Goal: Task Accomplishment & Management: Complete application form

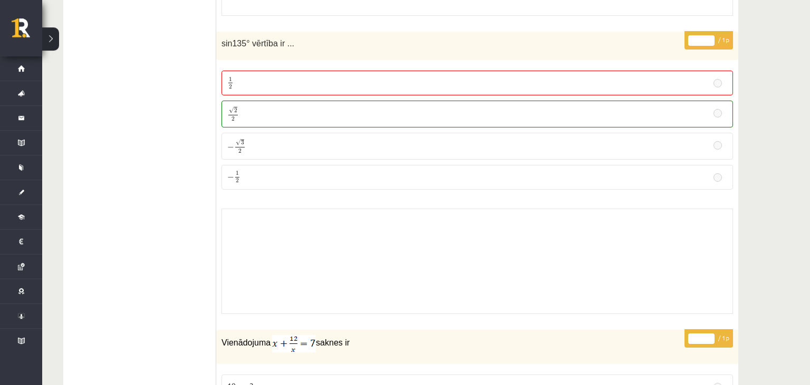
scroll to position [4174, 0]
click at [238, 112] on label "√ 2 2 2 2" at bounding box center [476, 114] width 511 height 27
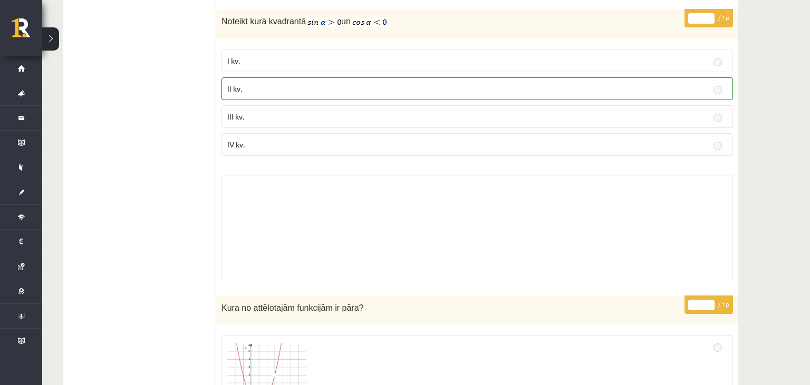
scroll to position [4731, 0]
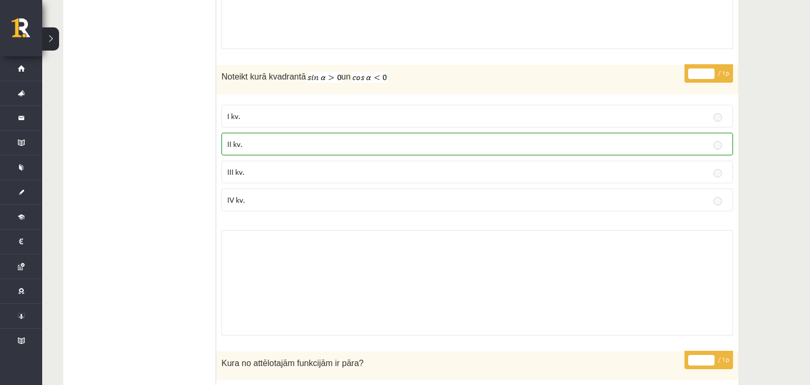
click at [266, 253] on div "Skolotāja pielikums" at bounding box center [476, 282] width 511 height 105
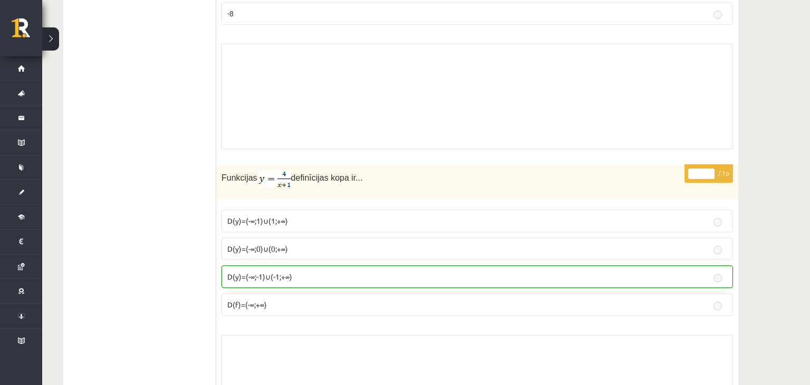
scroll to position [6344, 0]
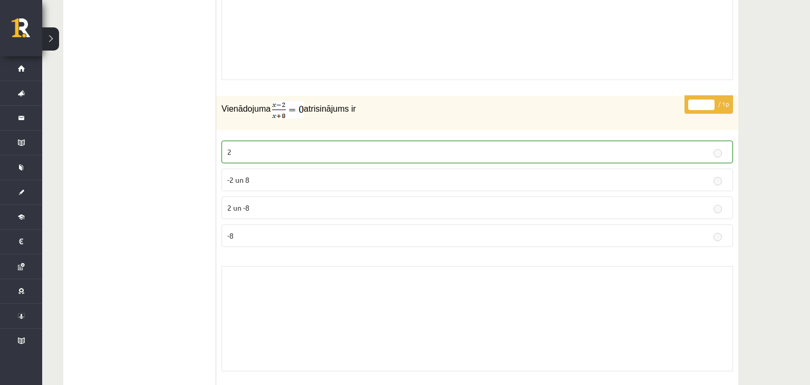
click at [222, 141] on label "2" at bounding box center [476, 152] width 511 height 23
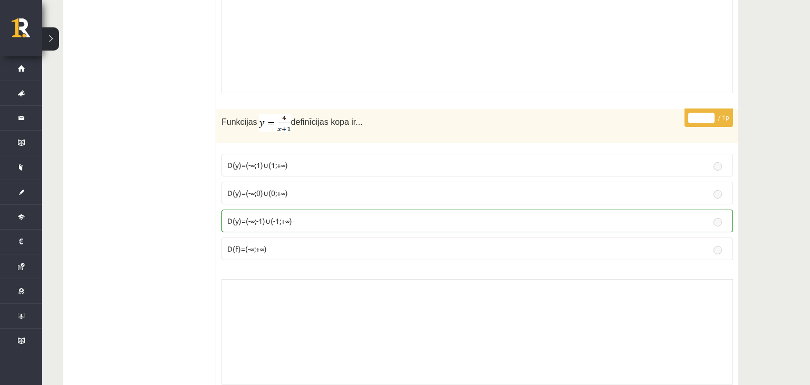
scroll to position [6679, 0]
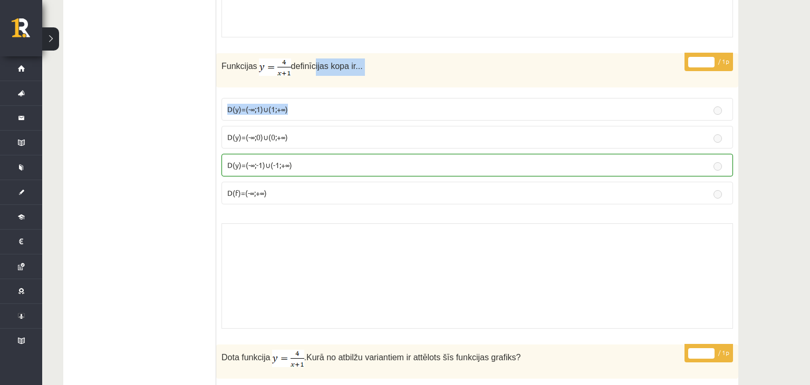
drag, startPoint x: 309, startPoint y: 55, endPoint x: 288, endPoint y: 76, distance: 29.8
click at [288, 76] on div "Funkcijas definīcijas kopa ir..." at bounding box center [477, 70] width 522 height 34
drag, startPoint x: 288, startPoint y: 76, endPoint x: 319, endPoint y: 71, distance: 32.1
click at [319, 71] on div "* / 1p Funkcijas definīcijas kopa ir... D(y)=(-∞;1)∪(1;+∞) D(y)=(-∞;0)∪(0;+∞) D…" at bounding box center [477, 193] width 522 height 281
click at [326, 64] on div "Funkcijas definīcijas kopa ir..." at bounding box center [477, 70] width 522 height 34
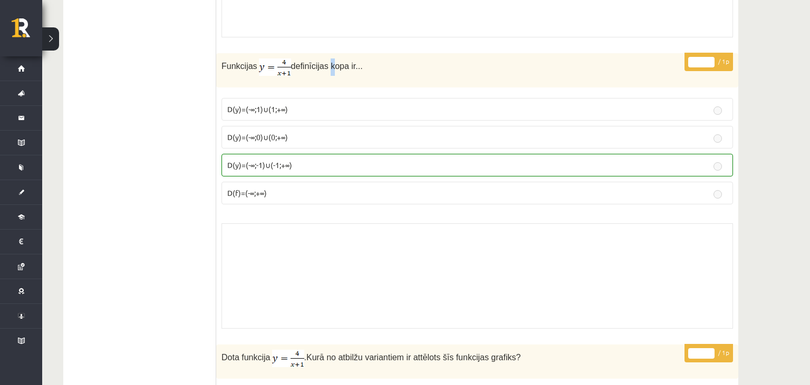
click at [329, 59] on div "Funkcijas definīcijas kopa ir..." at bounding box center [477, 70] width 522 height 34
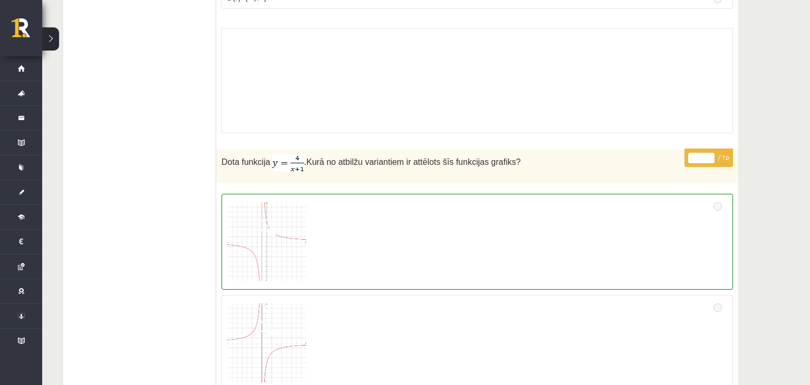
scroll to position [6901, 0]
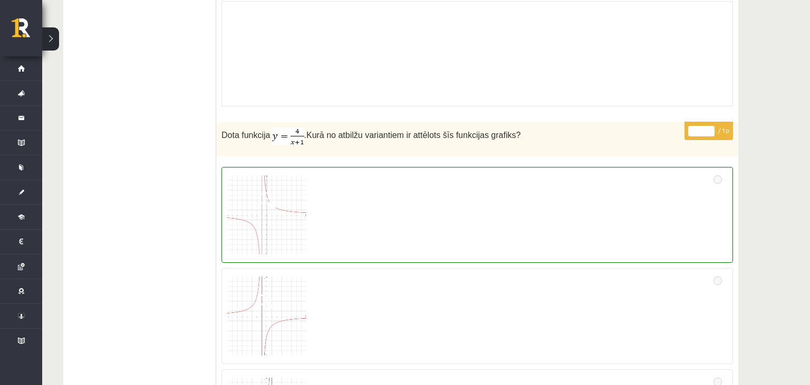
click at [288, 176] on img at bounding box center [266, 215] width 79 height 79
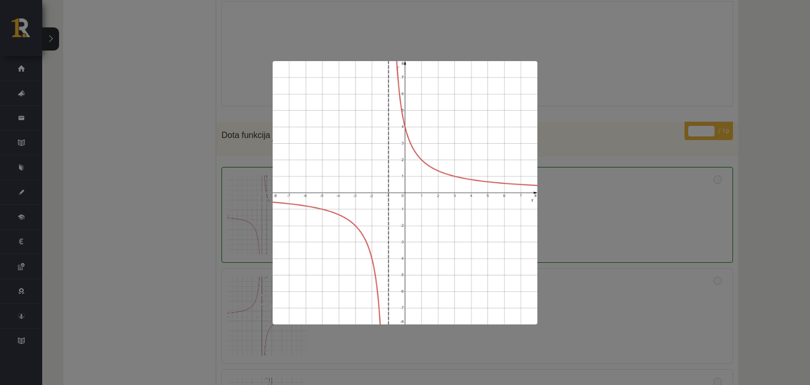
click at [613, 111] on div at bounding box center [405, 192] width 810 height 385
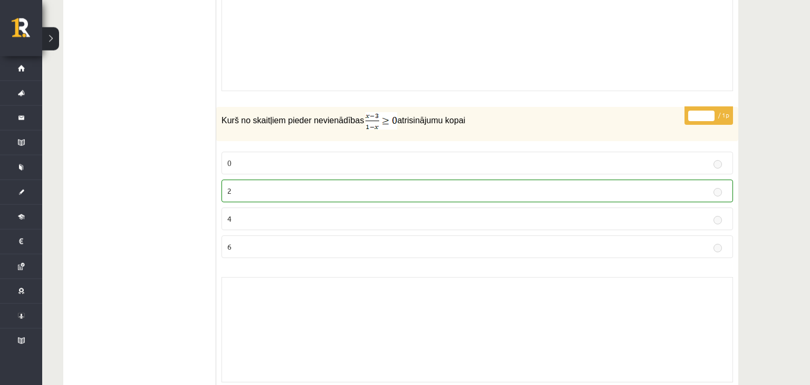
scroll to position [7847, 0]
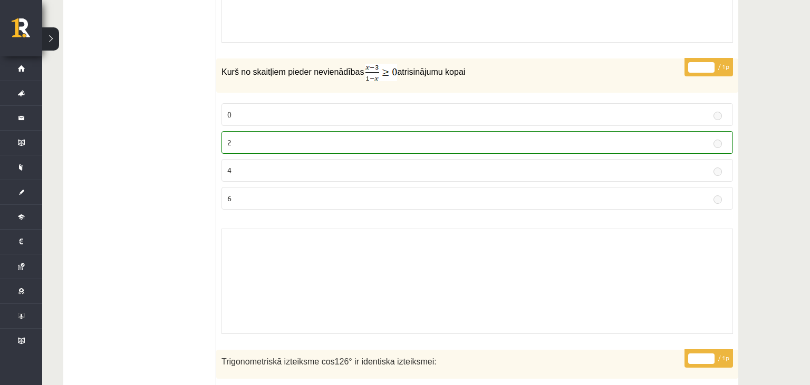
drag, startPoint x: 229, startPoint y: 46, endPoint x: 492, endPoint y: 56, distance: 263.2
click at [492, 64] on p "Kurš no skaitļiem pieder nevienādības atrisinājumu kopai" at bounding box center [450, 72] width 459 height 17
click at [224, 131] on label "2" at bounding box center [476, 142] width 511 height 23
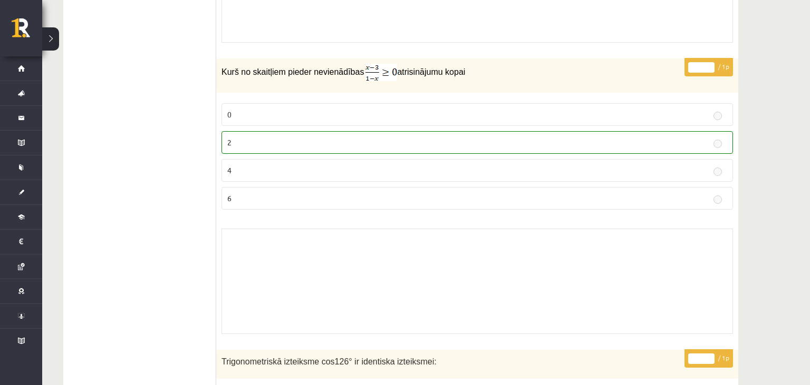
click at [243, 98] on fieldset "0 2 4 6" at bounding box center [476, 155] width 511 height 115
click at [372, 64] on img at bounding box center [381, 72] width 32 height 17
drag, startPoint x: 484, startPoint y: 58, endPoint x: 642, endPoint y: 71, distance: 158.6
click at [622, 66] on div "Kurš no skaitļiem pieder nevienādības atrisinājumu kopai" at bounding box center [477, 76] width 522 height 34
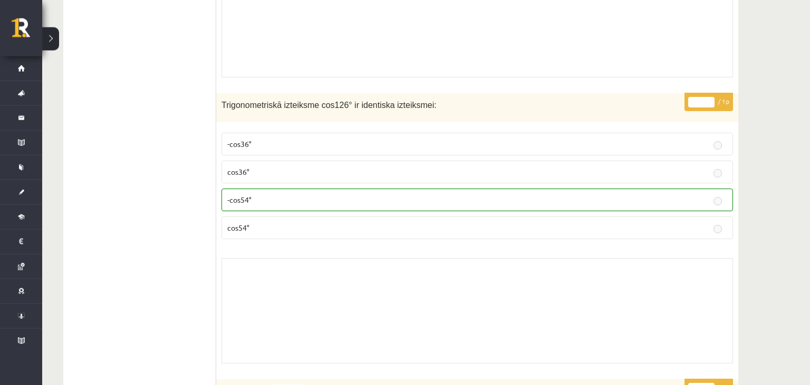
scroll to position [8125, 0]
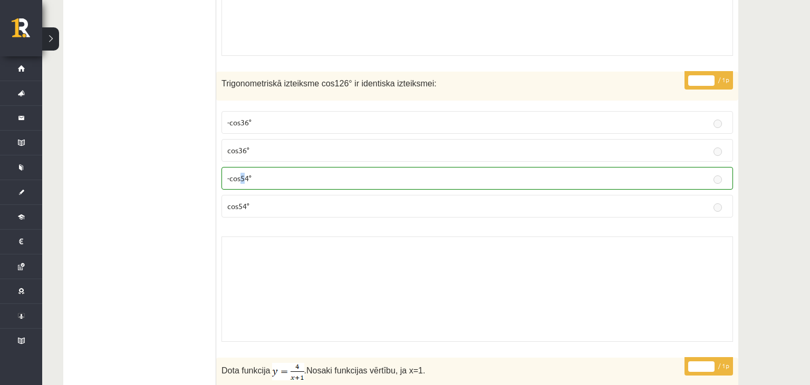
drag, startPoint x: 239, startPoint y: 153, endPoint x: 246, endPoint y: 155, distance: 6.9
click at [246, 173] on span "-cos54°" at bounding box center [239, 177] width 24 height 9
click at [250, 173] on span "-cos54°" at bounding box center [239, 177] width 24 height 9
drag, startPoint x: 251, startPoint y: 157, endPoint x: 221, endPoint y: 157, distance: 30.0
click at [221, 167] on label "-cos54°" at bounding box center [476, 178] width 511 height 23
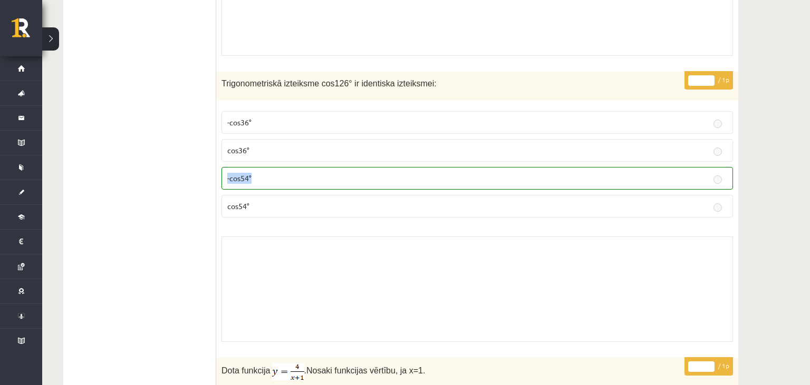
drag, startPoint x: 221, startPoint y: 157, endPoint x: 260, endPoint y: 158, distance: 38.5
click at [260, 167] on label "-cos54°" at bounding box center [476, 178] width 511 height 23
click at [316, 206] on div "* / 1p Trigonometriskā izteiksme cos126° ir identiska izteiksmei: -cos36° cos36…" at bounding box center [477, 210] width 522 height 276
click at [238, 237] on div "Skolotāja pielikums" at bounding box center [476, 289] width 511 height 105
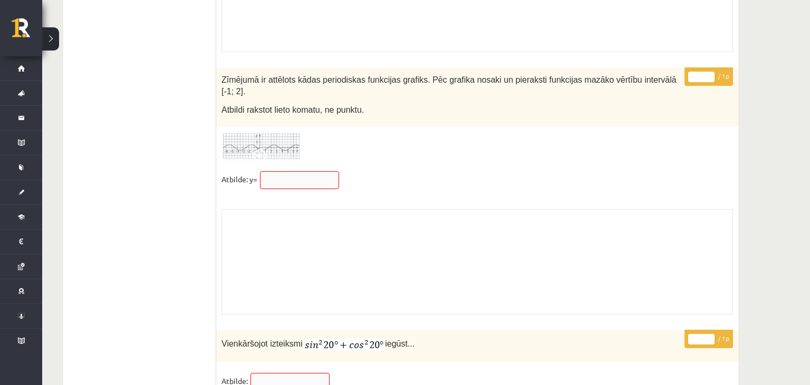
scroll to position [8531, 0]
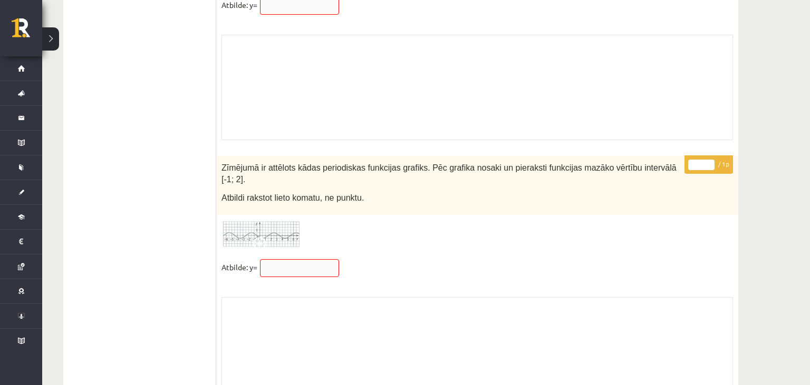
click at [277, 220] on img at bounding box center [260, 234] width 79 height 29
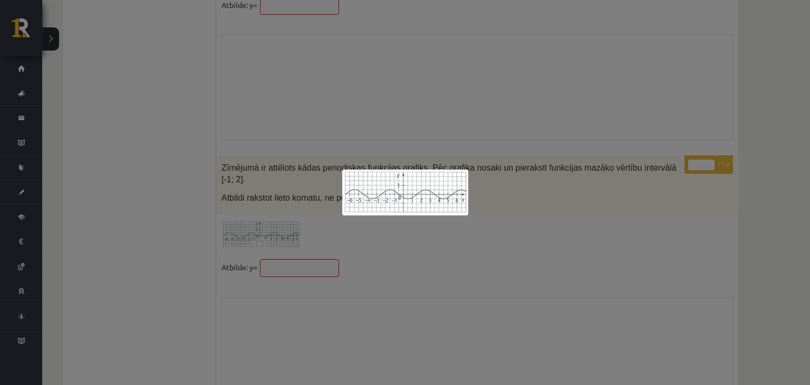
click at [571, 202] on div at bounding box center [405, 192] width 810 height 385
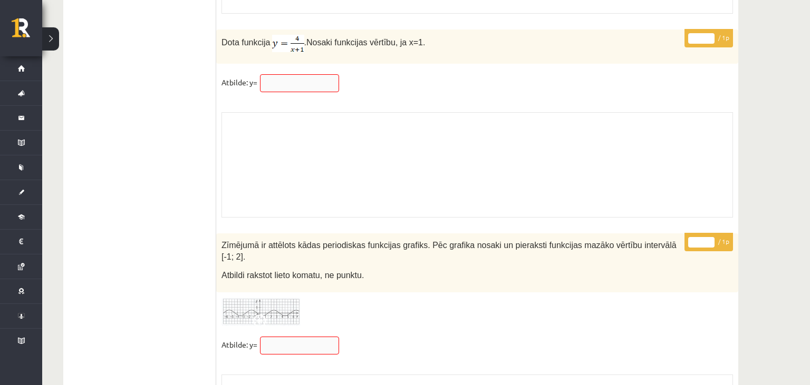
scroll to position [8475, 0]
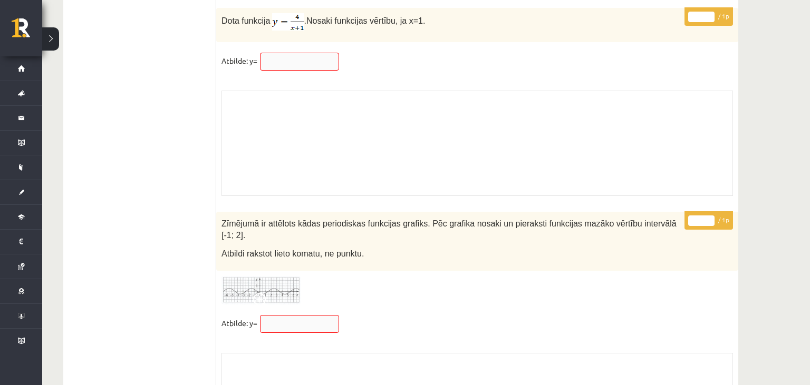
click at [257, 293] on span at bounding box center [261, 301] width 17 height 17
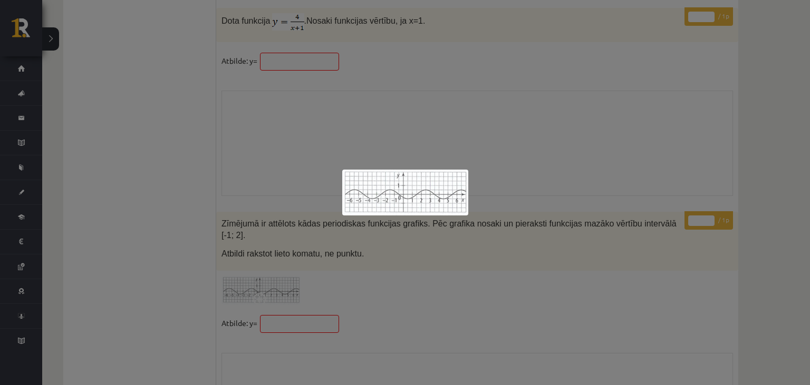
click at [554, 201] on div at bounding box center [405, 192] width 810 height 385
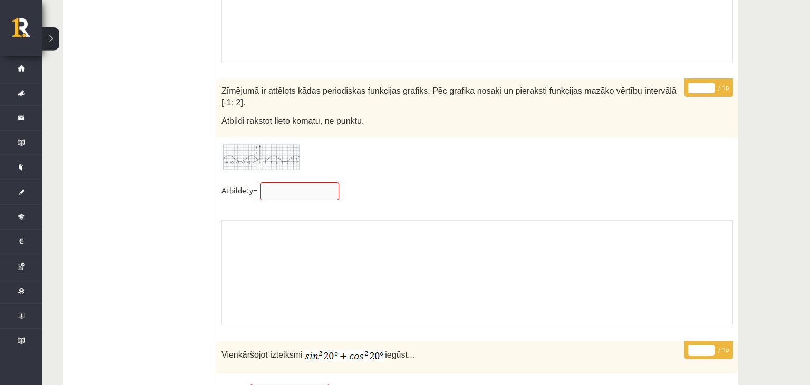
scroll to position [8586, 0]
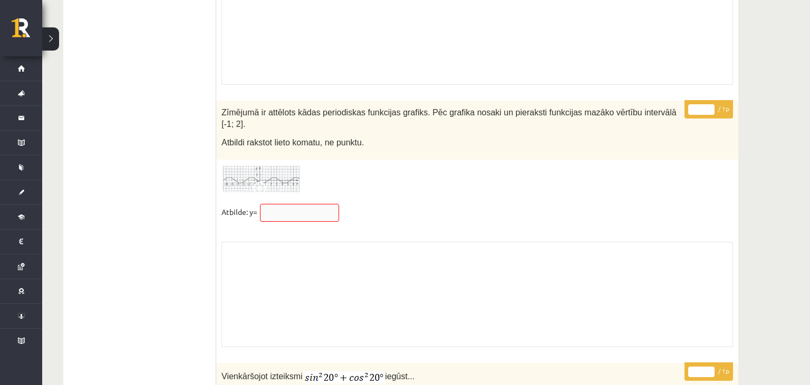
click at [279, 165] on img at bounding box center [260, 179] width 79 height 29
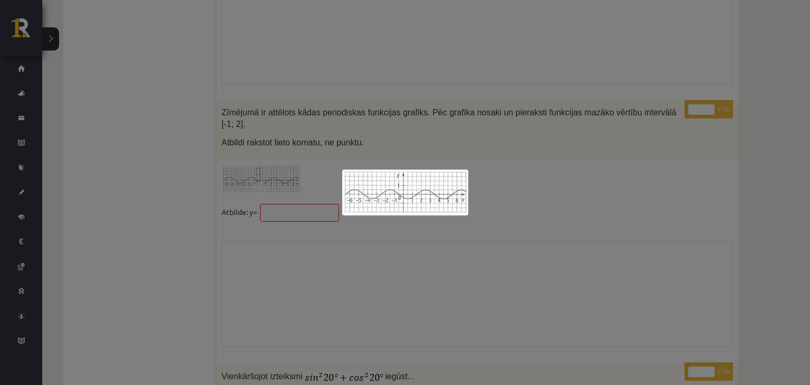
click at [403, 197] on img at bounding box center [405, 193] width 126 height 46
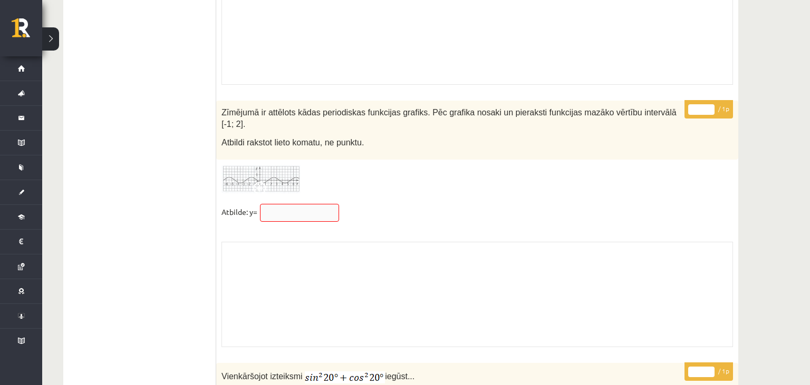
click at [279, 165] on img at bounding box center [260, 179] width 79 height 29
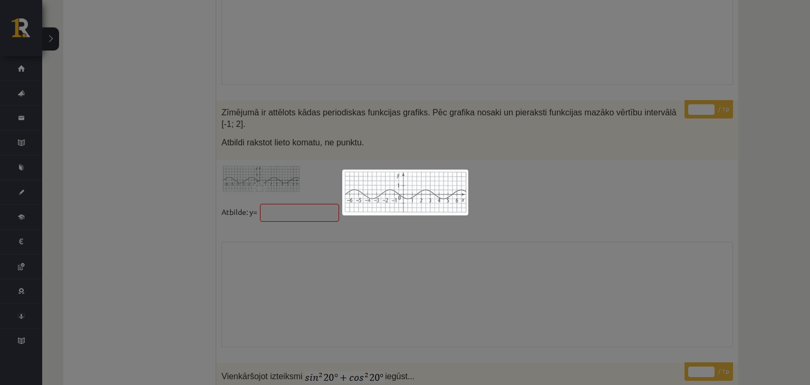
click at [397, 230] on div at bounding box center [405, 192] width 810 height 385
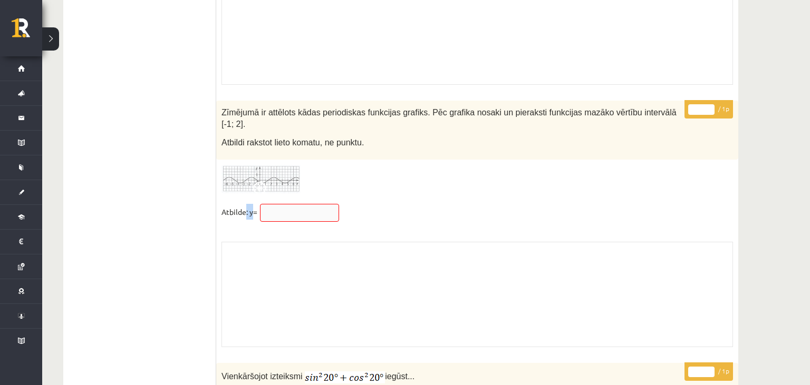
drag, startPoint x: 247, startPoint y: 177, endPoint x: 270, endPoint y: 201, distance: 33.5
click at [254, 204] on p "Atbilde: y=" at bounding box center [239, 212] width 36 height 16
click at [280, 242] on div "Skolotāja pielikums" at bounding box center [476, 294] width 511 height 105
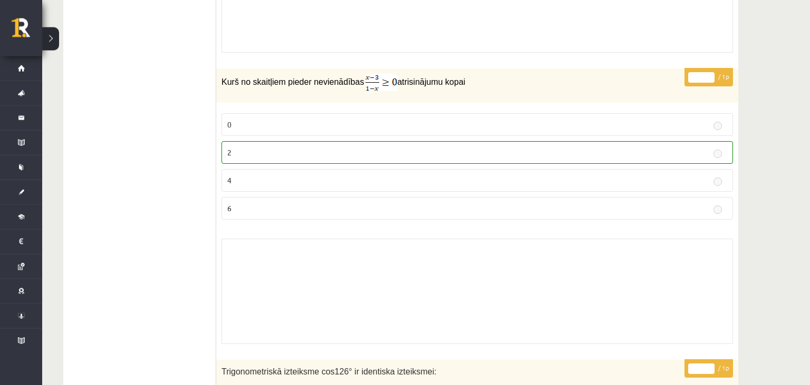
scroll to position [7640, 0]
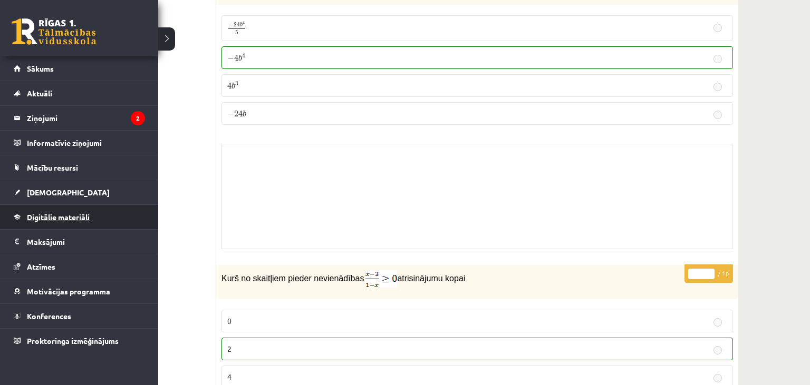
click at [48, 219] on span "Digitālie materiāli" at bounding box center [58, 216] width 63 height 9
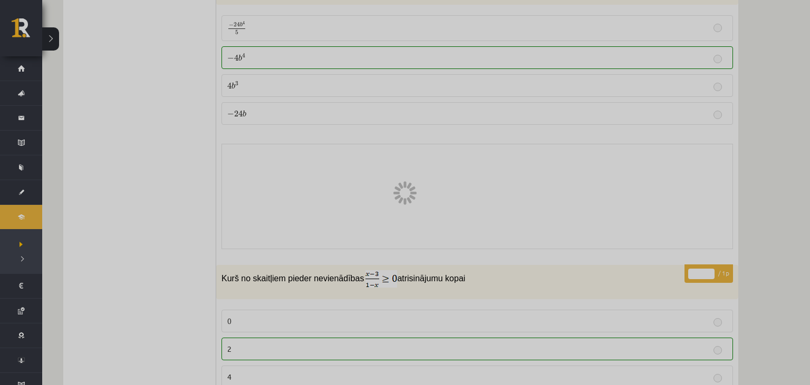
scroll to position [994, 0]
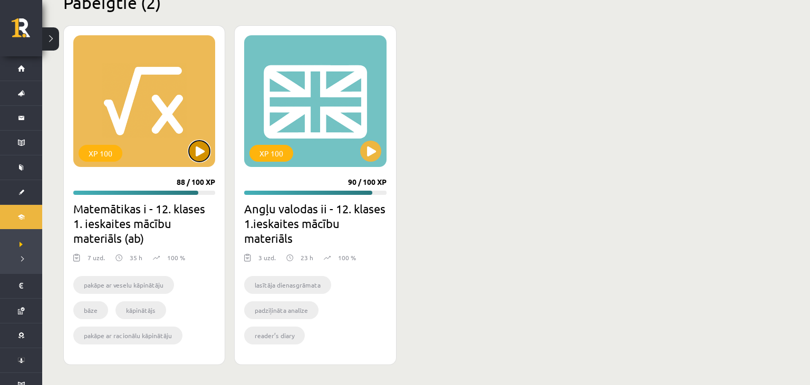
click at [196, 151] on button at bounding box center [199, 151] width 21 height 21
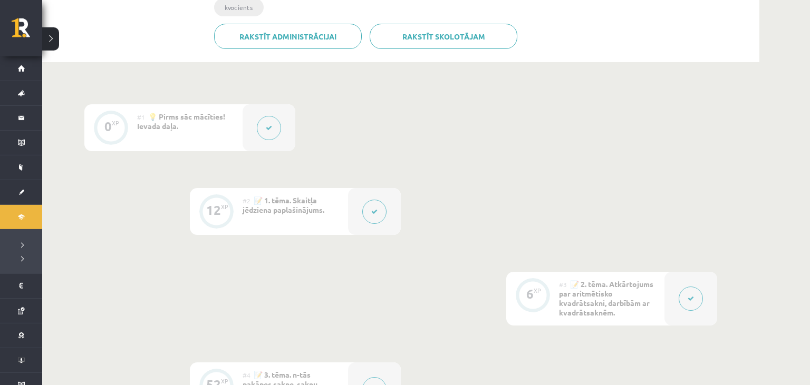
scroll to position [278, 0]
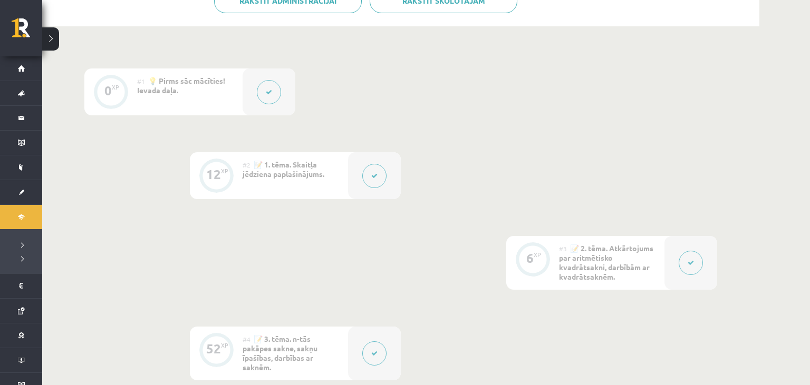
click at [371, 180] on button at bounding box center [374, 176] width 24 height 24
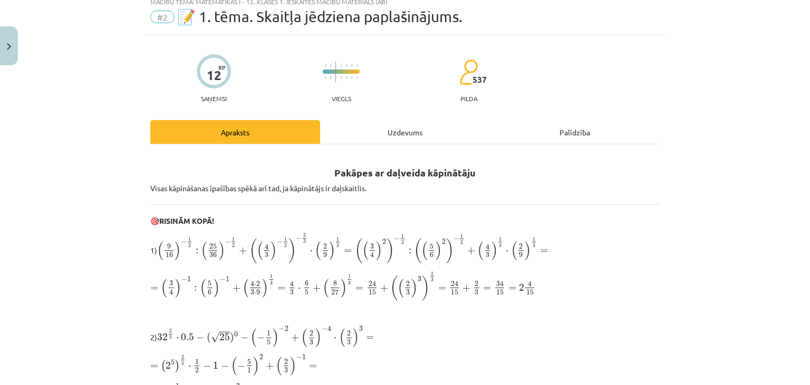
scroll to position [48, 0]
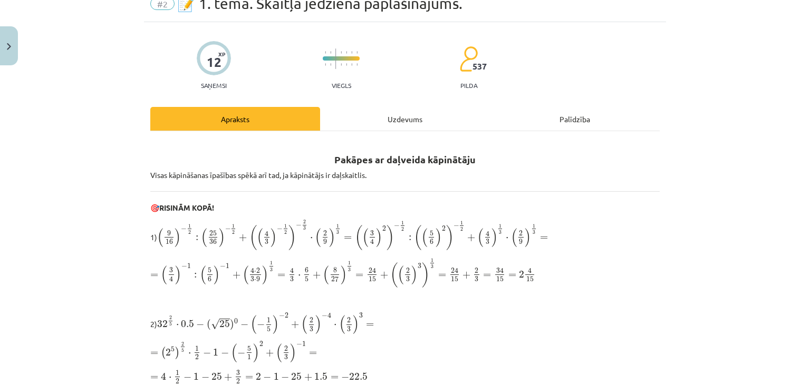
click at [416, 125] on div "Uzdevums" at bounding box center [405, 119] width 170 height 24
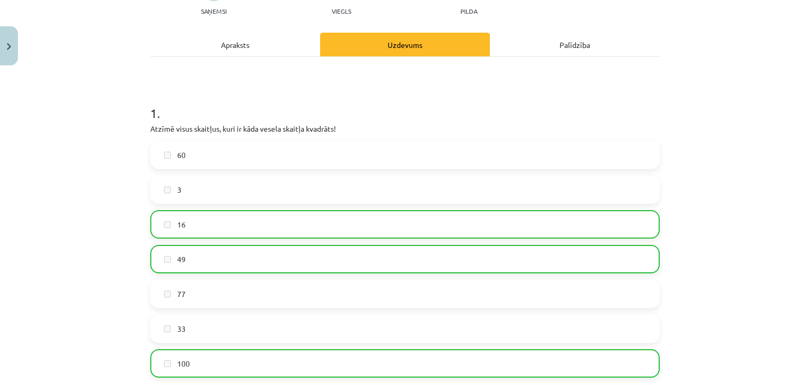
scroll to position [171, 0]
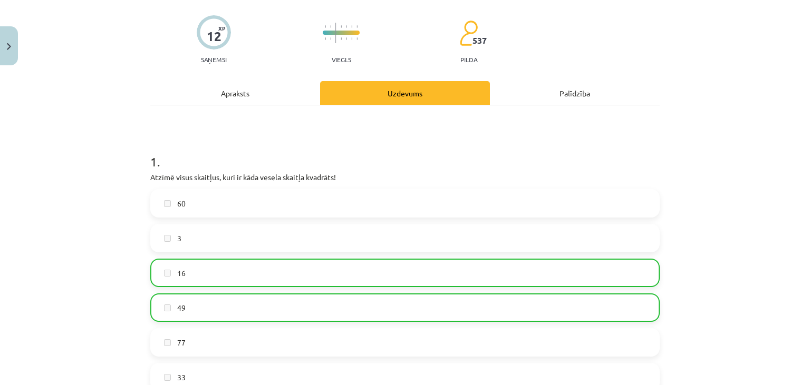
click at [257, 88] on div "Apraksts" at bounding box center [235, 93] width 170 height 24
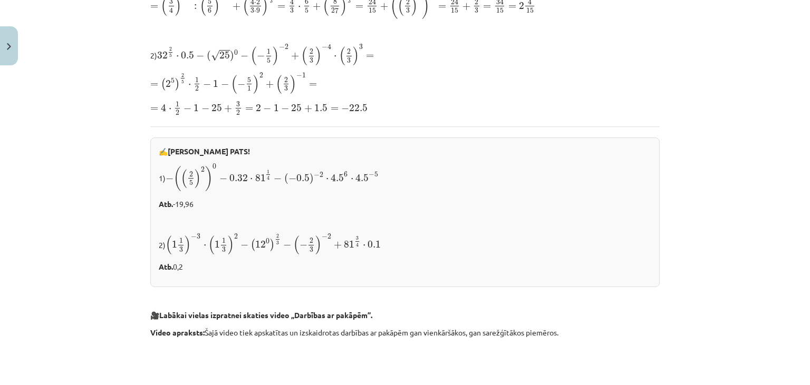
scroll to position [0, 0]
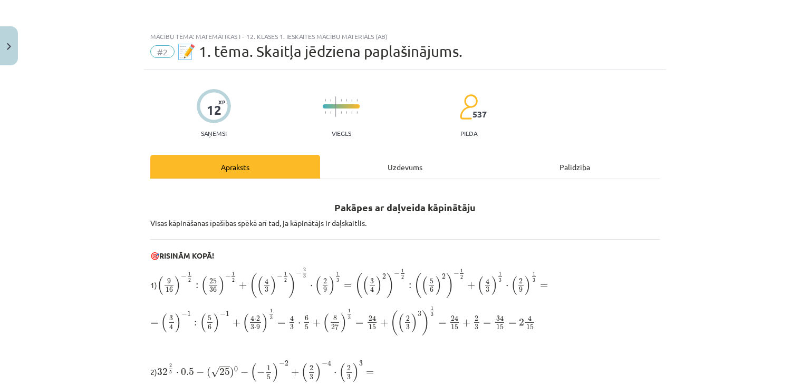
click at [350, 168] on div "Uzdevums" at bounding box center [405, 167] width 170 height 24
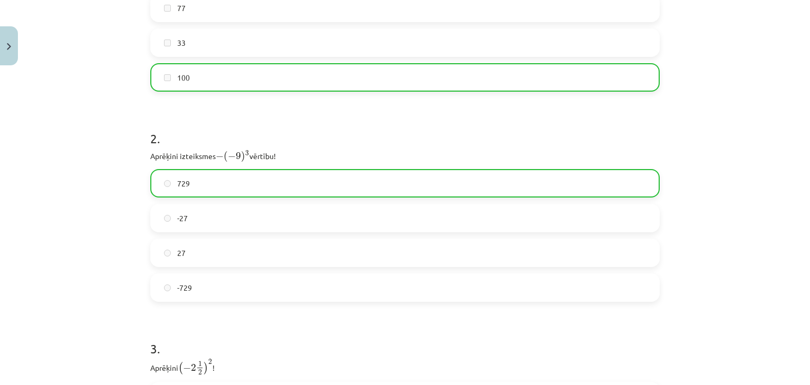
scroll to position [456, 0]
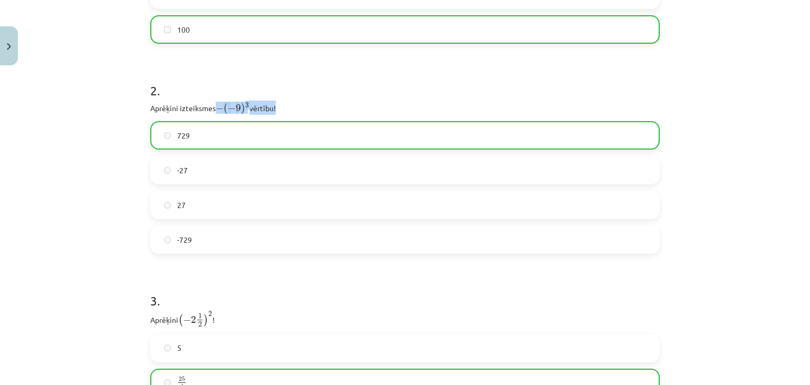
drag, startPoint x: 219, startPoint y: 106, endPoint x: 274, endPoint y: 110, distance: 55.5
click at [274, 110] on p "Aprēķini izteiksmes − ( − 9 ) 3 − ( − 9 ) 3 vērtību!" at bounding box center [404, 108] width 509 height 14
click at [379, 113] on p "Aprēķini izteiksmes − ( − 9 ) 3 − ( − 9 ) 3 vērtību!" at bounding box center [404, 108] width 509 height 14
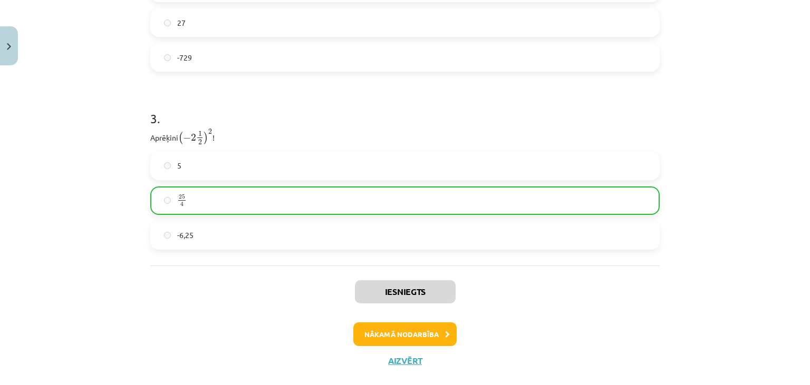
scroll to position [658, 0]
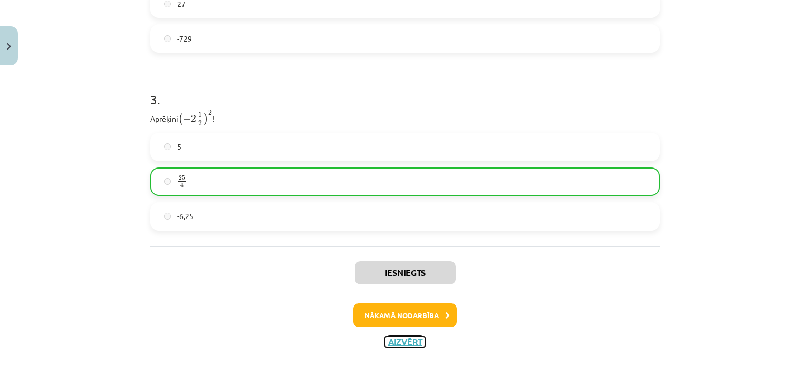
click at [407, 345] on button "Aizvērt" at bounding box center [405, 342] width 40 height 11
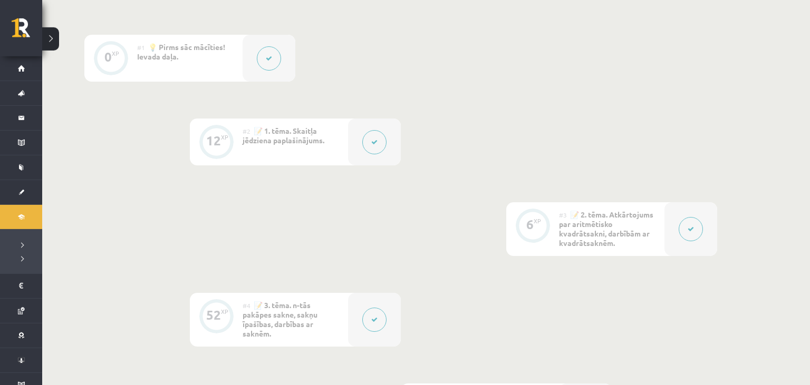
scroll to position [334, 0]
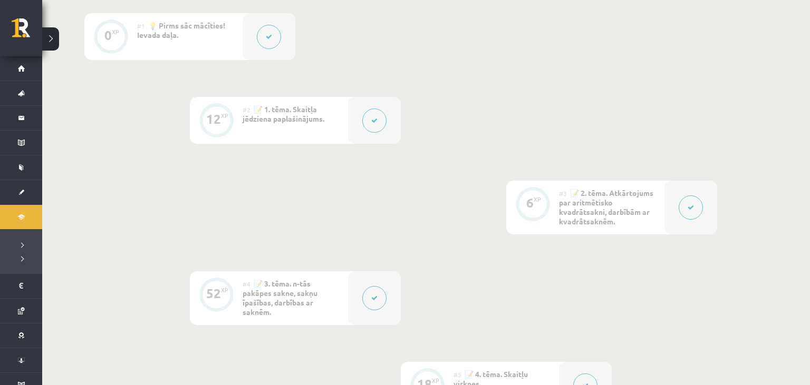
click at [667, 200] on div at bounding box center [690, 208] width 53 height 54
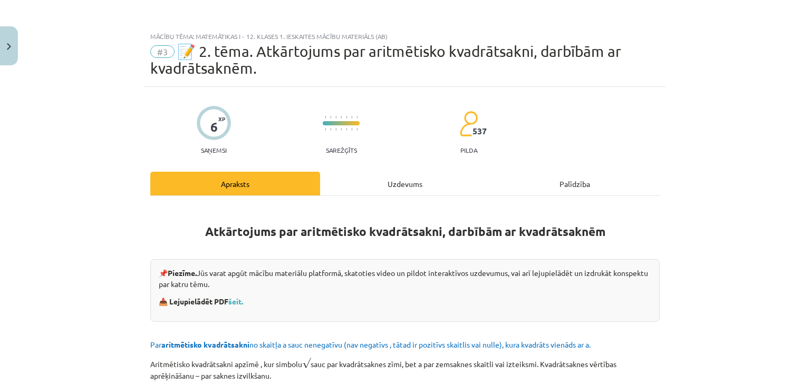
scroll to position [96, 0]
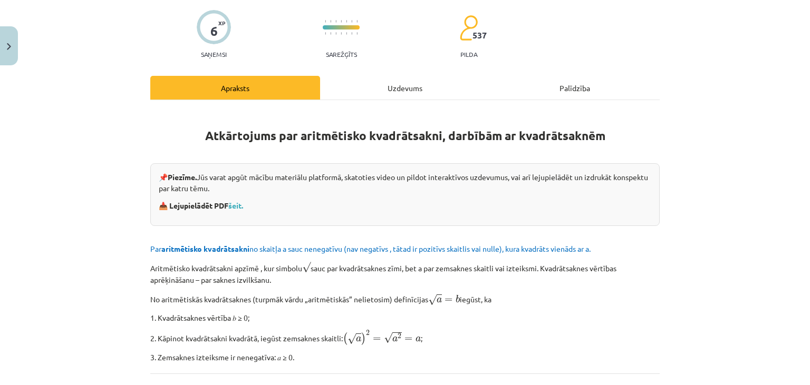
click at [371, 90] on div "Uzdevums" at bounding box center [405, 88] width 170 height 24
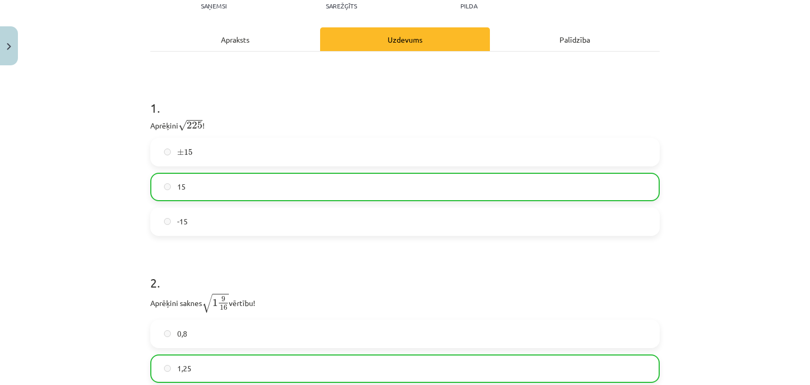
scroll to position [171, 0]
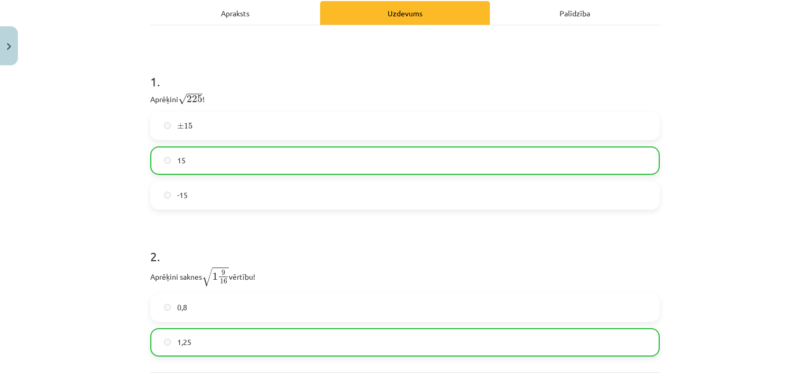
click at [192, 94] on span "√ 225" at bounding box center [190, 99] width 24 height 12
click at [245, 98] on p "Aprēķini √ 225 225 !" at bounding box center [404, 99] width 509 height 14
drag, startPoint x: 197, startPoint y: 97, endPoint x: 203, endPoint y: 98, distance: 6.9
click at [202, 98] on span "225" at bounding box center [195, 98] width 16 height 7
click at [301, 109] on div "1 . Aprēķini √ 225 225 ! ± 15 ± 15 15 -15" at bounding box center [404, 133] width 509 height 154
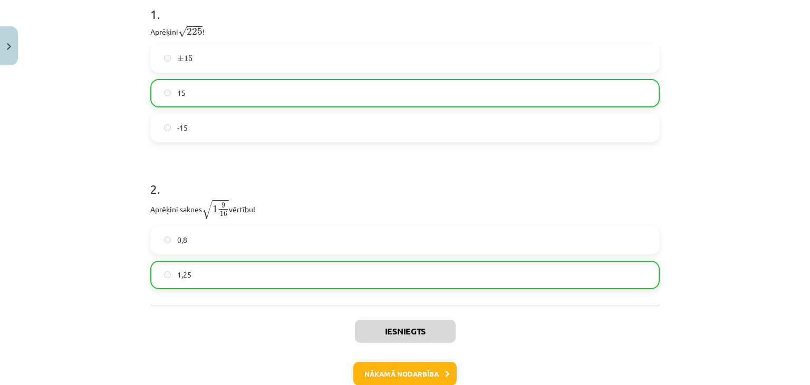
scroll to position [297, 0]
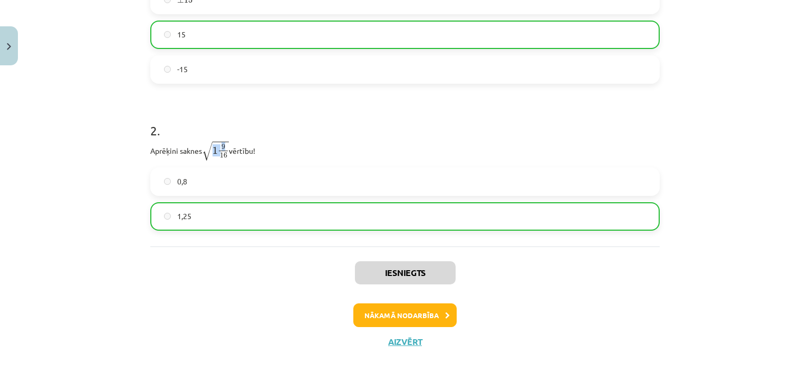
drag, startPoint x: 220, startPoint y: 147, endPoint x: 227, endPoint y: 147, distance: 6.3
click at [227, 147] on span "√ 1 9 16" at bounding box center [215, 151] width 27 height 20
click at [225, 147] on span "9" at bounding box center [223, 146] width 4 height 5
click at [218, 153] on span "1" at bounding box center [214, 150] width 5 height 7
drag, startPoint x: 223, startPoint y: 154, endPoint x: 231, endPoint y: 154, distance: 8.4
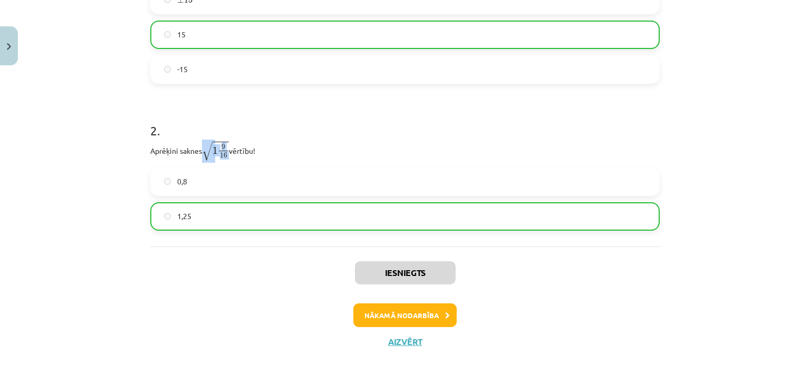
click at [231, 154] on p "Aprēķini saknes √ 1 9 16 1 9 16 vērtību!" at bounding box center [404, 151] width 509 height 21
drag, startPoint x: 216, startPoint y: 148, endPoint x: 224, endPoint y: 146, distance: 8.6
click at [223, 146] on span "1 9 16" at bounding box center [220, 151] width 16 height 14
click at [227, 153] on span "16" at bounding box center [223, 155] width 7 height 5
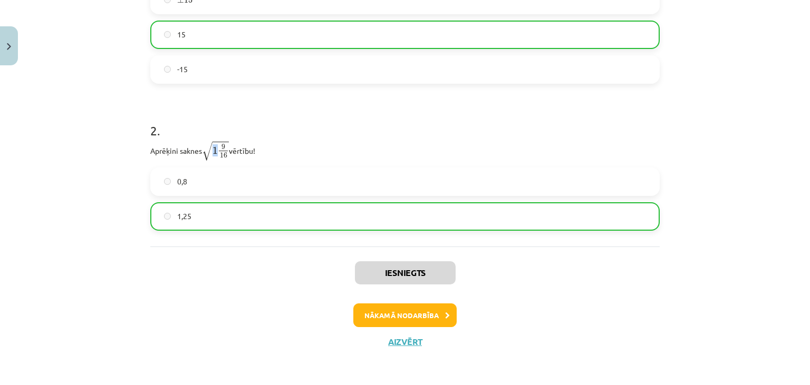
drag, startPoint x: 217, startPoint y: 148, endPoint x: 230, endPoint y: 144, distance: 14.3
click at [229, 144] on span "√ 1 9 16" at bounding box center [215, 151] width 27 height 20
click at [229, 158] on span "√ 1 9 16" at bounding box center [215, 151] width 27 height 20
click at [212, 148] on span "√" at bounding box center [207, 151] width 11 height 19
click at [229, 148] on span "9 16" at bounding box center [223, 151] width 11 height 14
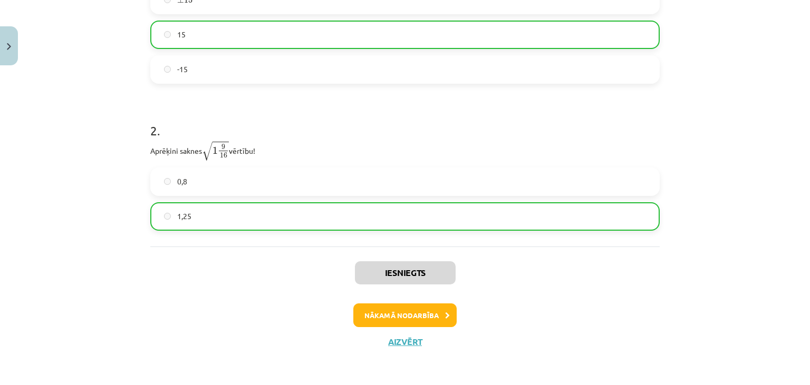
click at [220, 153] on span "9 16" at bounding box center [223, 151] width 11 height 14
click at [403, 345] on button "Aizvērt" at bounding box center [405, 342] width 40 height 11
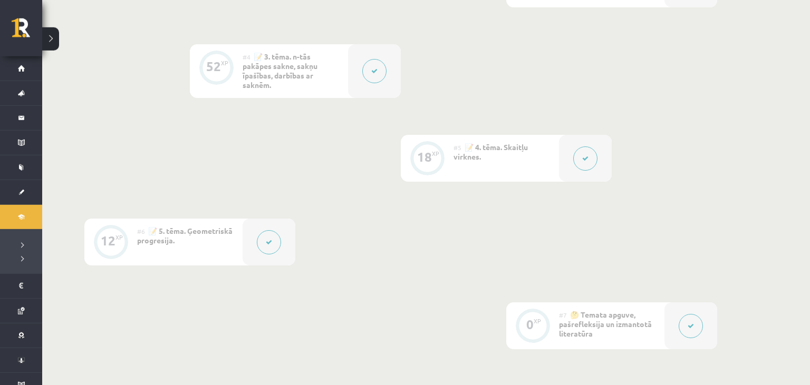
scroll to position [501, 0]
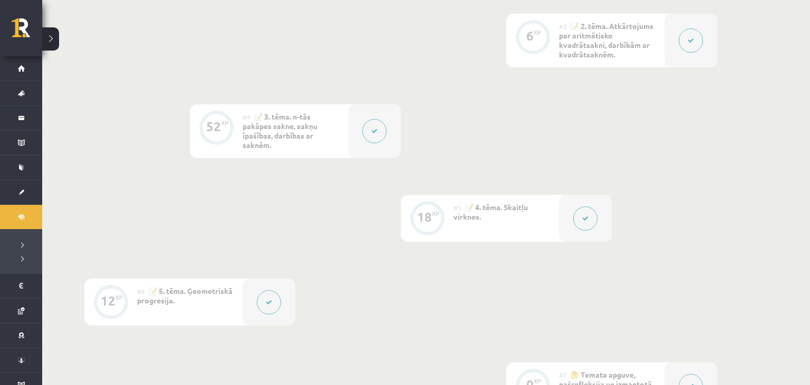
click at [376, 126] on button at bounding box center [374, 131] width 24 height 24
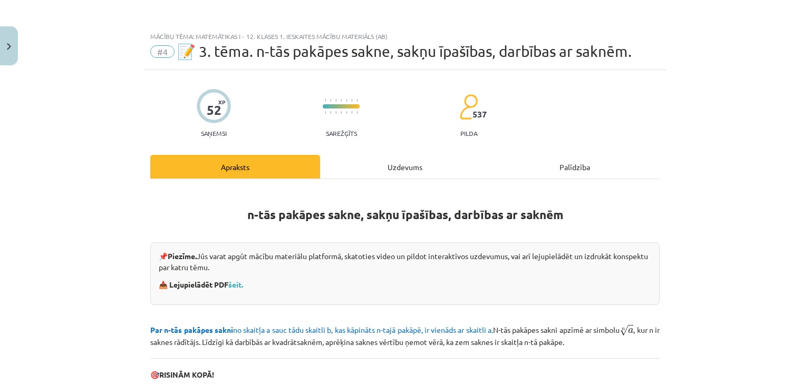
click at [376, 169] on div "Uzdevums" at bounding box center [405, 167] width 170 height 24
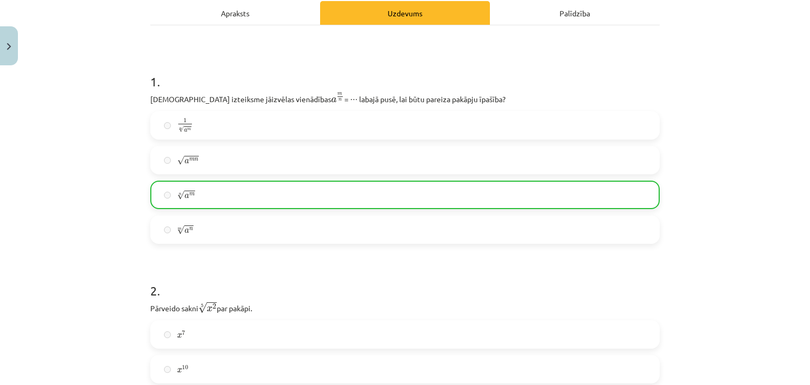
scroll to position [171, 0]
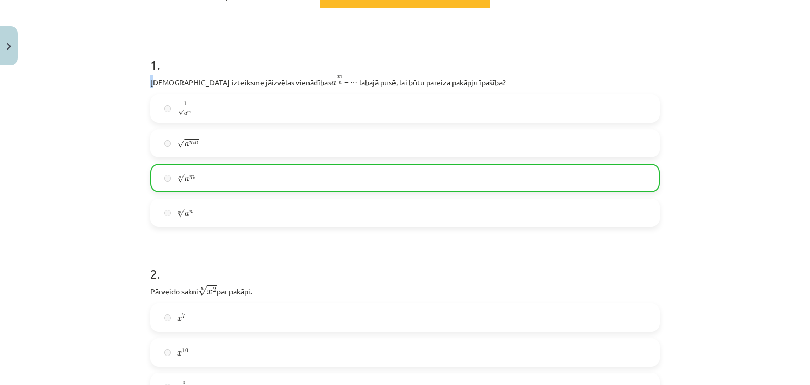
click at [273, 63] on h1 "1 ." at bounding box center [404, 55] width 509 height 33
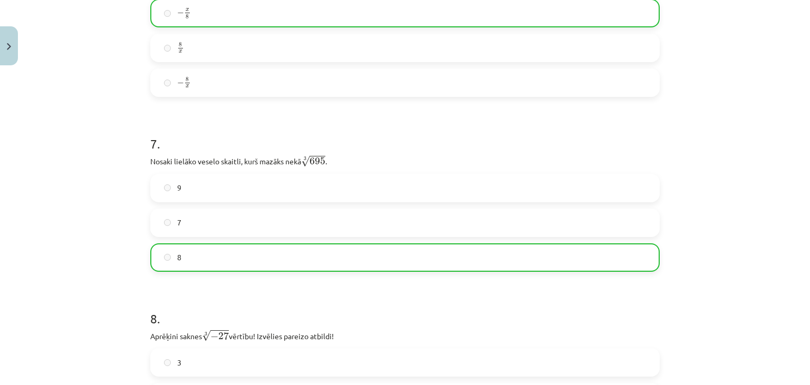
scroll to position [1228, 0]
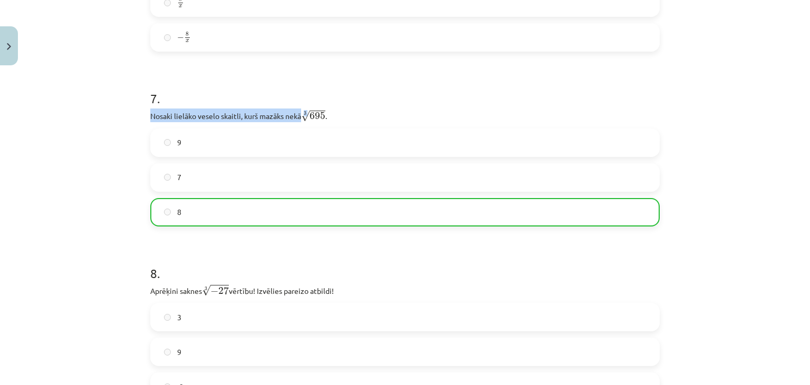
drag, startPoint x: 306, startPoint y: 119, endPoint x: 351, endPoint y: 106, distance: 47.1
click at [351, 105] on div "7 . Nosaki lielāko veselo skaitli, kurš mazāks nekā 3 √ 695 695 3 . 9 7 8" at bounding box center [404, 150] width 509 height 154
click at [351, 105] on h1 "7 ." at bounding box center [404, 89] width 509 height 33
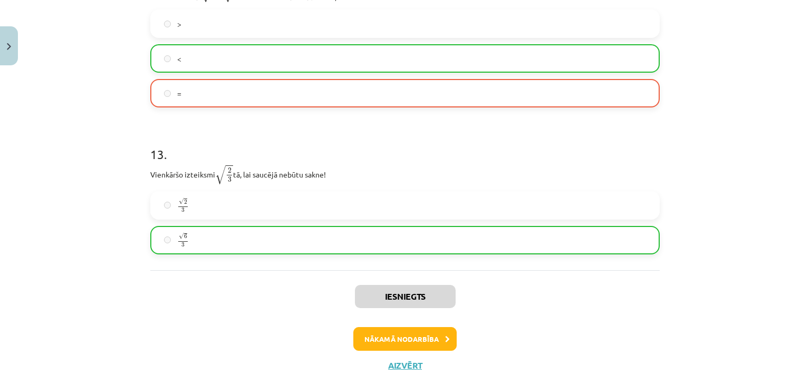
scroll to position [2390, 0]
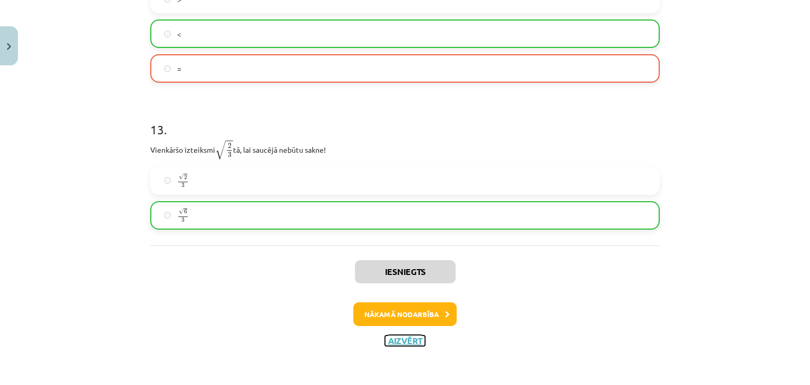
click at [392, 345] on button "Aizvērt" at bounding box center [405, 341] width 40 height 11
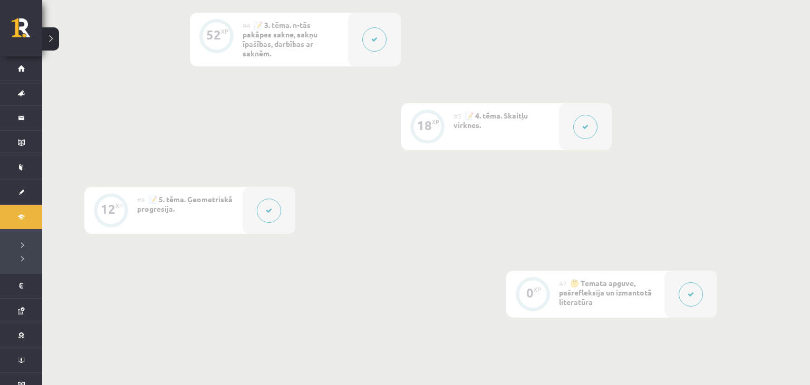
scroll to position [612, 0]
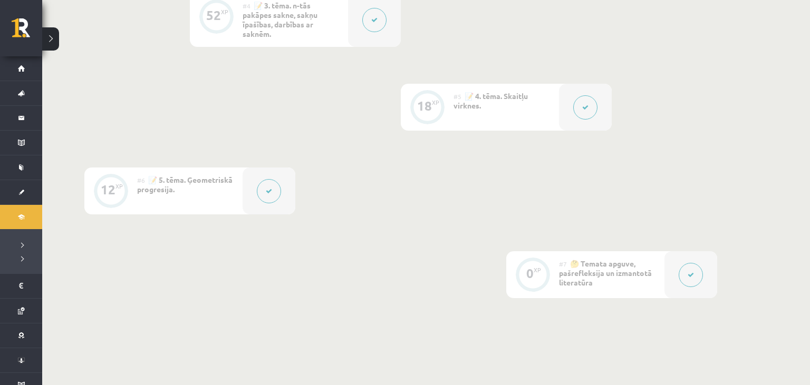
click at [584, 101] on button at bounding box center [585, 107] width 24 height 24
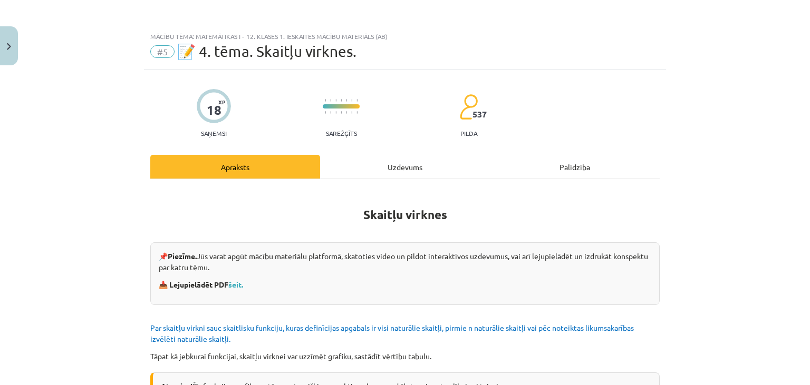
click at [441, 169] on div "Uzdevums" at bounding box center [405, 167] width 170 height 24
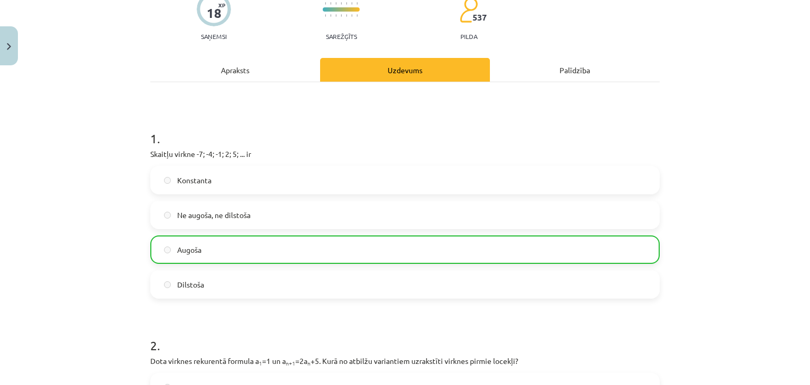
scroll to position [122, 0]
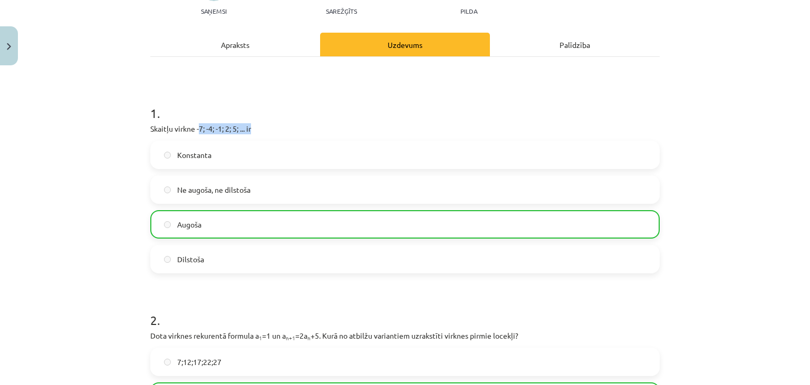
drag, startPoint x: 199, startPoint y: 128, endPoint x: 270, endPoint y: 126, distance: 70.6
click at [270, 126] on p "Skaitļu virkne -7; -4; -1; 2; 5; ... ir" at bounding box center [404, 128] width 509 height 11
click at [345, 112] on h1 "1 ." at bounding box center [404, 103] width 509 height 33
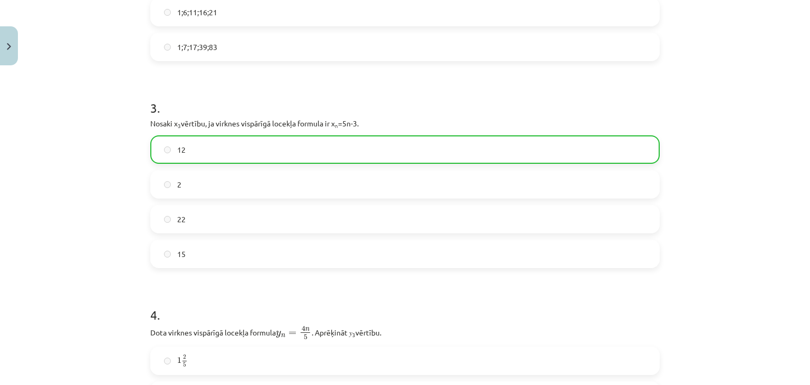
scroll to position [555, 0]
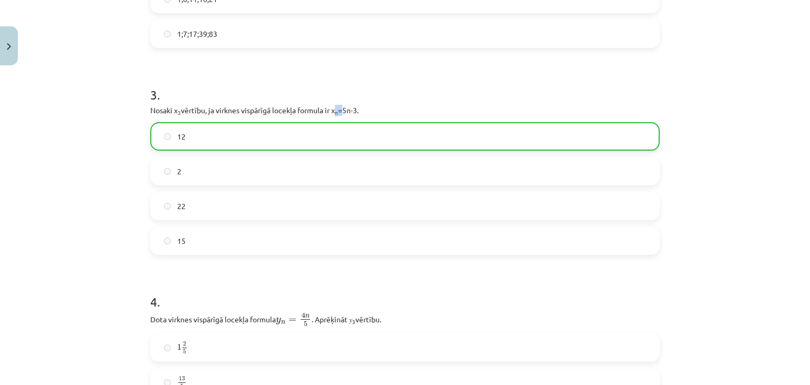
drag, startPoint x: 339, startPoint y: 113, endPoint x: 345, endPoint y: 113, distance: 5.8
click at [345, 113] on p "Nosaki x 3 vērtību, ja virknes vispārīgā locekļa formula ir x n =5n-3." at bounding box center [404, 110] width 509 height 11
click at [334, 113] on p "Nosaki x 3 vērtību, ja virknes vispārīgā locekļa formula ir x n =5n-3." at bounding box center [404, 110] width 509 height 11
drag, startPoint x: 176, startPoint y: 111, endPoint x: 182, endPoint y: 112, distance: 6.3
click at [182, 112] on p "Nosaki x 3 vērtību, ja virknes vispārīgā locekļa formula ir x n =5n-3." at bounding box center [404, 110] width 509 height 11
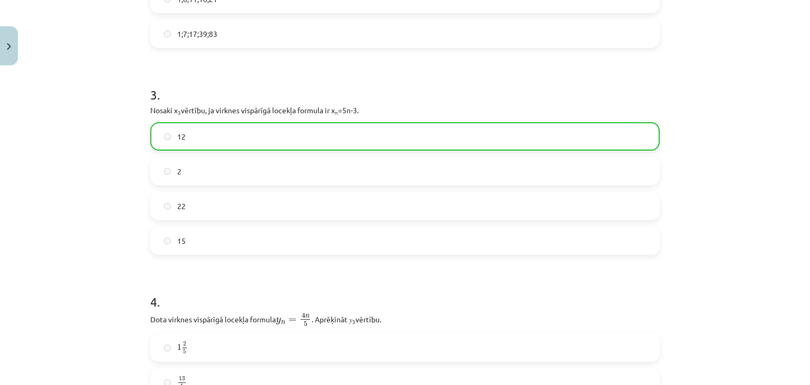
click at [524, 72] on h1 "3 ." at bounding box center [404, 85] width 509 height 33
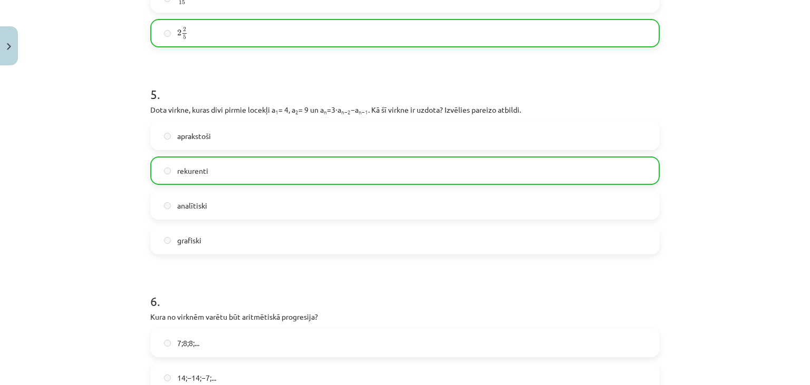
scroll to position [988, 0]
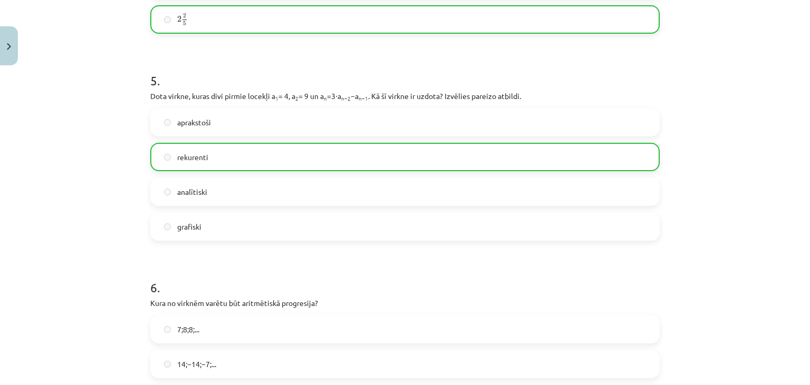
click at [394, 95] on p "Dota virkne, kuras divi pirmie locekļi a 1 = 4, a 2 = 9 un a n =3⋅a n−2 −a n−1 …" at bounding box center [404, 96] width 509 height 11
drag, startPoint x: 340, startPoint y: 92, endPoint x: 346, endPoint y: 93, distance: 6.0
click at [346, 93] on p "Dota virkne, kuras divi pirmie locekļi a 1 = 4, a 2 = 9 un a n =3⋅a n−2 −a n−1 …" at bounding box center [404, 96] width 509 height 11
click at [300, 104] on div "5 . Dota virkne, kuras divi pirmie locekļi a 1 = 4, a 2 = 9 un a n =3⋅a n−2 −a …" at bounding box center [404, 148] width 509 height 186
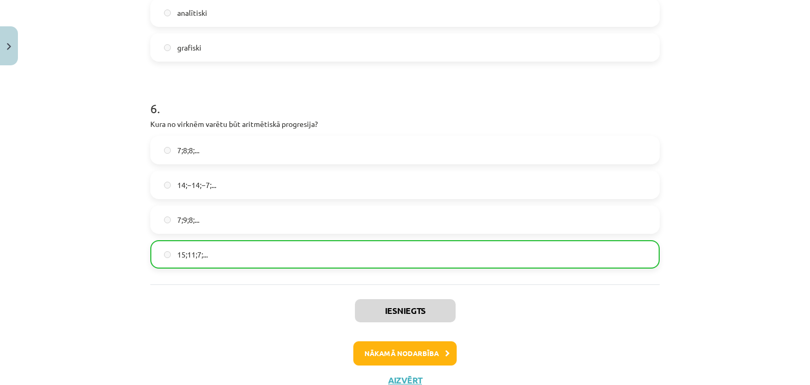
scroll to position [1180, 0]
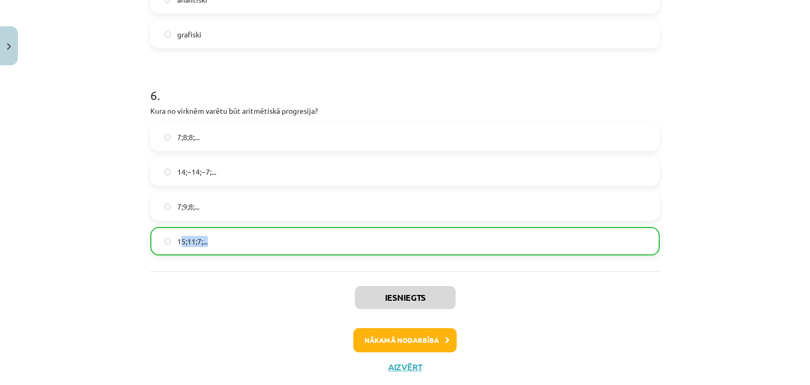
drag, startPoint x: 180, startPoint y: 240, endPoint x: 220, endPoint y: 233, distance: 40.2
click at [220, 233] on label "15;11;7;..." at bounding box center [404, 241] width 507 height 26
click at [113, 102] on div "Mācību tēma: Matemātikas i - 12. klases 1. ieskaites mācību materiāls (ab) #5 📝…" at bounding box center [405, 192] width 810 height 385
click at [226, 243] on label "15;11;7;..." at bounding box center [404, 241] width 507 height 26
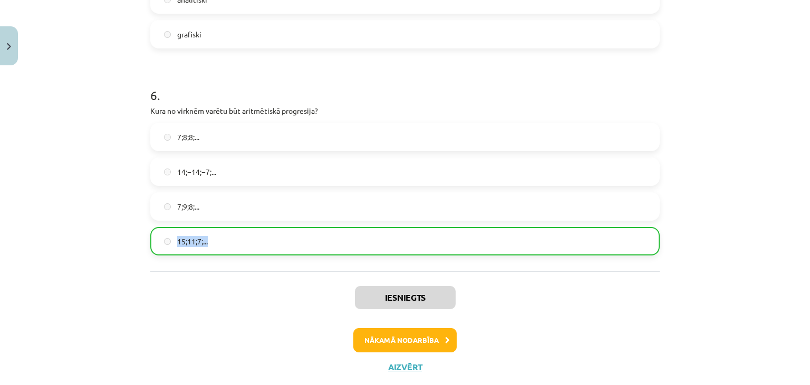
drag, startPoint x: 118, startPoint y: 301, endPoint x: 79, endPoint y: 231, distance: 80.4
click at [81, 243] on div "Mācību tēma: Matemātikas i - 12. klases 1. ieskaites mācību materiāls (ab) #5 📝…" at bounding box center [405, 192] width 810 height 385
click at [87, 204] on div "Mācību tēma: Matemātikas i - 12. klases 1. ieskaites mācību materiāls (ab) #5 📝…" at bounding box center [405, 192] width 810 height 385
click at [408, 368] on button "Aizvērt" at bounding box center [405, 367] width 40 height 11
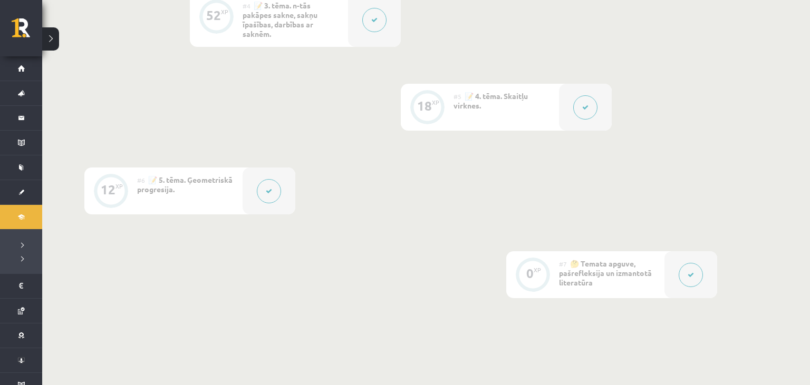
click at [273, 186] on button at bounding box center [269, 191] width 24 height 24
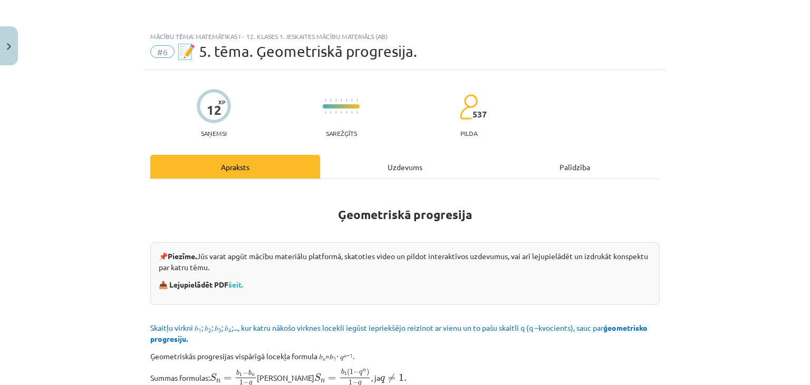
click at [400, 170] on div "Uzdevums" at bounding box center [405, 167] width 170 height 24
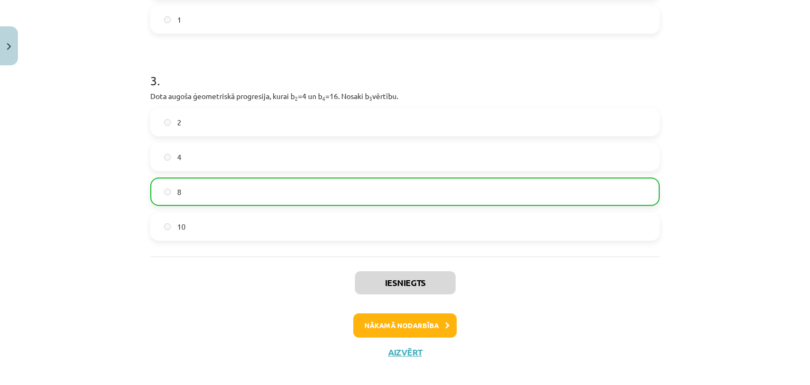
scroll to position [510, 0]
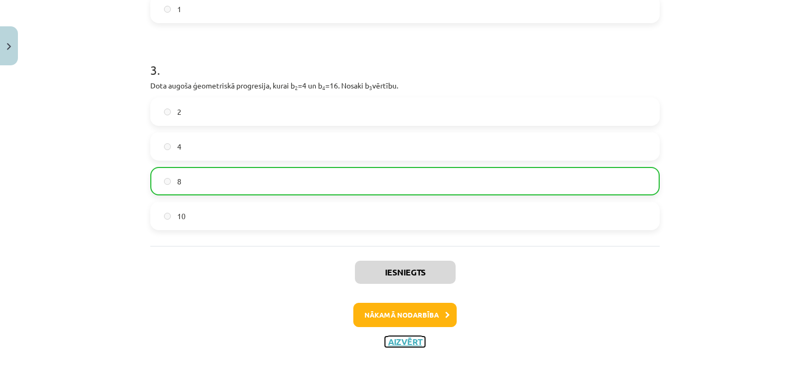
click at [406, 340] on button "Aizvērt" at bounding box center [405, 342] width 40 height 11
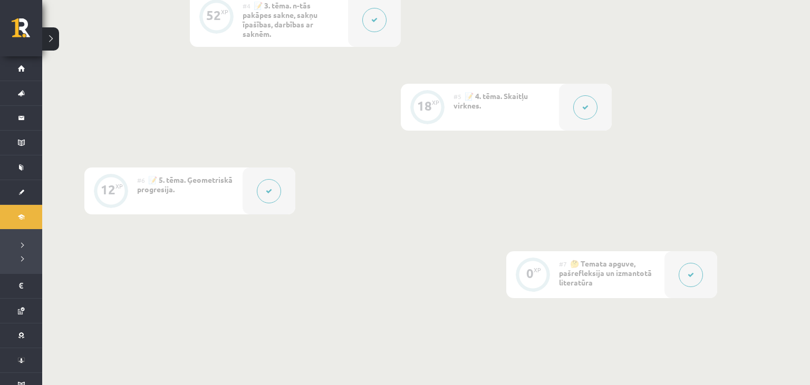
scroll to position [557, 0]
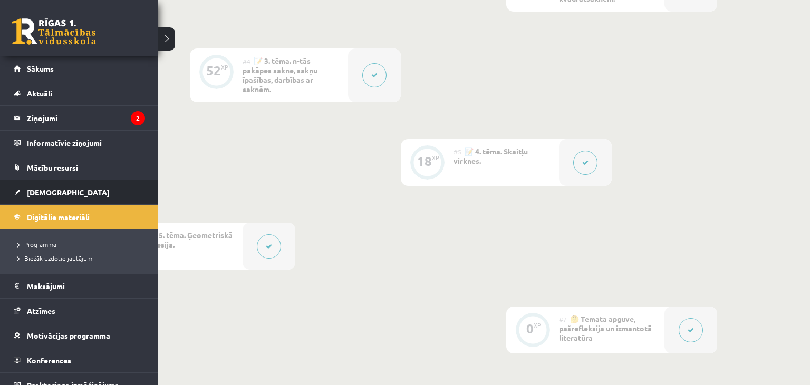
click at [57, 193] on span "[DEMOGRAPHIC_DATA]" at bounding box center [68, 192] width 83 height 9
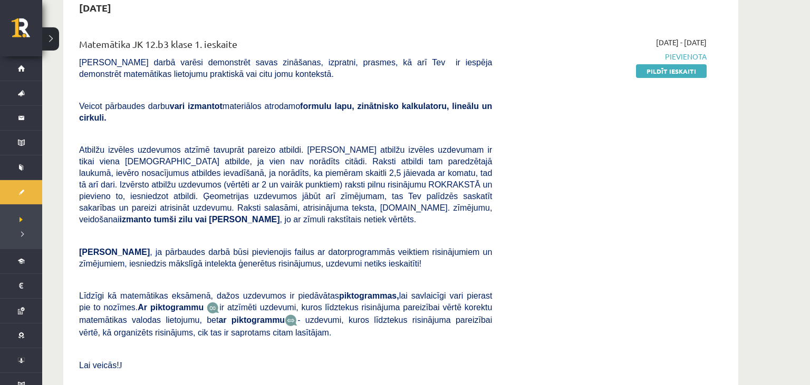
scroll to position [111, 0]
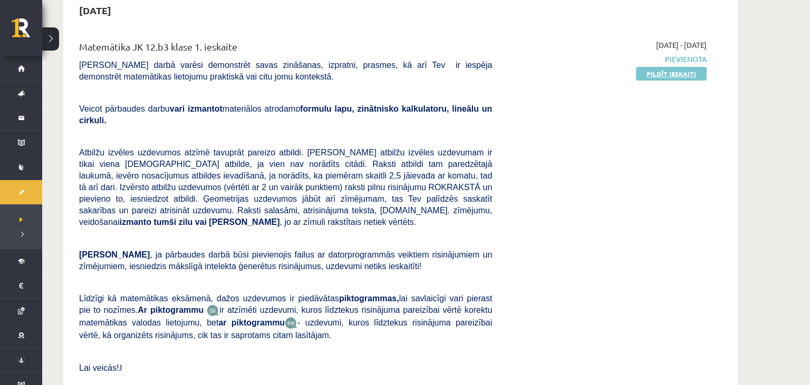
click at [679, 73] on link "Pildīt ieskaiti" at bounding box center [671, 74] width 71 height 14
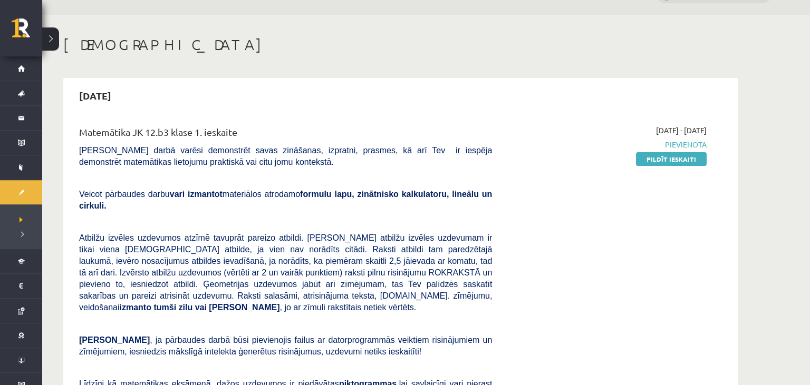
scroll to position [55, 0]
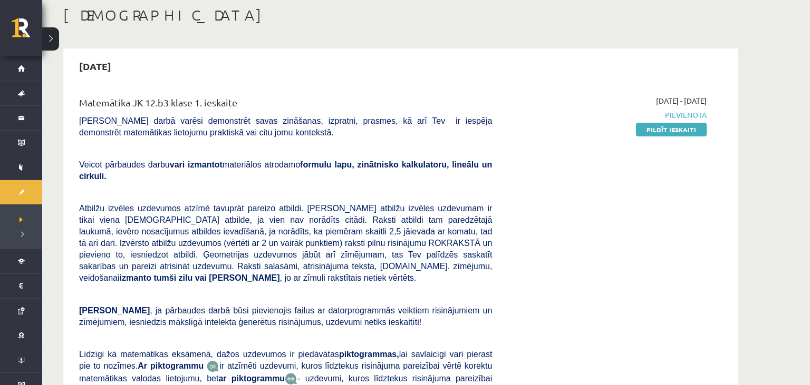
click at [674, 119] on span "Pievienota" at bounding box center [607, 115] width 199 height 11
click at [670, 129] on link "Pildīt ieskaiti" at bounding box center [671, 130] width 71 height 14
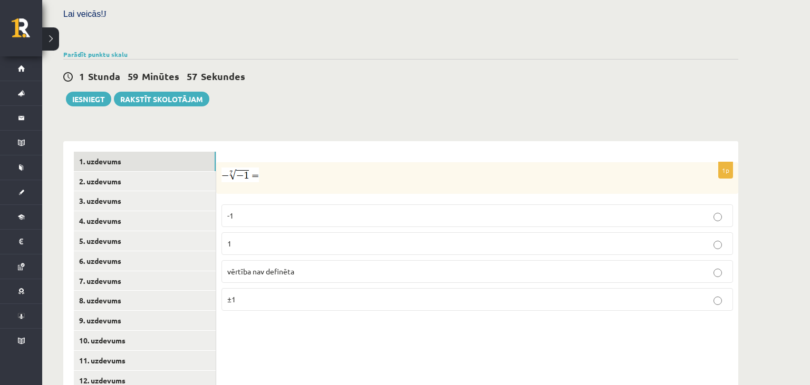
scroll to position [334, 0]
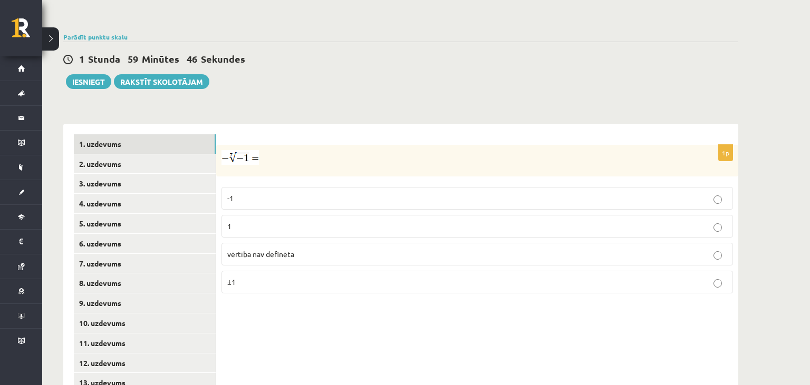
click at [231, 150] on img at bounding box center [239, 157] width 37 height 15
click at [282, 221] on p "1" at bounding box center [477, 226] width 500 height 11
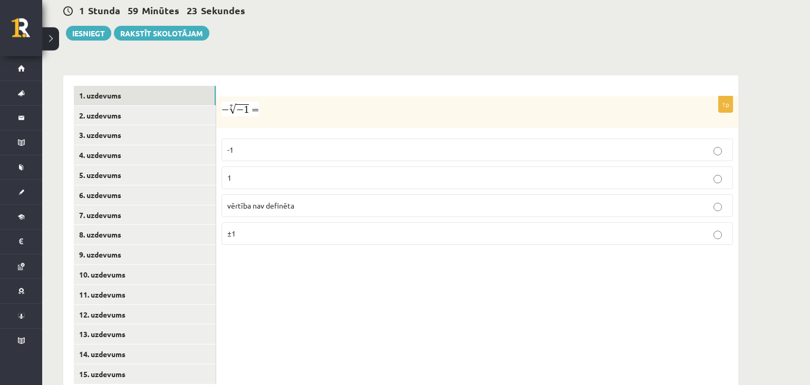
scroll to position [390, 0]
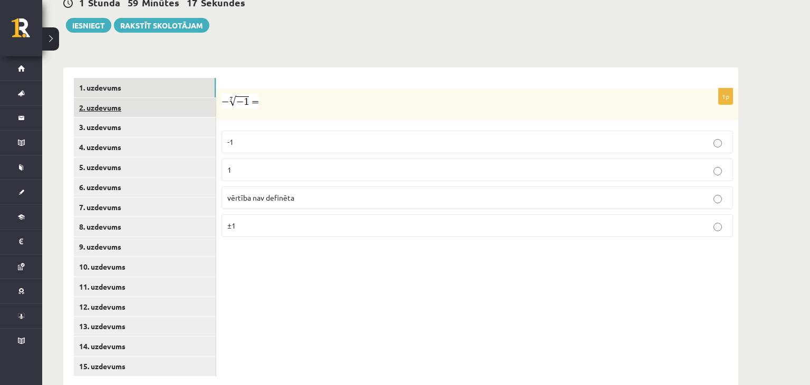
click at [115, 98] on link "2. uzdevums" at bounding box center [145, 108] width 142 height 20
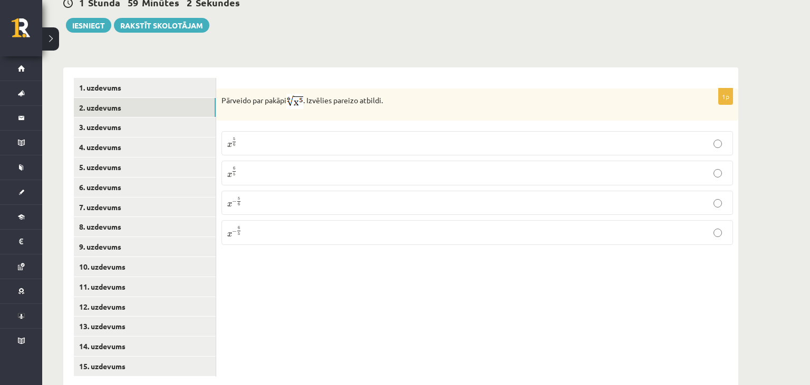
click at [280, 137] on p "x 5 6 x 5 6" at bounding box center [477, 143] width 500 height 13
click at [169, 118] on link "3. uzdevums" at bounding box center [145, 128] width 142 height 20
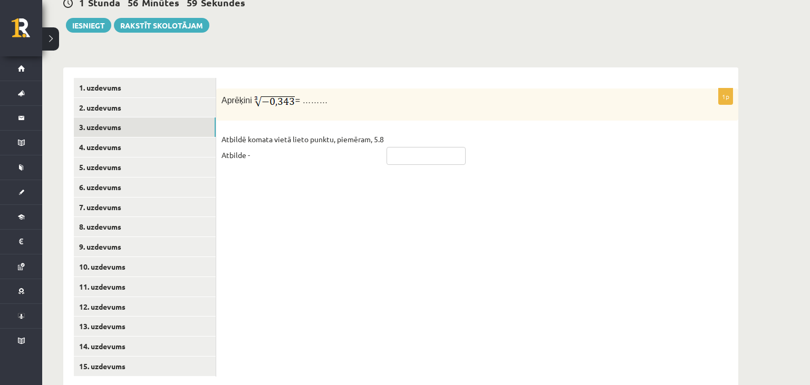
click at [395, 147] on input "text" at bounding box center [425, 156] width 79 height 18
type input "****"
click at [299, 200] on div "1p Aprēķini = ……… Atbildē komata vietā lieto punktu, piemēram, 5.8 Atbilde - **…" at bounding box center [477, 227] width 522 height 320
click at [98, 138] on link "4. uzdevums" at bounding box center [145, 148] width 142 height 20
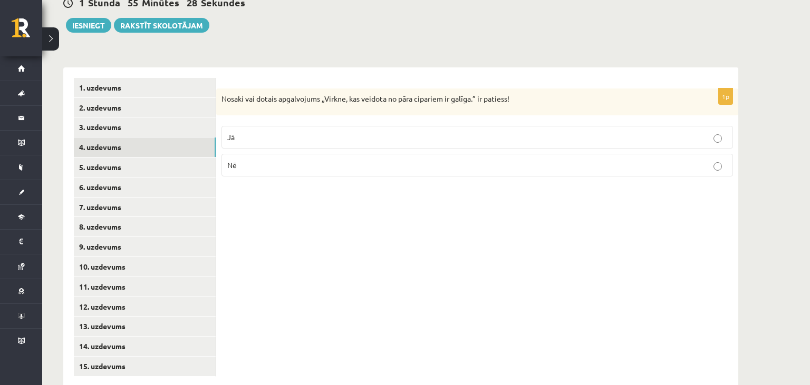
click at [417, 160] on p "Nē" at bounding box center [477, 165] width 500 height 11
click at [155, 158] on link "5. uzdevums" at bounding box center [145, 168] width 142 height 20
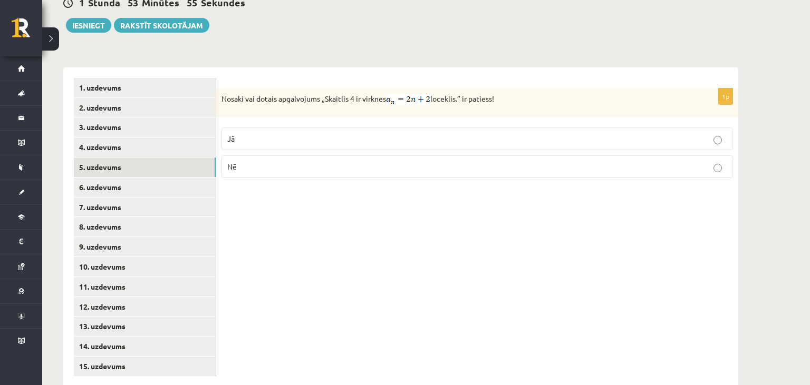
click at [720, 128] on label "Jā" at bounding box center [476, 139] width 511 height 23
click at [123, 178] on link "6. uzdevums" at bounding box center [145, 188] width 142 height 20
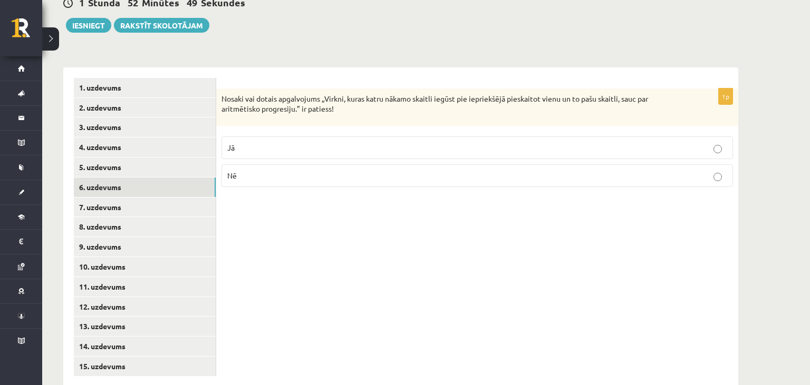
click at [720, 137] on label "Jā" at bounding box center [476, 148] width 511 height 23
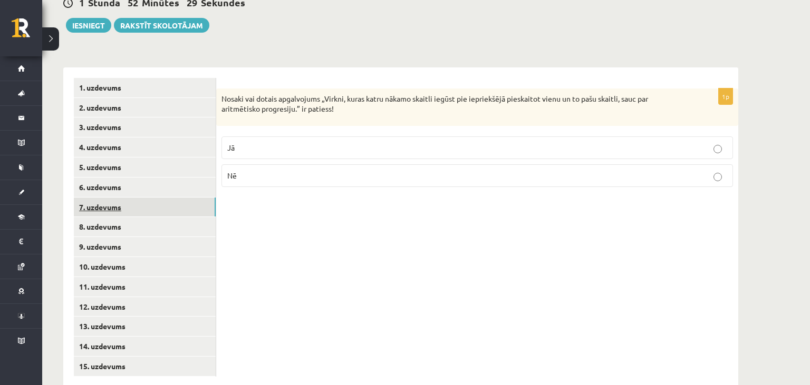
click at [108, 198] on link "7. uzdevums" at bounding box center [145, 208] width 142 height 20
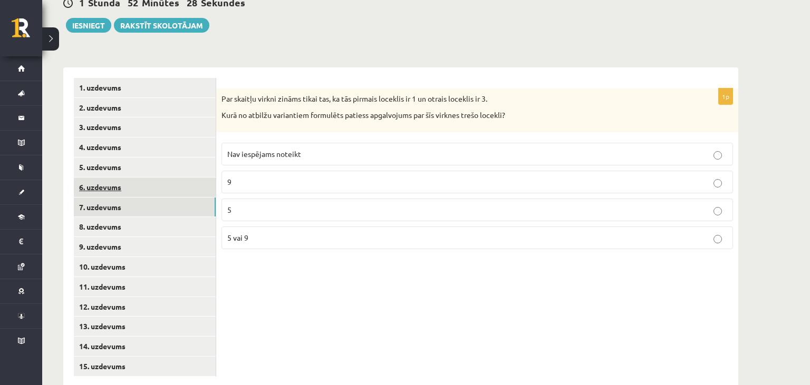
click at [140, 178] on link "6. uzdevums" at bounding box center [145, 188] width 142 height 20
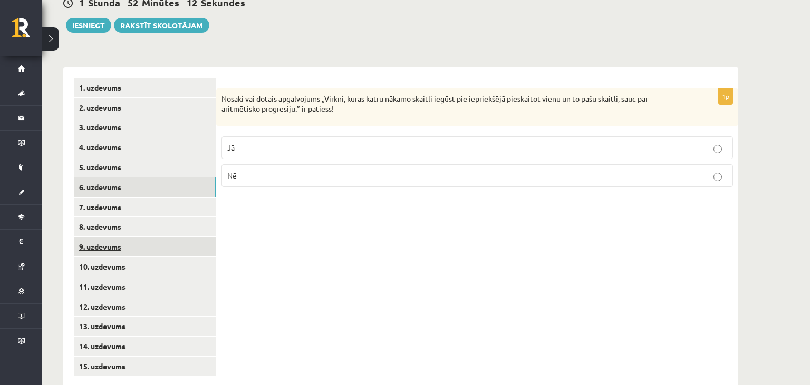
scroll to position [334, 0]
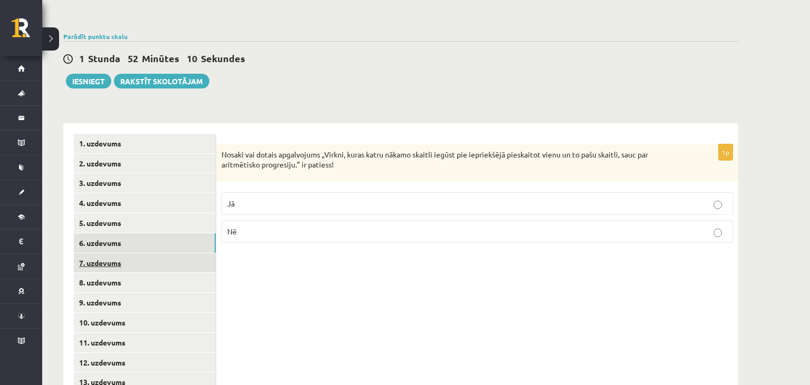
click at [146, 254] on link "7. uzdevums" at bounding box center [145, 264] width 142 height 20
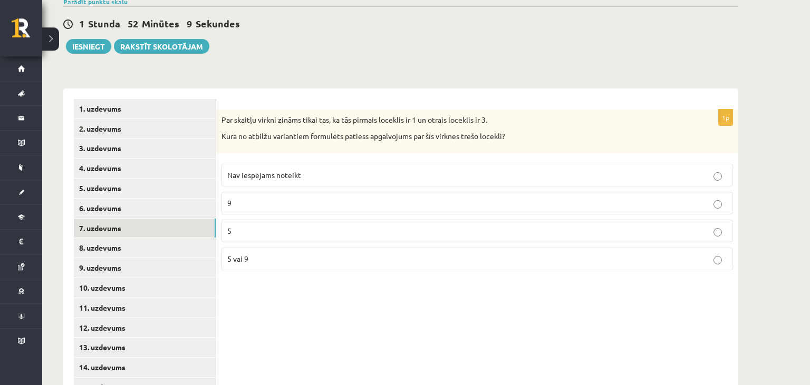
scroll to position [390, 0]
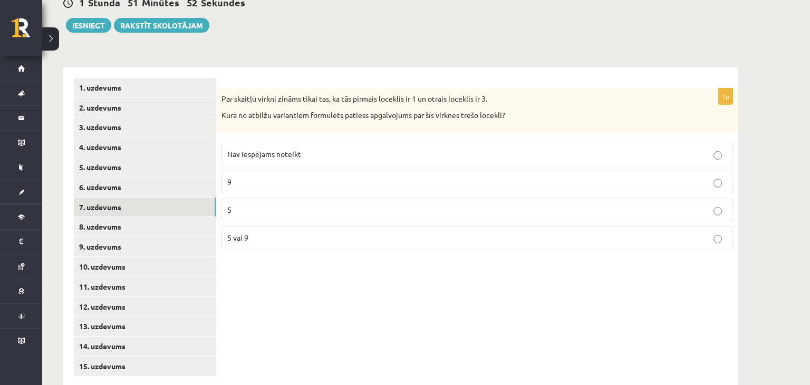
click at [275, 232] on p "5 vai 9" at bounding box center [477, 237] width 500 height 11
click at [165, 217] on link "8. uzdevums" at bounding box center [145, 227] width 142 height 20
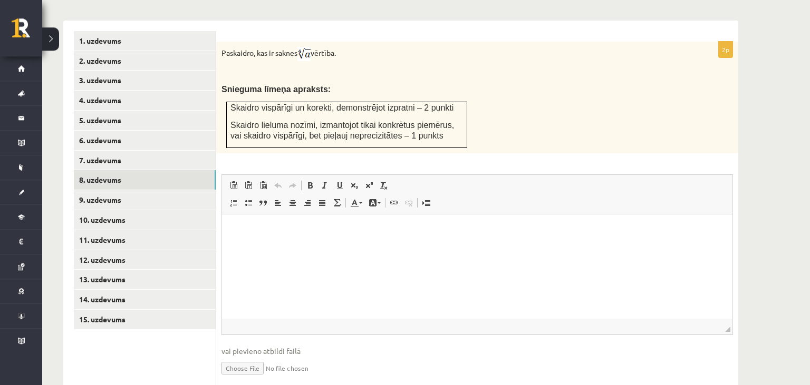
scroll to position [451, 0]
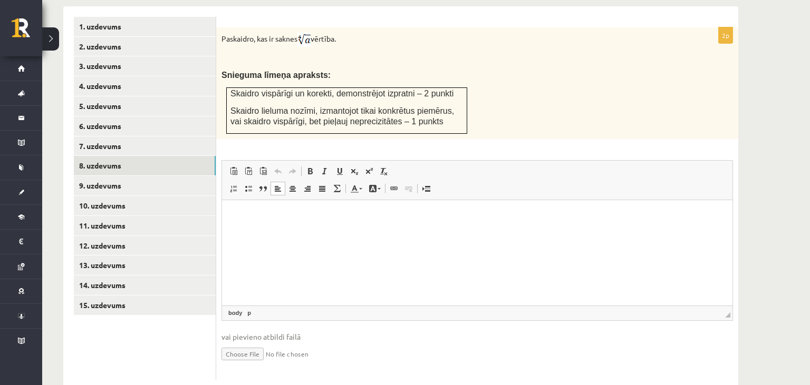
drag, startPoint x: 364, startPoint y: 243, endPoint x: 364, endPoint y: 230, distance: 13.2
click at [364, 230] on html at bounding box center [477, 252] width 510 height 105
click at [369, 216] on p "**********" at bounding box center [477, 215] width 490 height 11
click at [242, 222] on html "**********" at bounding box center [477, 252] width 510 height 105
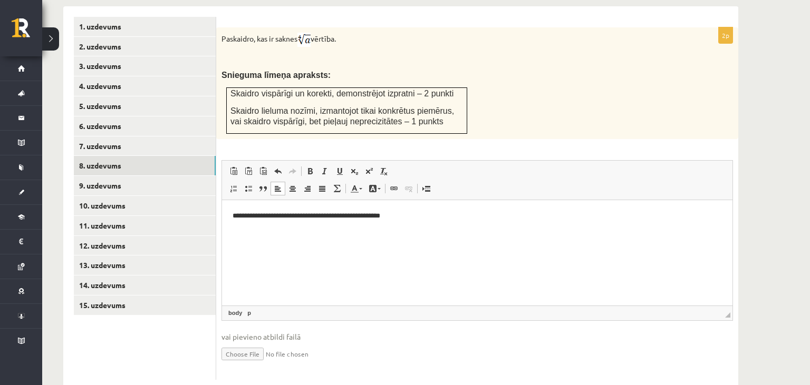
click at [245, 218] on p "**********" at bounding box center [477, 215] width 490 height 11
click at [256, 214] on p "**********" at bounding box center [477, 215] width 490 height 11
click at [255, 219] on p "**********" at bounding box center [477, 215] width 490 height 11
click at [333, 218] on p "**********" at bounding box center [477, 215] width 490 height 11
click at [294, 216] on p "**********" at bounding box center [477, 215] width 490 height 11
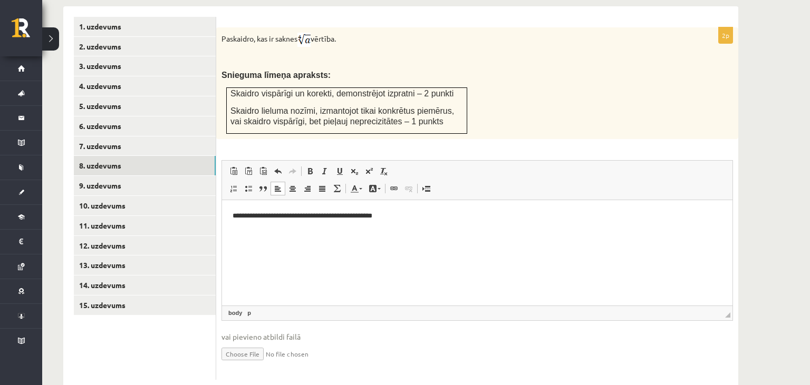
click at [329, 216] on p "**********" at bounding box center [477, 215] width 490 height 11
click at [299, 217] on p "**********" at bounding box center [477, 215] width 490 height 11
click at [337, 217] on p "**********" at bounding box center [477, 215] width 490 height 11
click at [357, 254] on html "**********" at bounding box center [477, 252] width 510 height 105
click at [427, 204] on html "**********" at bounding box center [477, 252] width 510 height 105
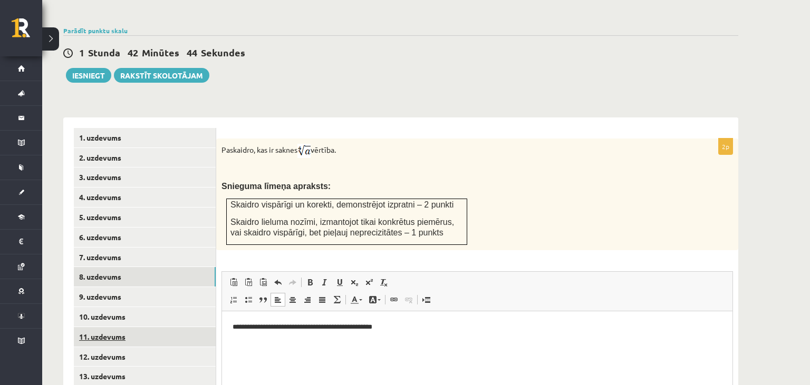
scroll to position [396, 0]
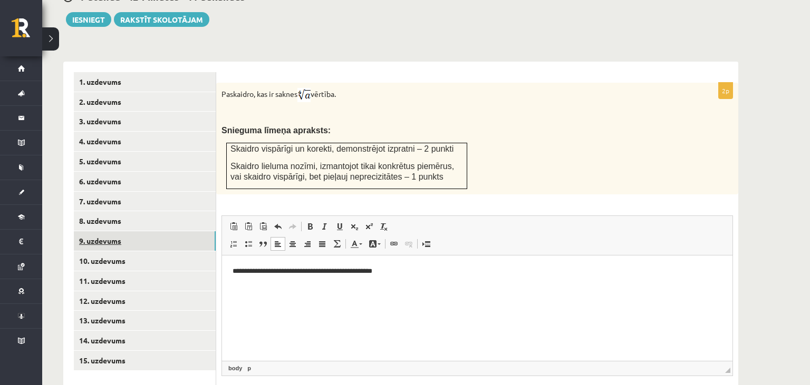
click at [127, 231] on link "9. uzdevums" at bounding box center [145, 241] width 142 height 20
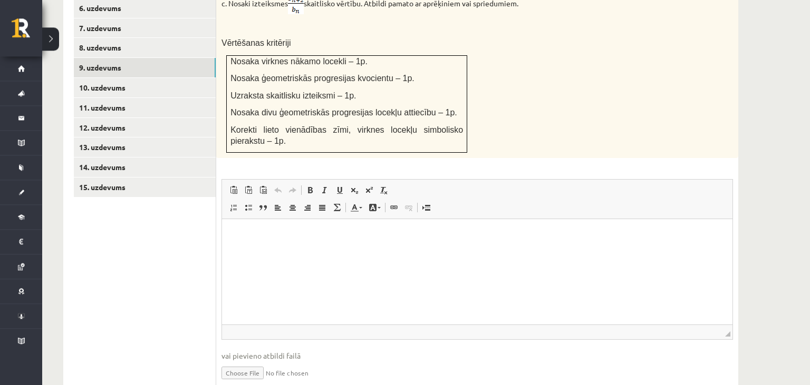
scroll to position [589, 0]
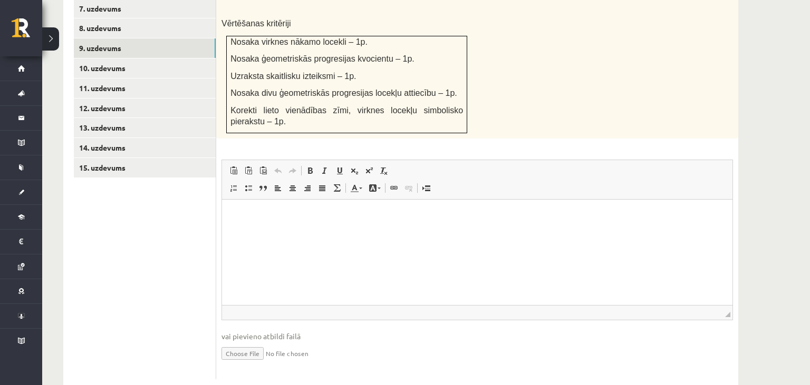
click at [244, 342] on input "file" at bounding box center [476, 353] width 511 height 22
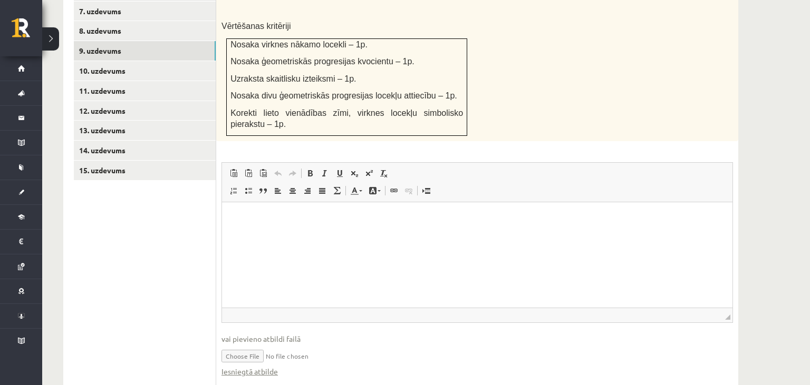
scroll to position [600, 0]
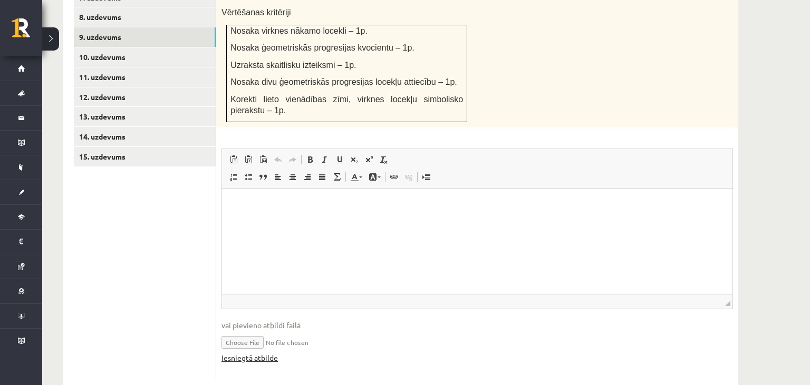
click at [252, 353] on link "Iesniegtā atbilde" at bounding box center [249, 358] width 56 height 11
click at [232, 331] on input "file" at bounding box center [476, 342] width 511 height 22
type input "**********"
click at [271, 353] on link "Iesniegtā atbilde" at bounding box center [249, 358] width 56 height 11
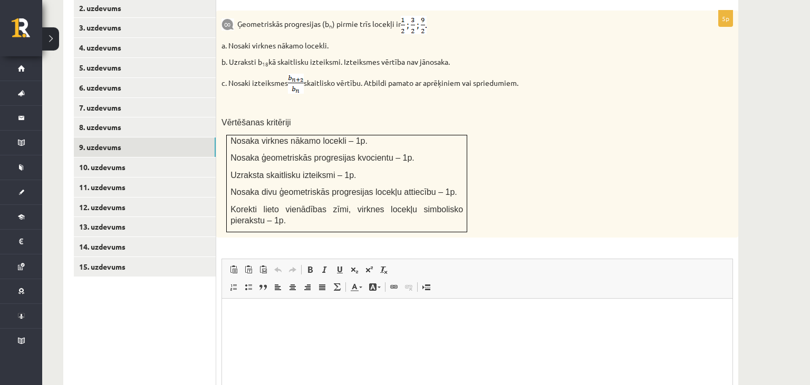
scroll to position [489, 0]
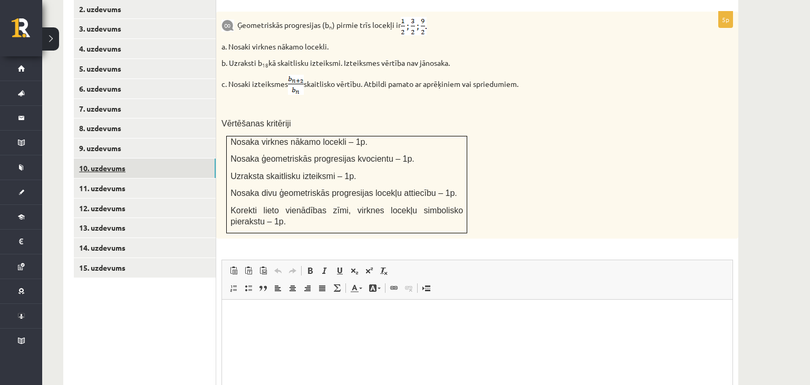
click at [127, 159] on link "10. uzdevums" at bounding box center [145, 169] width 142 height 20
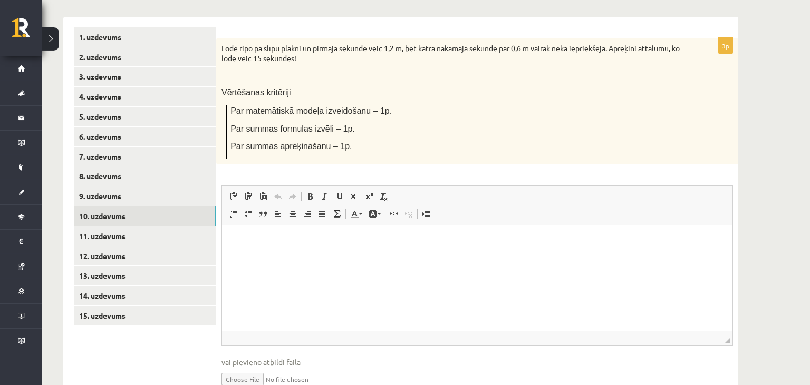
scroll to position [445, 0]
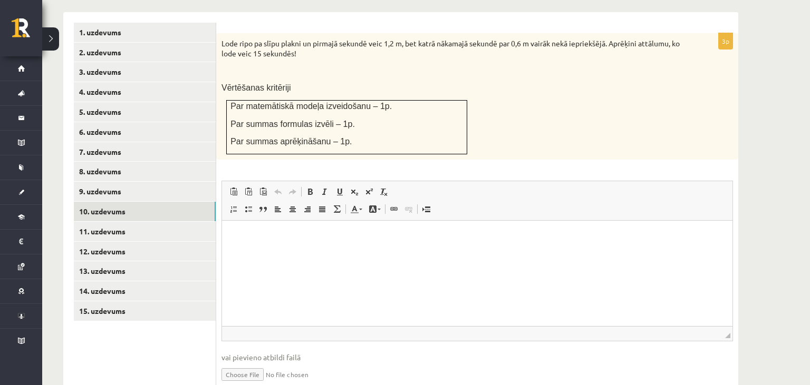
click at [236, 363] on input "file" at bounding box center [476, 374] width 511 height 22
type input "**********"
click at [269, 385] on link "Iesniegtā atbilde" at bounding box center [249, 390] width 56 height 11
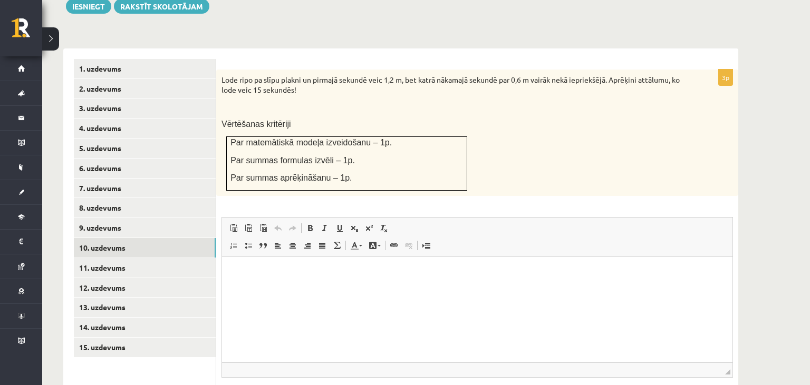
scroll to position [390, 0]
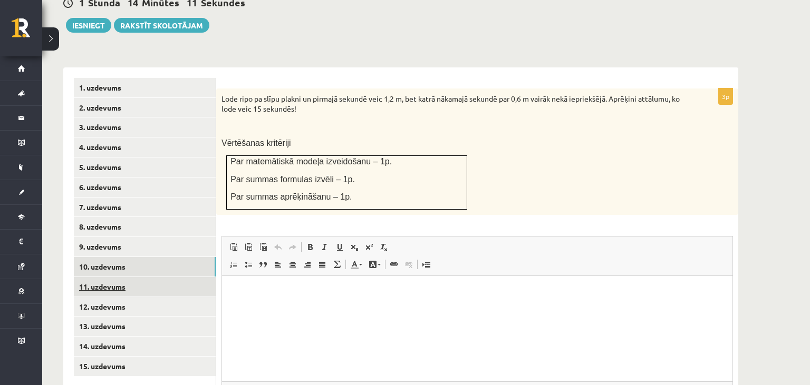
click at [179, 277] on link "11. uzdevums" at bounding box center [145, 287] width 142 height 20
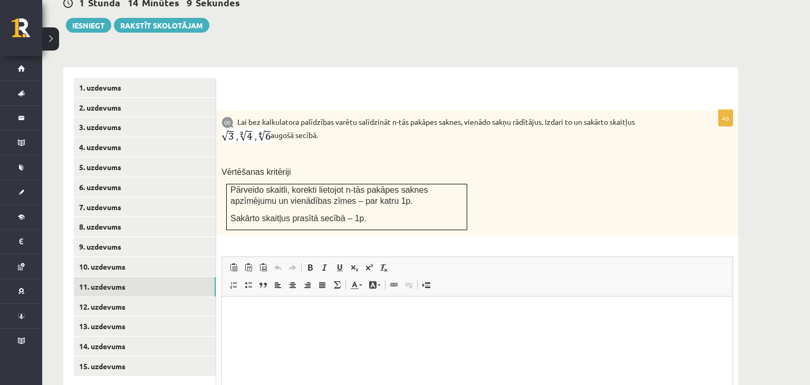
scroll to position [0, 0]
click at [248, 129] on img at bounding box center [245, 136] width 49 height 15
click at [246, 129] on img at bounding box center [245, 136] width 49 height 15
click at [245, 129] on img at bounding box center [245, 136] width 49 height 15
click at [243, 129] on img at bounding box center [245, 136] width 49 height 15
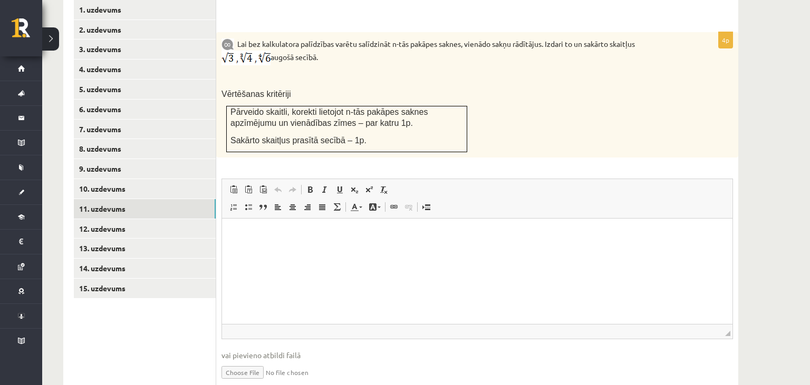
scroll to position [487, 0]
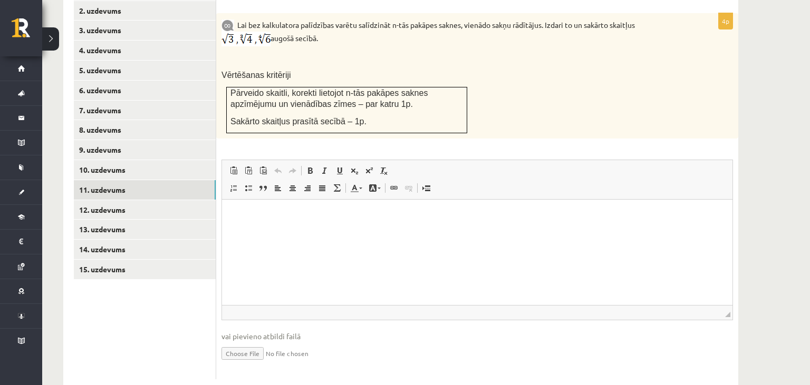
click at [240, 342] on input "file" at bounding box center [476, 353] width 511 height 22
type input "**********"
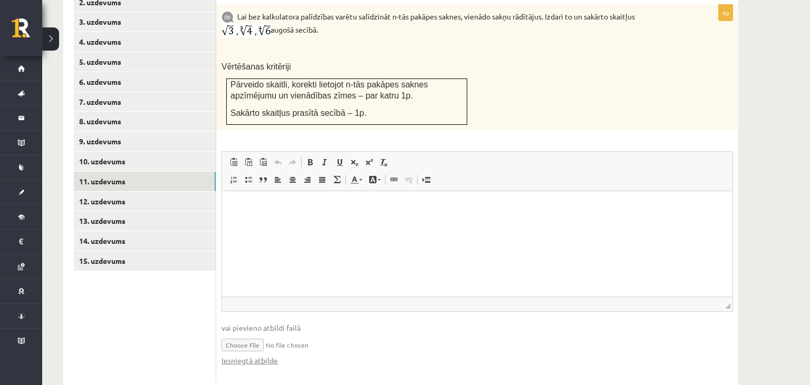
scroll to position [498, 0]
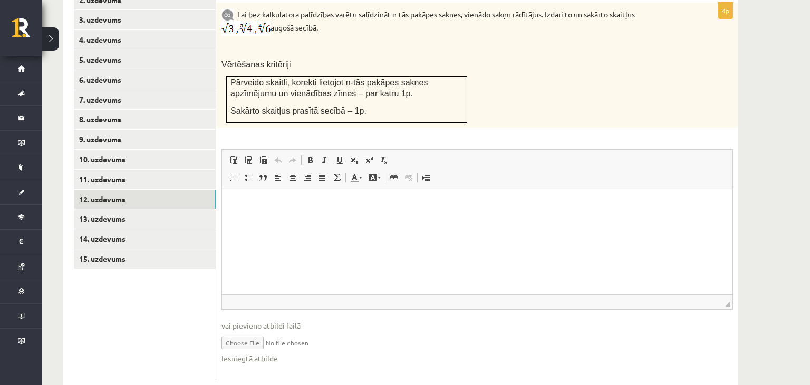
click at [151, 190] on link "12. uzdevums" at bounding box center [145, 200] width 142 height 20
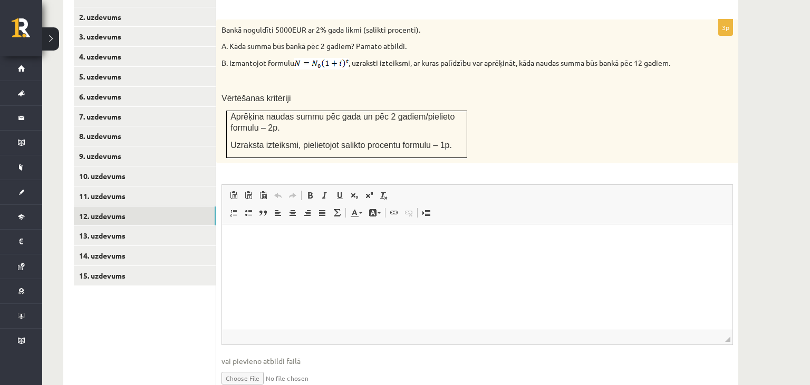
scroll to position [506, 0]
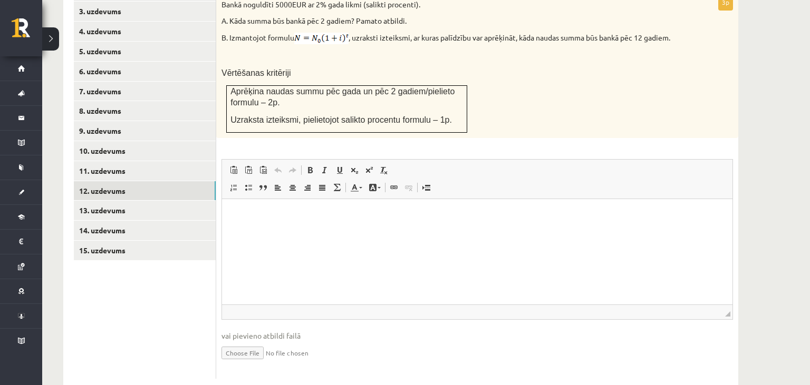
click at [238, 342] on input "file" at bounding box center [476, 353] width 511 height 22
type input "**********"
click at [256, 363] on link "Iesniegtā atbilde" at bounding box center [249, 368] width 56 height 11
click at [108, 201] on link "13. uzdevums" at bounding box center [145, 211] width 142 height 20
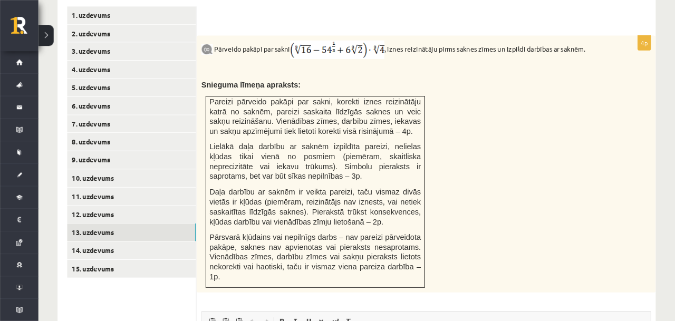
scroll to position [461, 0]
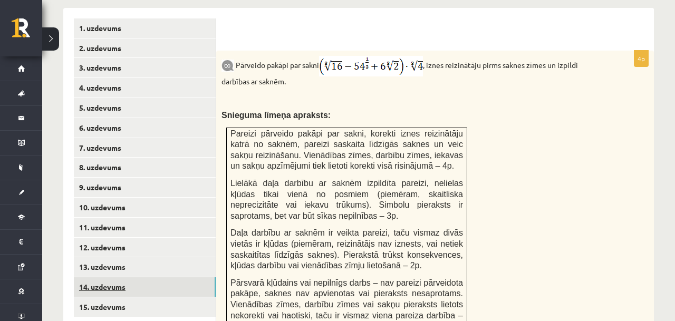
click at [139, 277] on link "14. uzdevums" at bounding box center [145, 287] width 142 height 20
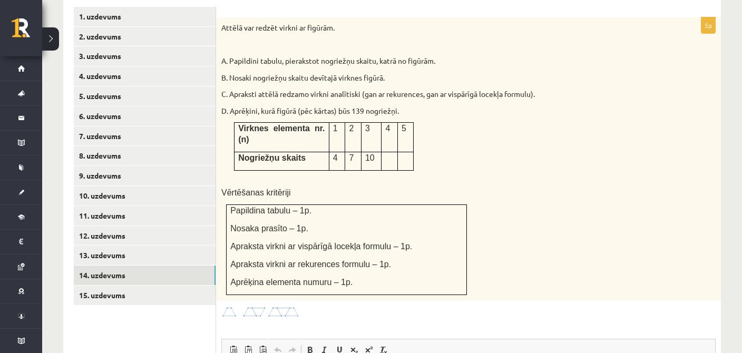
click at [278, 306] on img at bounding box center [260, 312] width 79 height 12
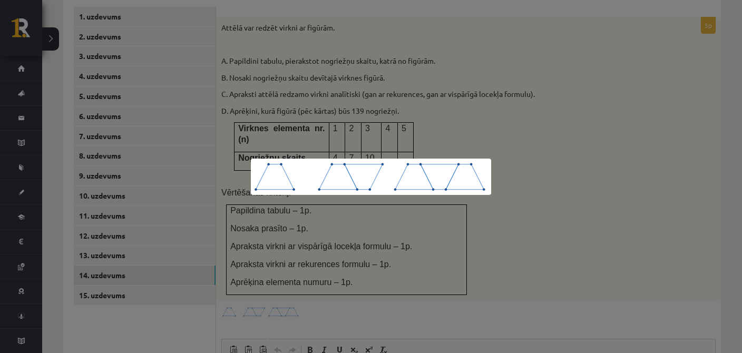
click at [717, 19] on div at bounding box center [371, 176] width 742 height 353
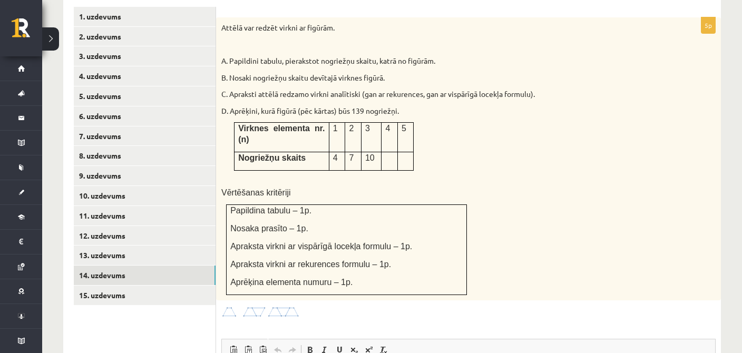
click at [285, 306] on img at bounding box center [260, 312] width 79 height 12
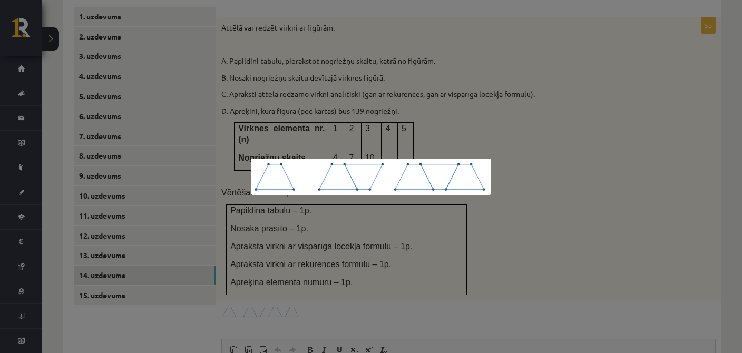
click at [526, 152] on div at bounding box center [371, 176] width 742 height 353
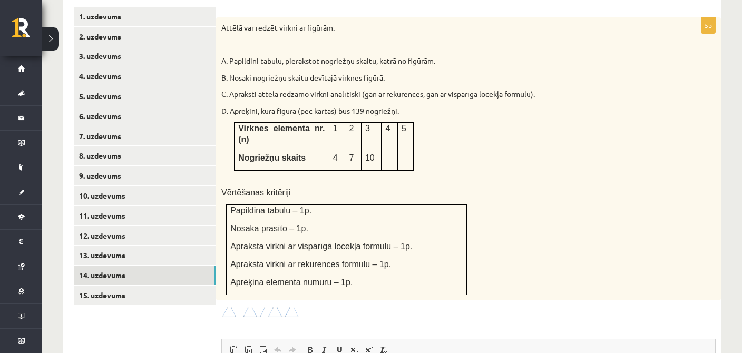
click at [267, 306] on img at bounding box center [260, 312] width 79 height 12
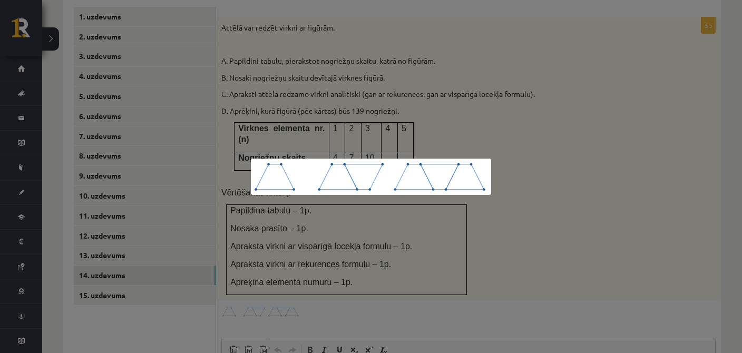
click at [213, 104] on div at bounding box center [371, 176] width 742 height 353
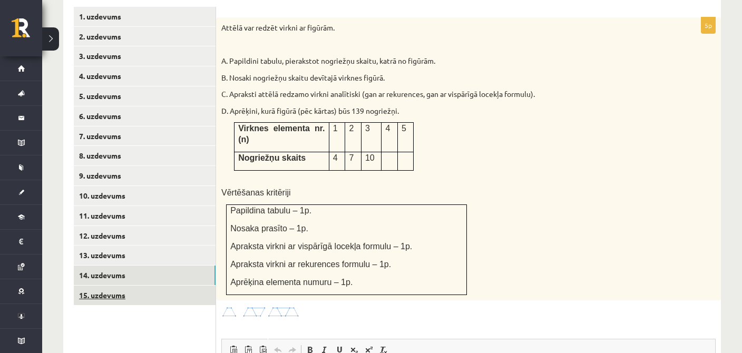
click at [113, 286] on link "15. uzdevums" at bounding box center [145, 296] width 142 height 20
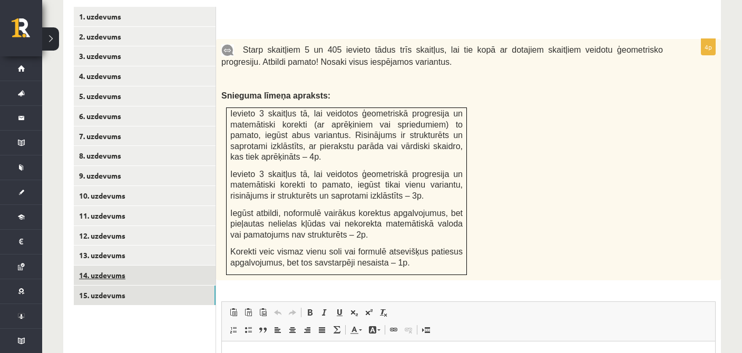
click at [91, 266] on link "14. uzdevums" at bounding box center [145, 276] width 142 height 20
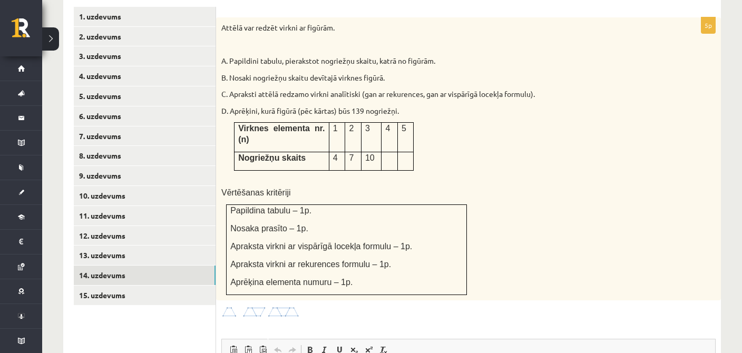
click at [272, 306] on img at bounding box center [260, 312] width 79 height 12
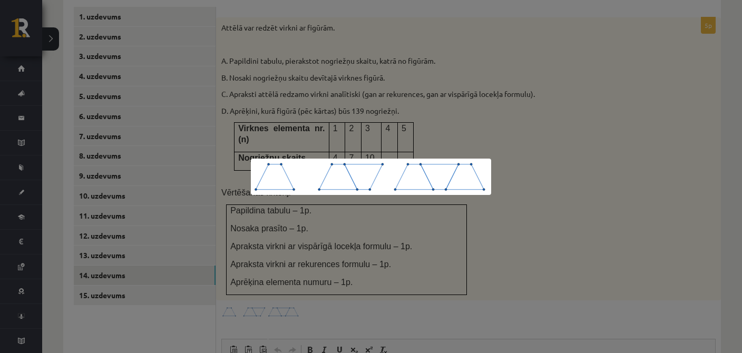
click at [570, 162] on div at bounding box center [371, 176] width 742 height 353
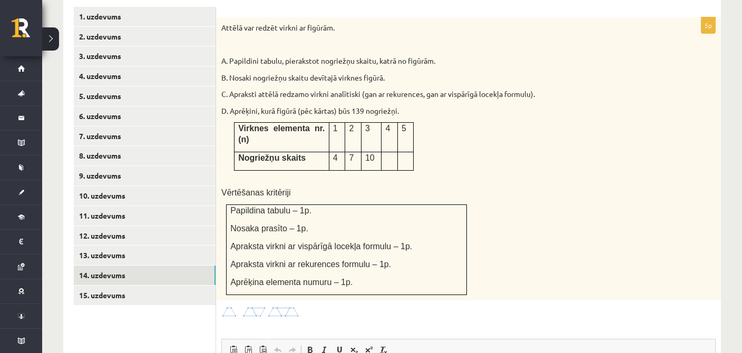
click at [282, 306] on img at bounding box center [260, 312] width 79 height 12
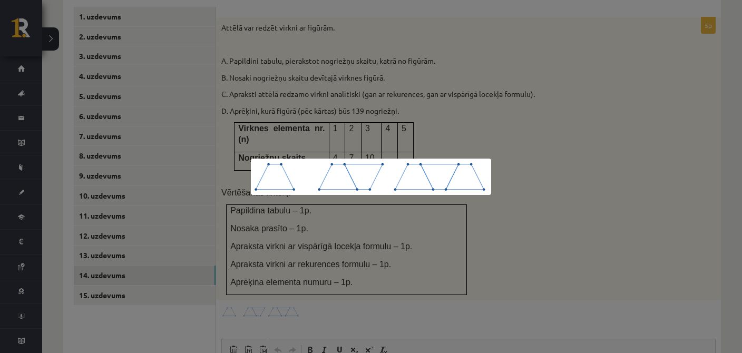
click at [625, 246] on div at bounding box center [371, 176] width 742 height 353
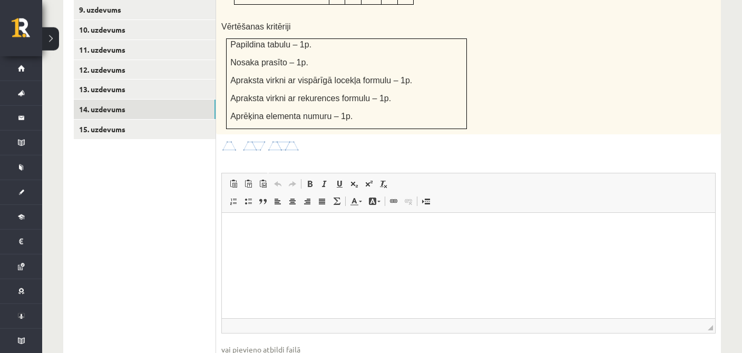
scroll to position [672, 0]
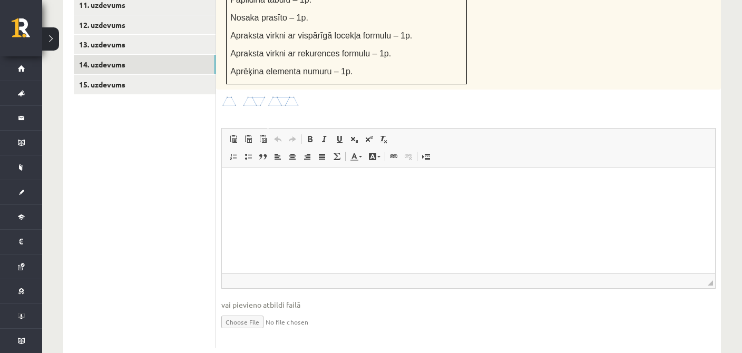
click at [240, 310] on input "file" at bounding box center [468, 321] width 494 height 22
type input "**********"
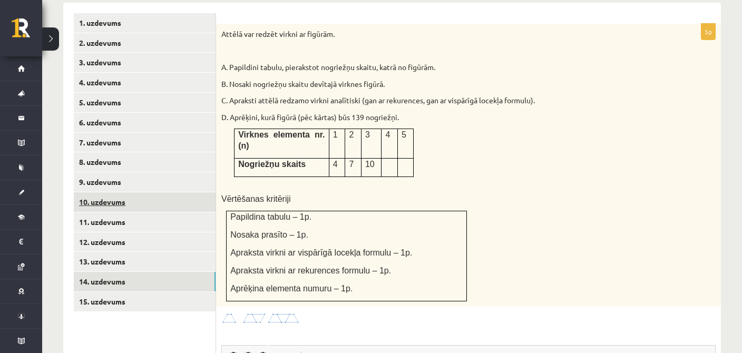
scroll to position [505, 0]
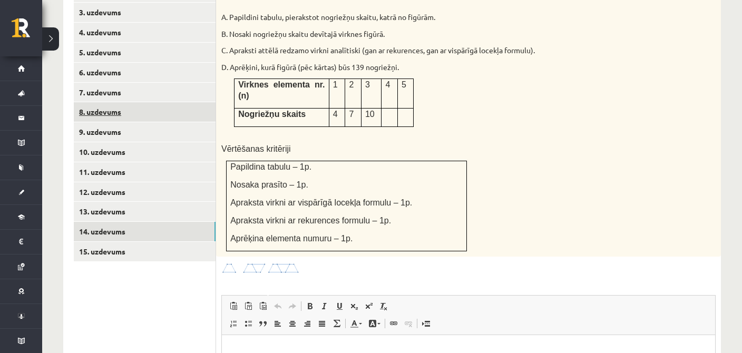
click at [103, 102] on link "8. uzdevums" at bounding box center [145, 112] width 142 height 20
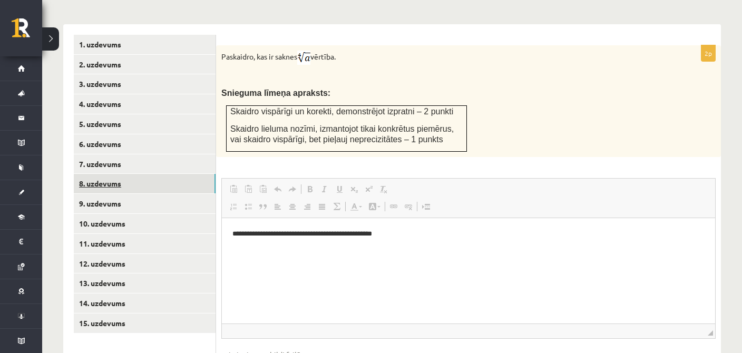
scroll to position [0, 0]
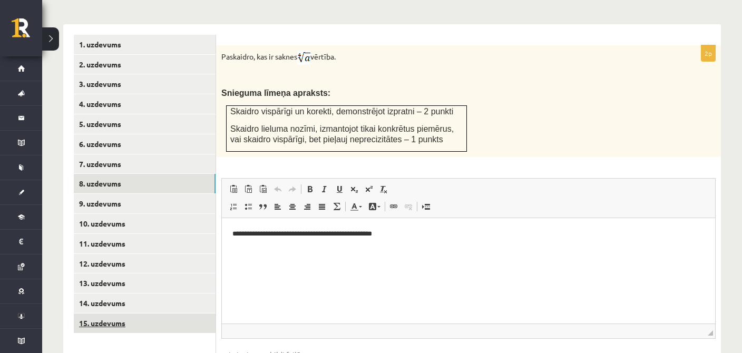
click at [136, 314] on link "15. uzdevums" at bounding box center [145, 324] width 142 height 20
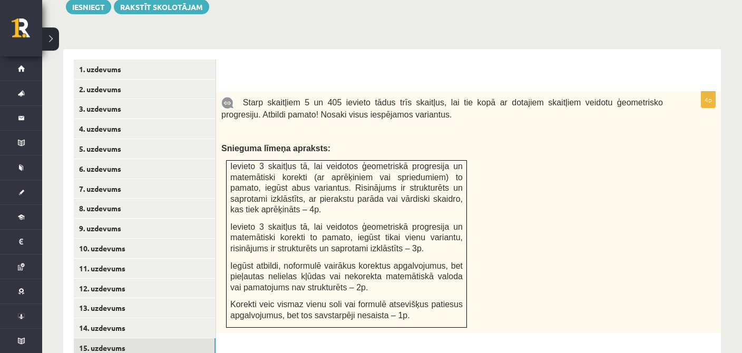
scroll to position [433, 0]
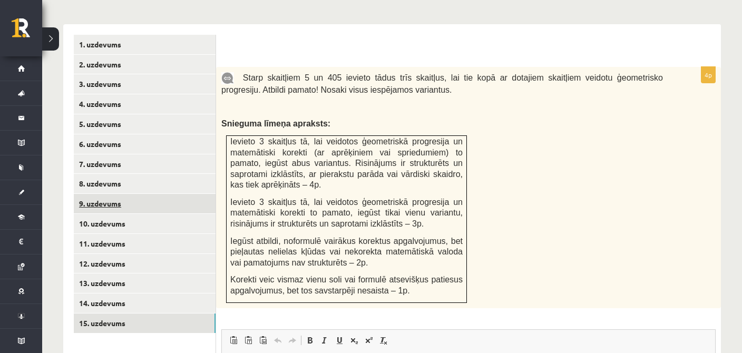
click at [123, 194] on link "9. uzdevums" at bounding box center [145, 204] width 142 height 20
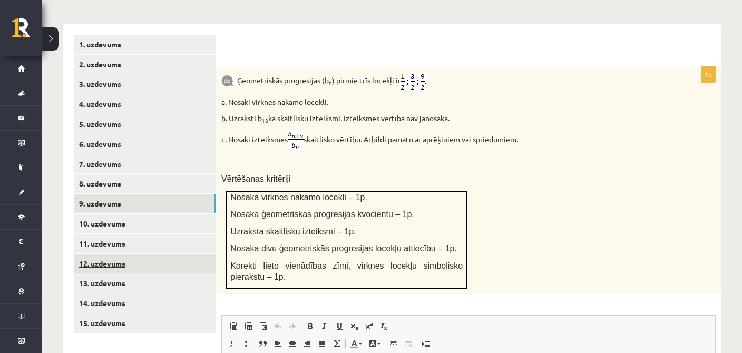
scroll to position [0, 0]
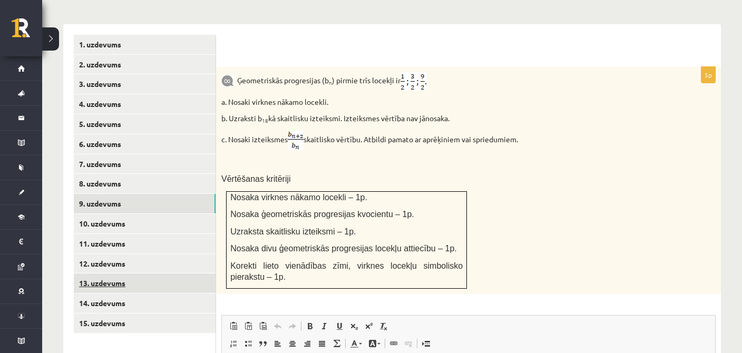
click at [116, 274] on link "13. uzdevums" at bounding box center [145, 284] width 142 height 20
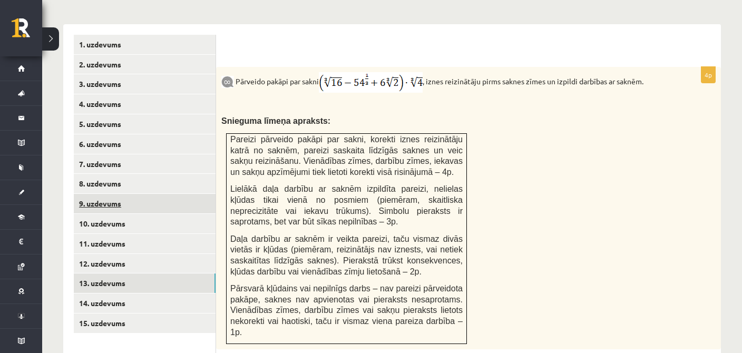
click at [106, 194] on link "9. uzdevums" at bounding box center [145, 204] width 142 height 20
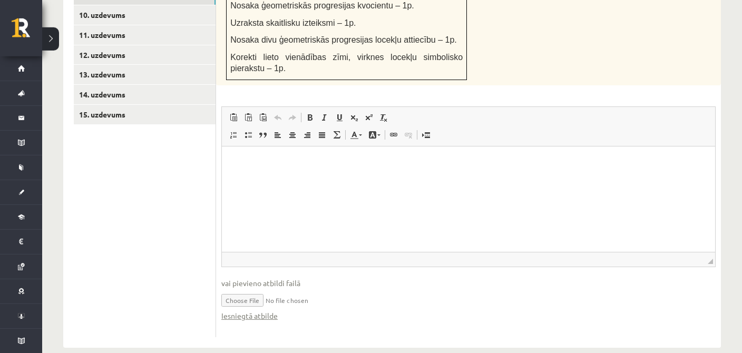
scroll to position [643, 0]
click at [239, 309] on link "Iesniegtā atbilde" at bounding box center [249, 314] width 56 height 11
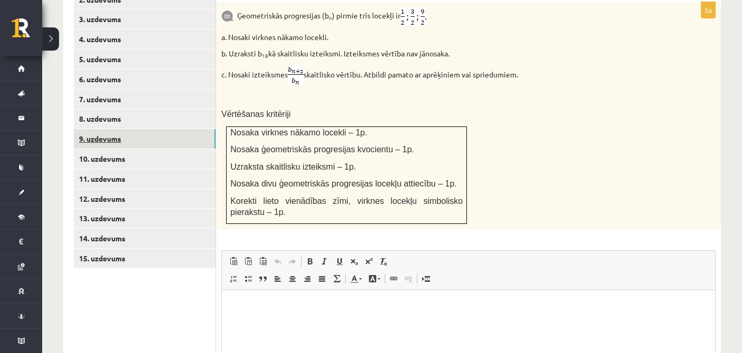
scroll to position [476, 0]
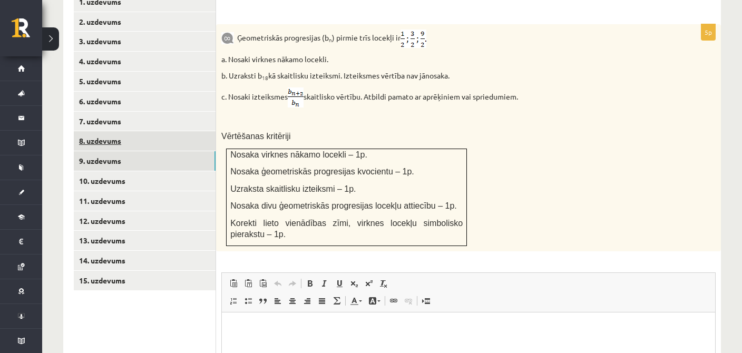
click at [109, 134] on link "8. uzdevums" at bounding box center [145, 141] width 142 height 20
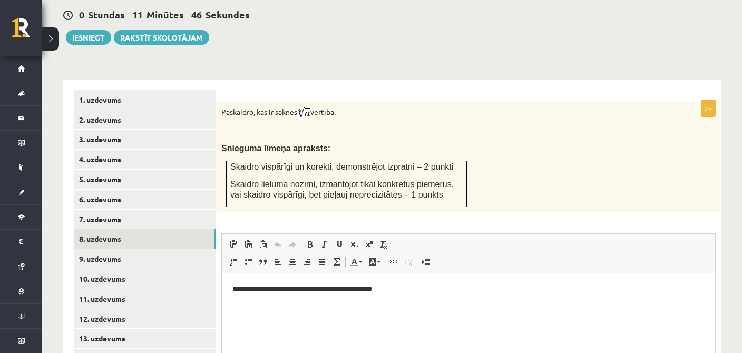
scroll to position [433, 0]
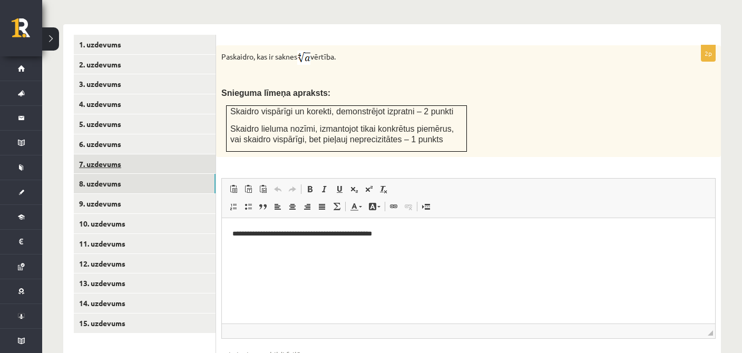
click at [122, 154] on link "7. uzdevums" at bounding box center [145, 164] width 142 height 20
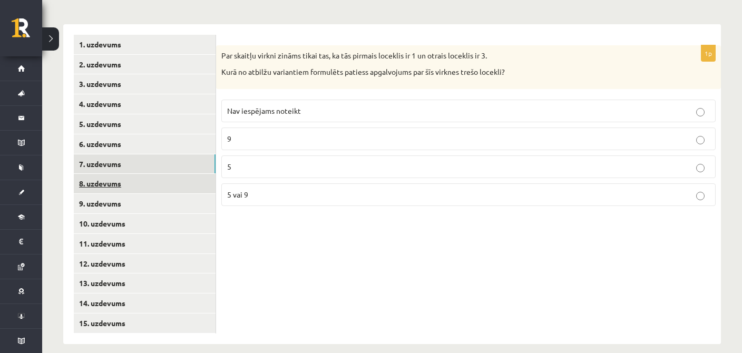
click at [99, 174] on link "8. uzdevums" at bounding box center [145, 184] width 142 height 20
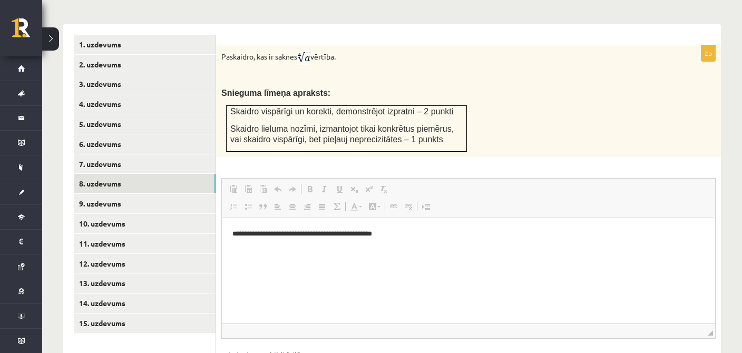
scroll to position [0, 0]
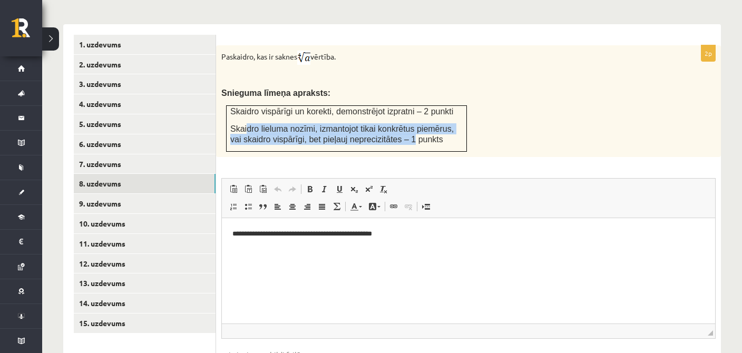
drag, startPoint x: 243, startPoint y: 113, endPoint x: 387, endPoint y: 131, distance: 145.0
click at [387, 131] on span "Skaidro lieluma nozīmi, izmantojot tikai konkrētus piemērus, vai skaidro vispār…" at bounding box center [341, 134] width 223 height 20
click at [424, 135] on td "Skaidro vispārīgi un korekti, demonstrējot izpratni – 2 punkti Skaidro lieluma …" at bounding box center [347, 129] width 240 height 46
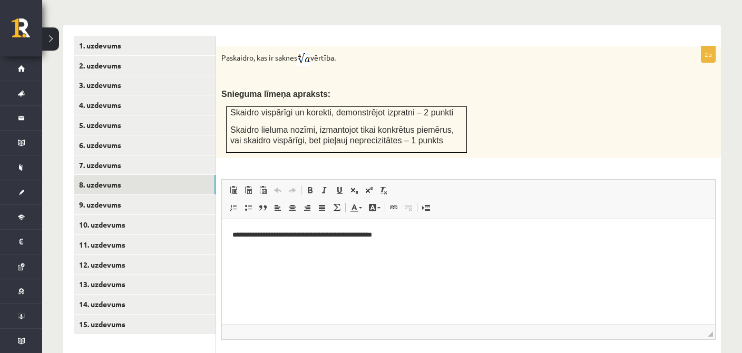
scroll to position [433, 0]
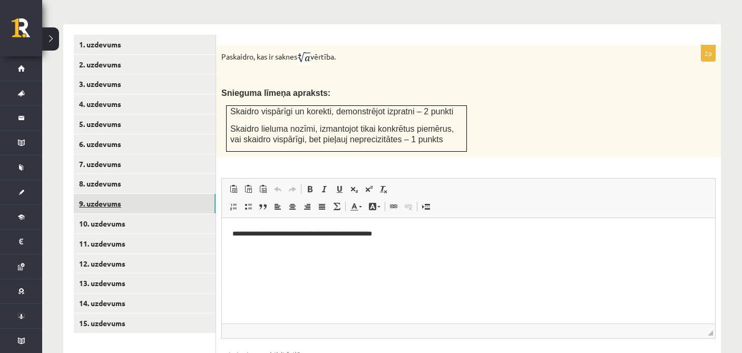
click at [121, 195] on link "9. uzdevums" at bounding box center [145, 204] width 142 height 20
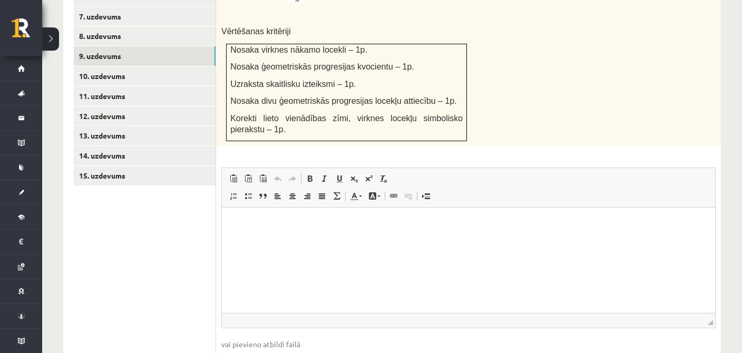
scroll to position [532, 0]
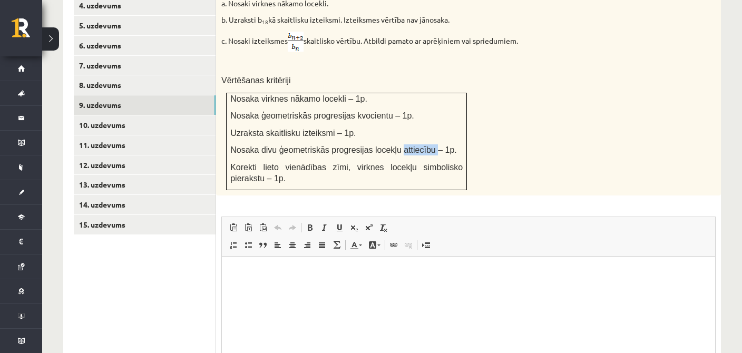
drag, startPoint x: 417, startPoint y: 139, endPoint x: 363, endPoint y: 146, distance: 55.2
click at [366, 146] on td "Nosaka virknes nākamo locekli – 1p. Nosaka ģeometriskās progresijas kvocientu –…" at bounding box center [347, 142] width 240 height 98
click at [241, 149] on td "Nosaka virknes nākamo locekli – 1p. Nosaka ģeometriskās progresijas kvocientu –…" at bounding box center [347, 142] width 240 height 98
drag, startPoint x: 229, startPoint y: 139, endPoint x: 248, endPoint y: 136, distance: 19.2
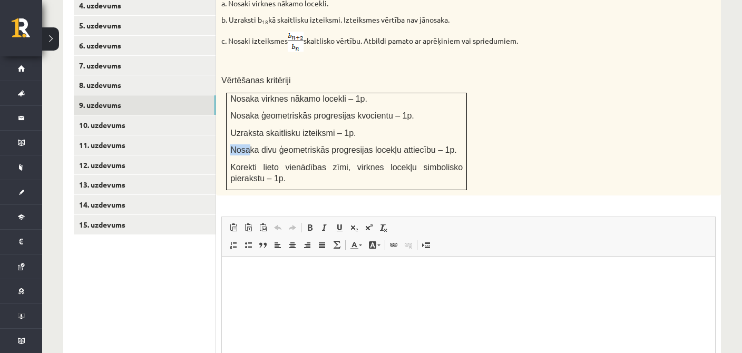
click at [248, 136] on td "Nosaka virknes nākamo locekli – 1p. Nosaka ģeometriskās progresijas kvocientu –…" at bounding box center [347, 142] width 240 height 98
click at [367, 145] on span "Nosaka divu ģeometriskās progresijas locekļu attiecību – 1p." at bounding box center [343, 149] width 227 height 9
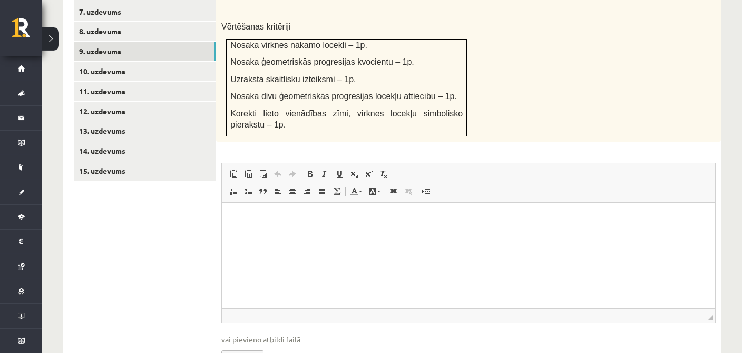
scroll to position [643, 0]
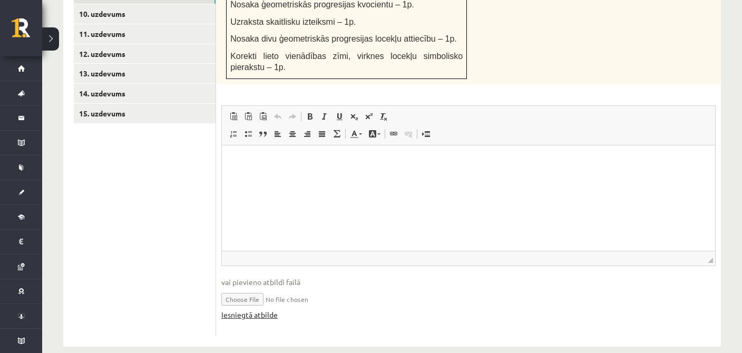
click at [253, 309] on link "Iesniegtā atbilde" at bounding box center [249, 314] width 56 height 11
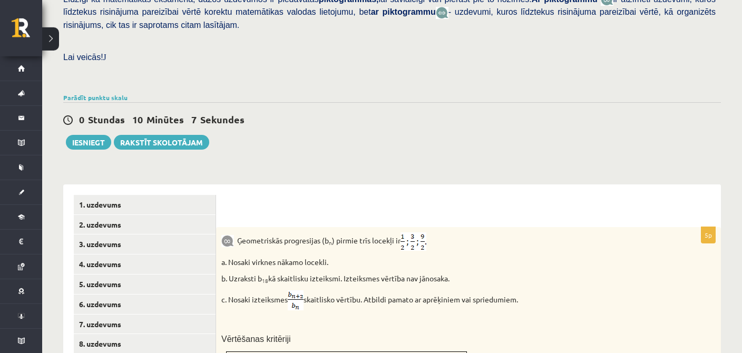
scroll to position [254, 0]
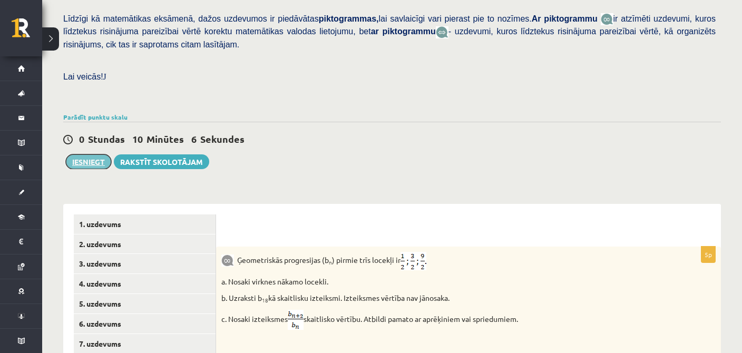
click at [85, 154] on button "Iesniegt" at bounding box center [88, 161] width 45 height 15
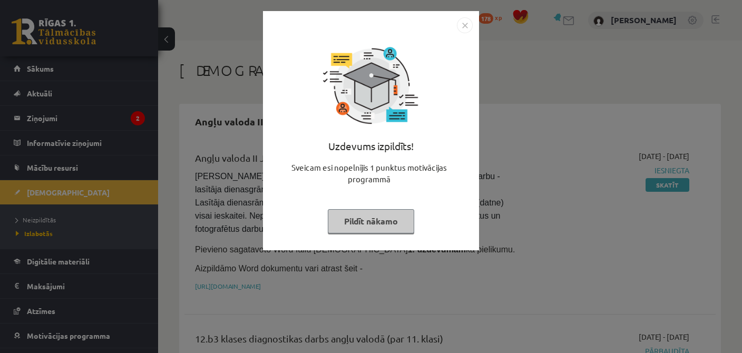
click at [379, 212] on button "Pildīt nākamo" at bounding box center [371, 221] width 86 height 24
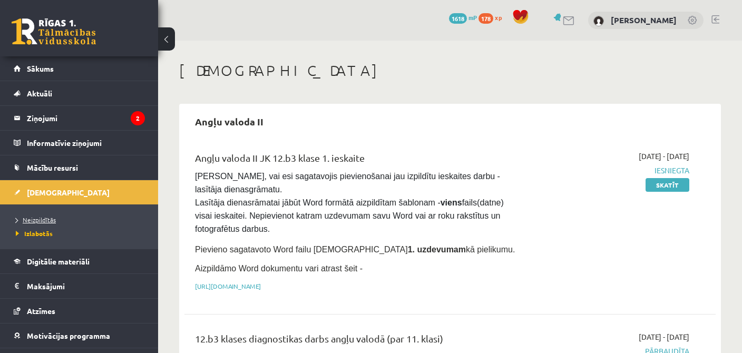
click at [36, 217] on span "Neizpildītās" at bounding box center [36, 220] width 40 height 8
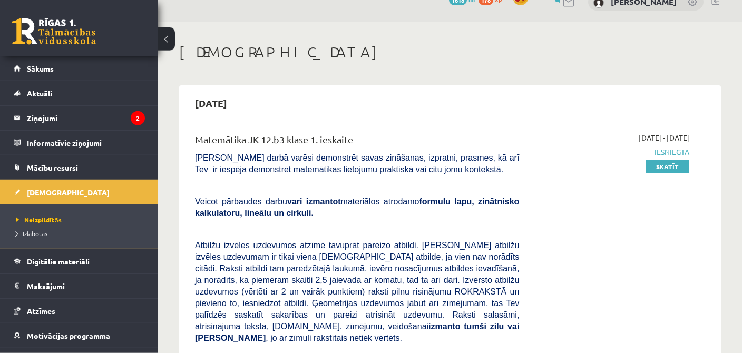
scroll to position [55, 0]
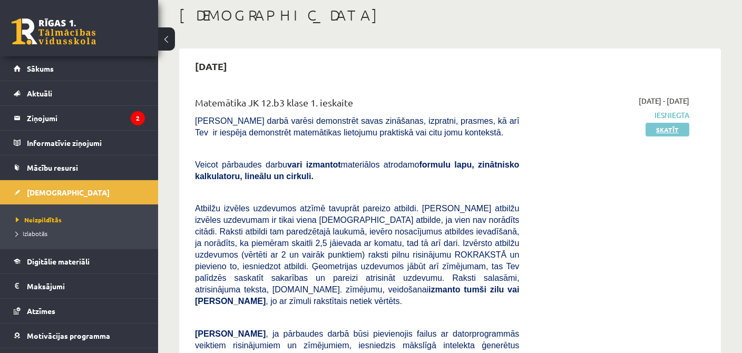
click at [667, 124] on link "Skatīt" at bounding box center [668, 130] width 44 height 14
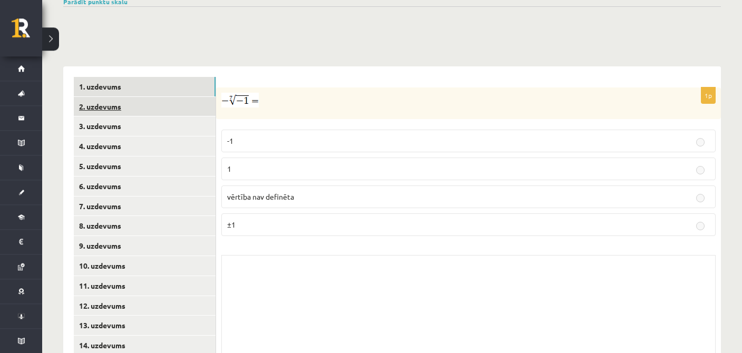
scroll to position [389, 0]
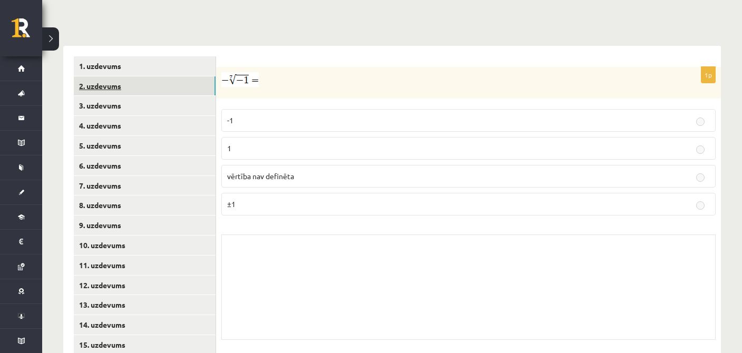
click at [156, 77] on link "2. uzdevums" at bounding box center [145, 86] width 142 height 20
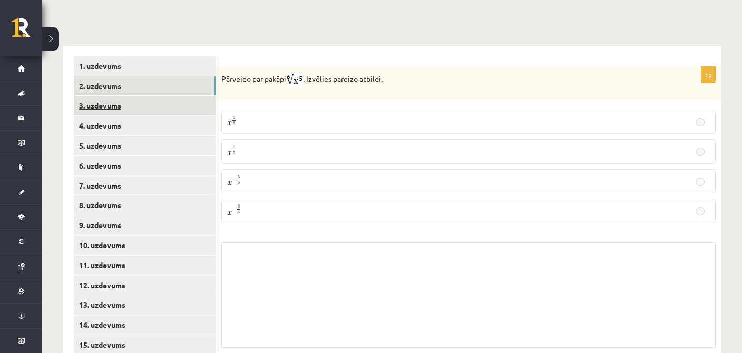
click at [148, 96] on link "3. uzdevums" at bounding box center [145, 106] width 142 height 20
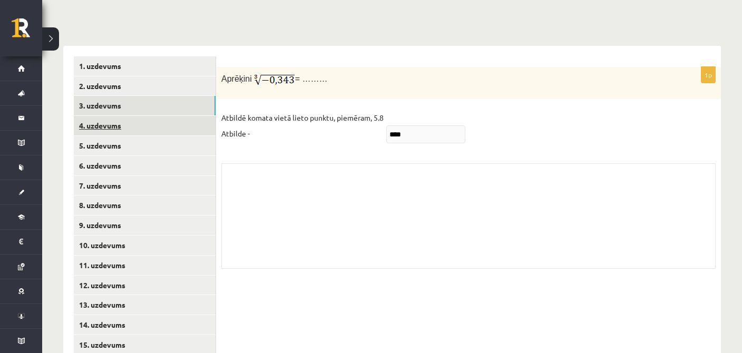
click at [148, 116] on link "4. uzdevums" at bounding box center [145, 126] width 142 height 20
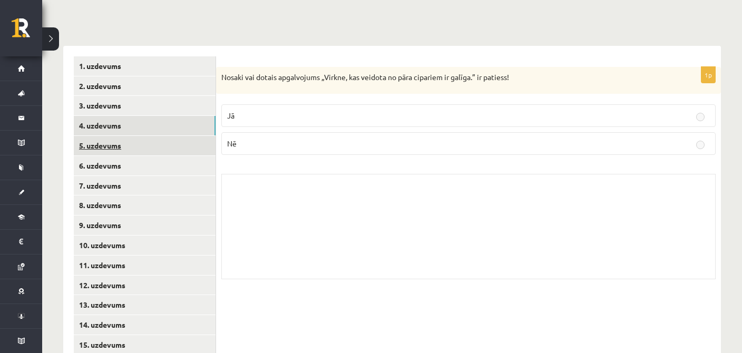
click at [142, 143] on link "5. uzdevums" at bounding box center [145, 146] width 142 height 20
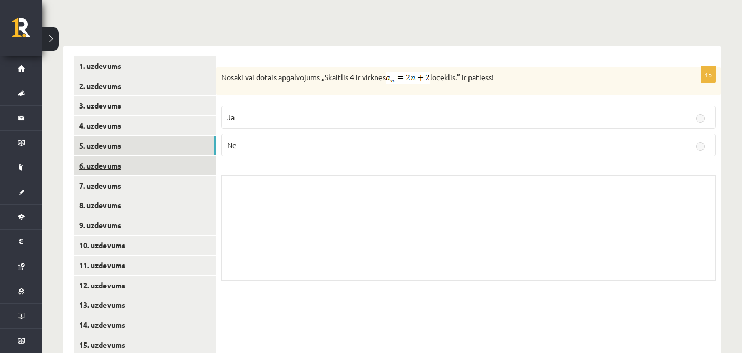
click at [137, 160] on link "6. uzdevums" at bounding box center [145, 166] width 142 height 20
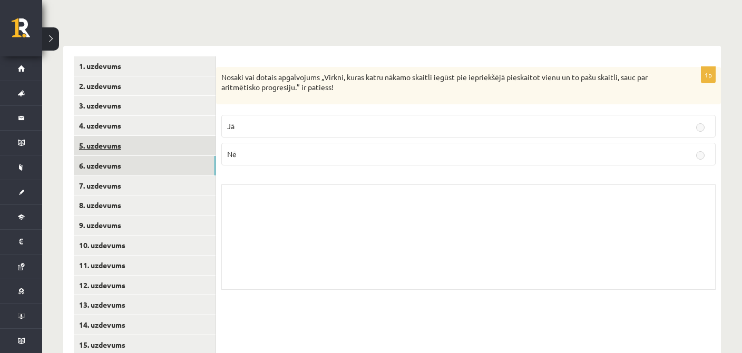
click at [138, 138] on link "5. uzdevums" at bounding box center [145, 146] width 142 height 20
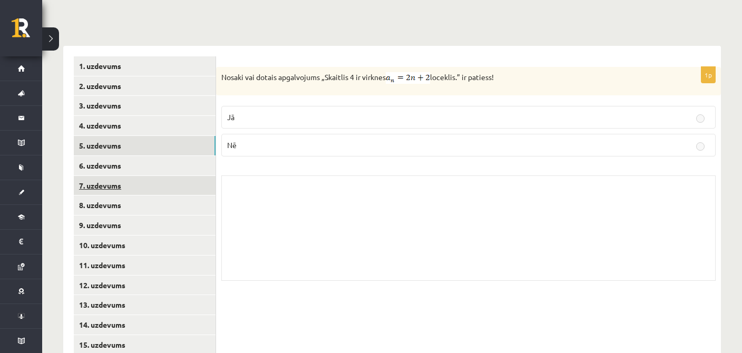
click at [135, 176] on link "7. uzdevums" at bounding box center [145, 186] width 142 height 20
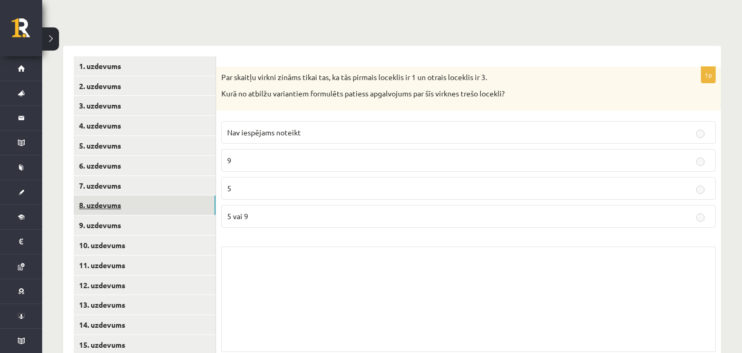
click at [138, 196] on link "8. uzdevums" at bounding box center [145, 206] width 142 height 20
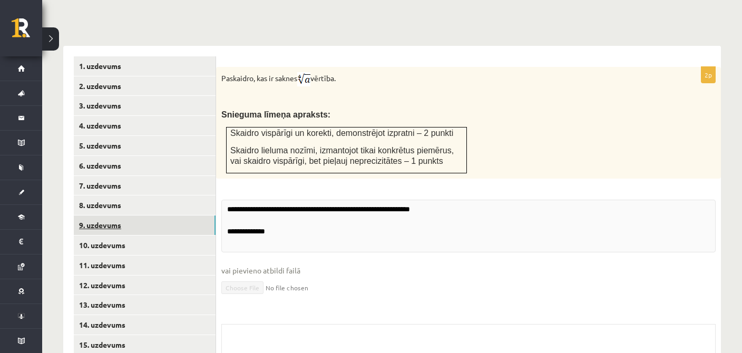
click at [140, 216] on link "9. uzdevums" at bounding box center [145, 226] width 142 height 20
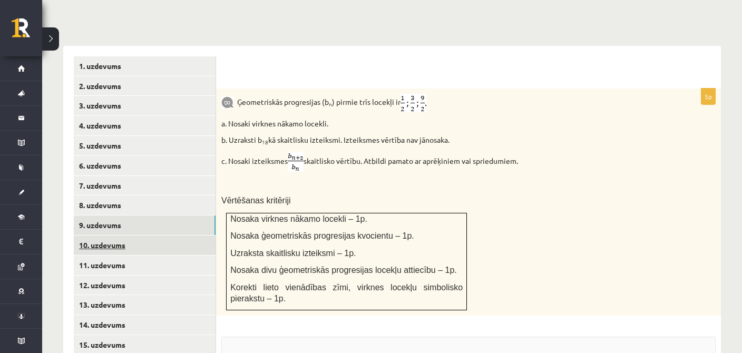
click at [144, 238] on link "10. uzdevums" at bounding box center [145, 246] width 142 height 20
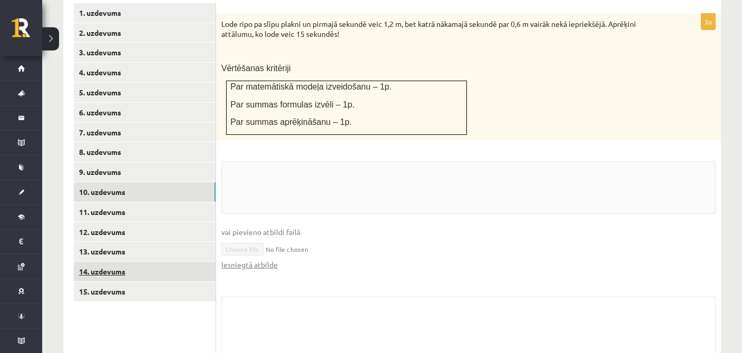
scroll to position [501, 0]
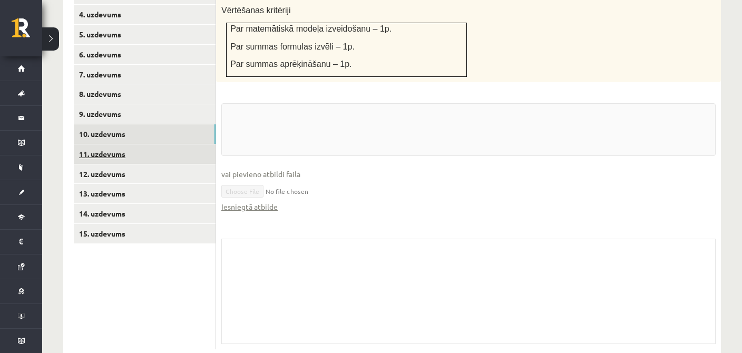
click at [151, 144] on link "11. uzdevums" at bounding box center [145, 154] width 142 height 20
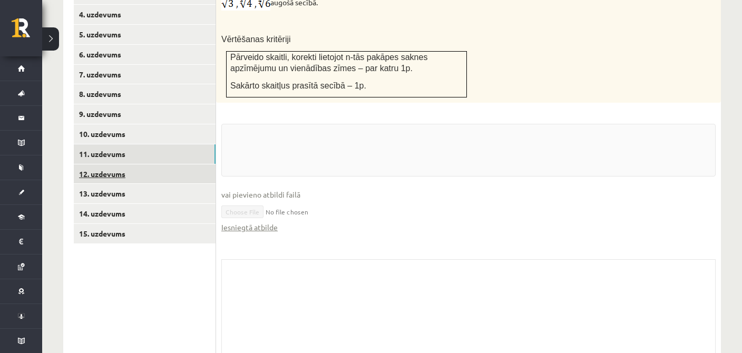
click at [147, 164] on link "12. uzdevums" at bounding box center [145, 174] width 142 height 20
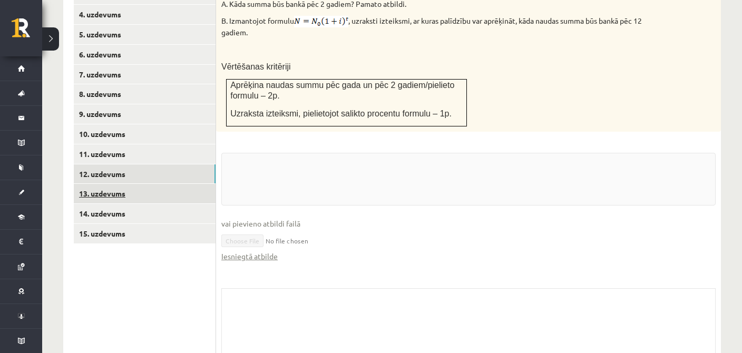
click at [159, 185] on link "13. uzdevums" at bounding box center [145, 194] width 142 height 20
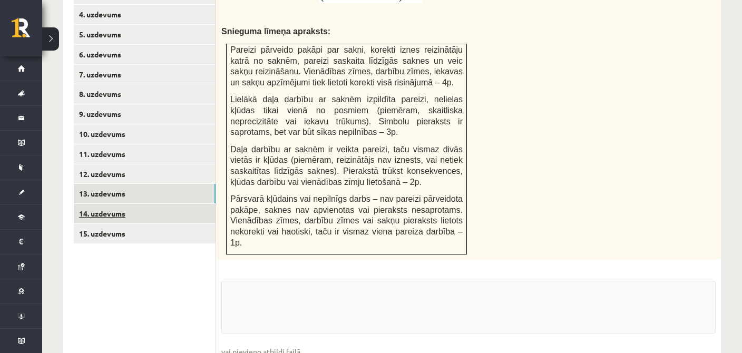
click at [157, 204] on link "14. uzdevums" at bounding box center [145, 214] width 142 height 20
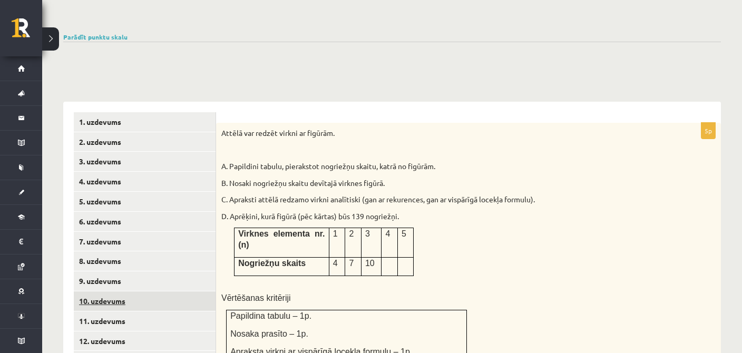
scroll to position [0, 0]
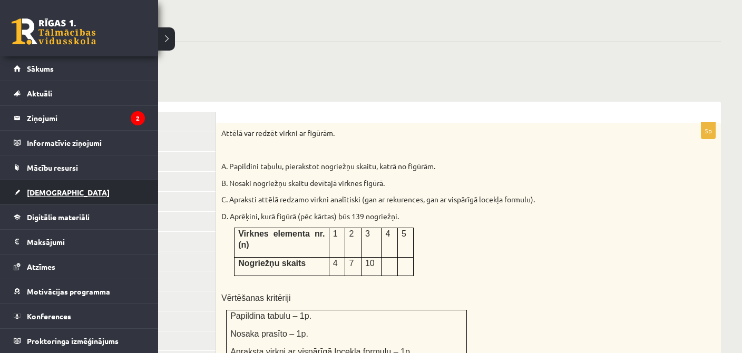
click at [69, 185] on link "[DEMOGRAPHIC_DATA]" at bounding box center [79, 192] width 131 height 24
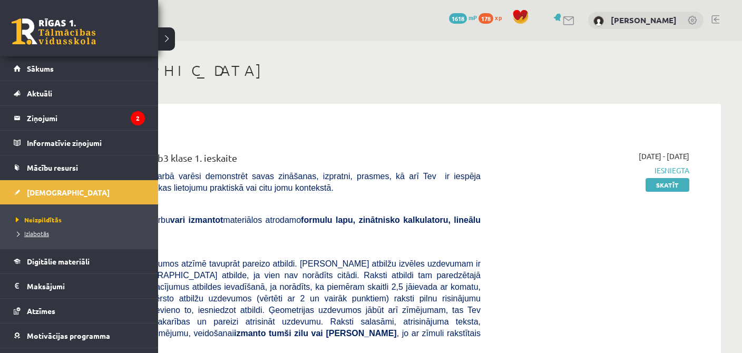
click at [30, 232] on span "Izlabotās" at bounding box center [31, 233] width 36 height 8
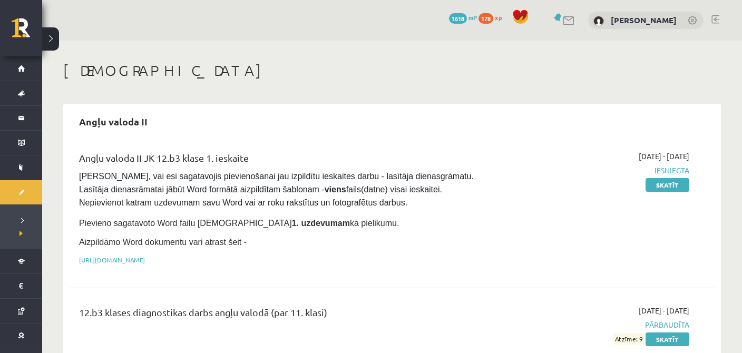
click at [385, 230] on div "Angļu valoda II JK 12.b3 klase 1. ieskaite [PERSON_NAME], vai esi sagatavojis p…" at bounding box center [279, 211] width 417 height 120
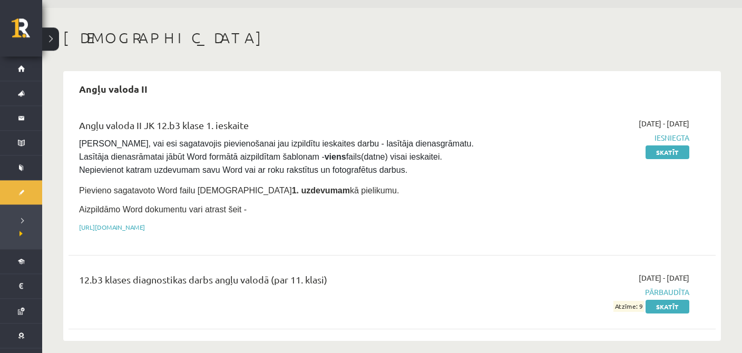
scroll to position [55, 0]
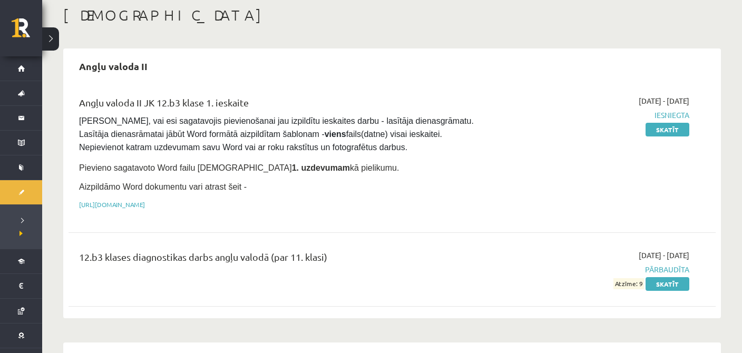
click at [182, 125] on span "[PERSON_NAME], vai esi sagatavojis pievienošanai jau izpildītu ieskaites darbu …" at bounding box center [277, 133] width 397 height 35
drag, startPoint x: 664, startPoint y: 102, endPoint x: 704, endPoint y: 101, distance: 40.1
click at [704, 101] on div "Angļu valoda II JK 12.b3 klase 1. ieskaite [PERSON_NAME], vai esi sagatavojis p…" at bounding box center [392, 155] width 626 height 120
click at [665, 150] on div "[DATE] - [DATE] Iesniegta Skatīt" at bounding box center [593, 155] width 209 height 120
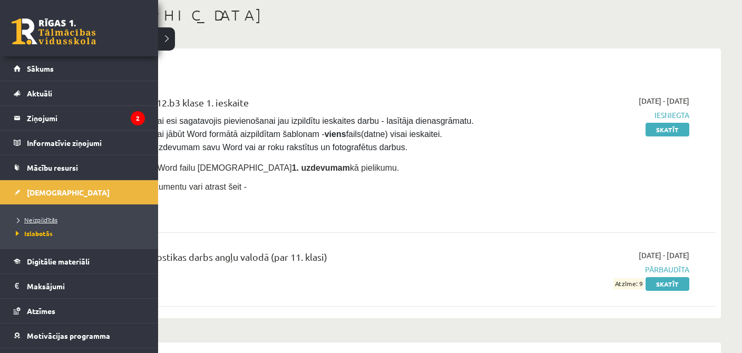
click at [27, 218] on span "Neizpildītās" at bounding box center [35, 220] width 44 height 8
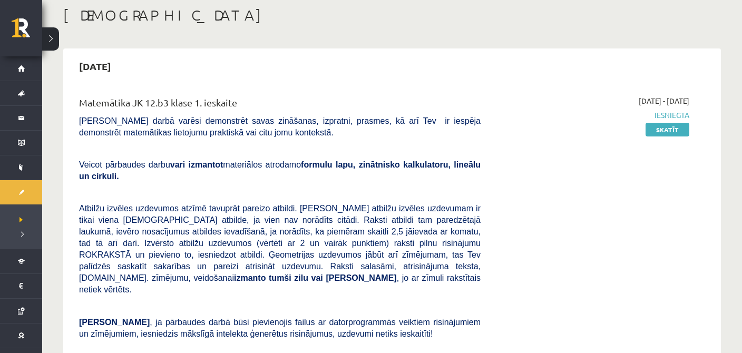
click at [716, 105] on div "Matemātika JK 12.b3 klase 1. ieskaite [PERSON_NAME] darbā varēsi demonstrēt sav…" at bounding box center [392, 279] width 647 height 389
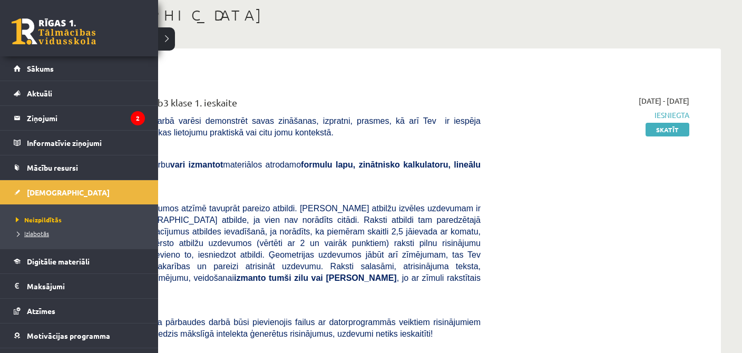
click at [38, 229] on link "Izlabotās" at bounding box center [80, 233] width 134 height 9
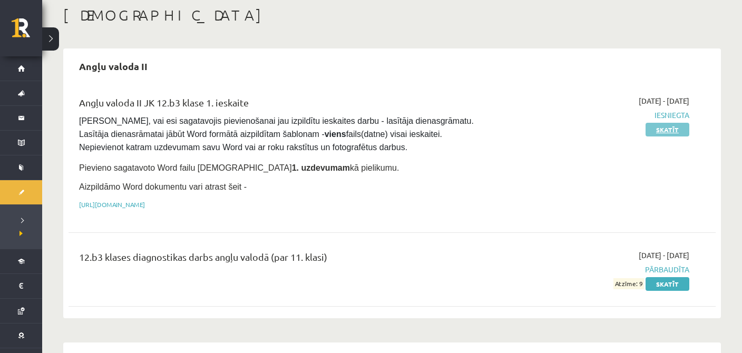
click at [674, 130] on link "Skatīt" at bounding box center [668, 130] width 44 height 14
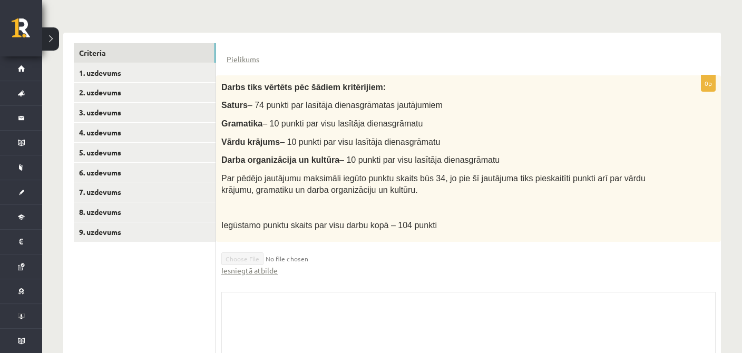
scroll to position [176, 0]
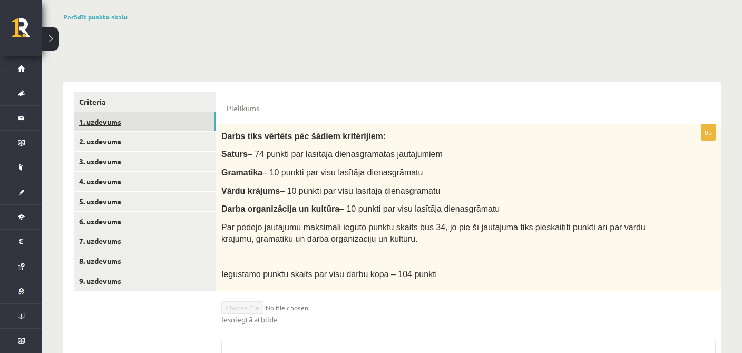
click at [120, 112] on link "1. uzdevums" at bounding box center [145, 122] width 142 height 20
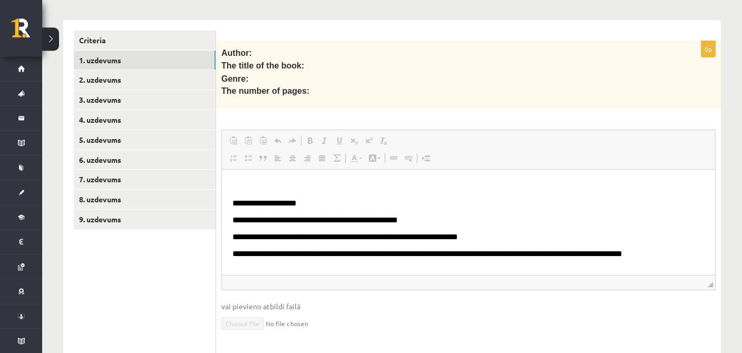
scroll to position [254, 0]
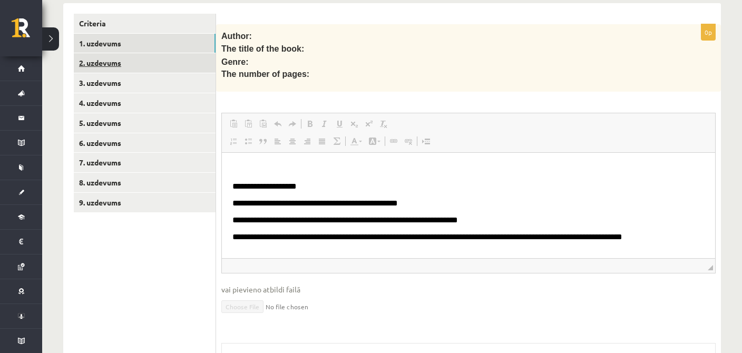
click at [154, 53] on link "2. uzdevums" at bounding box center [145, 63] width 142 height 20
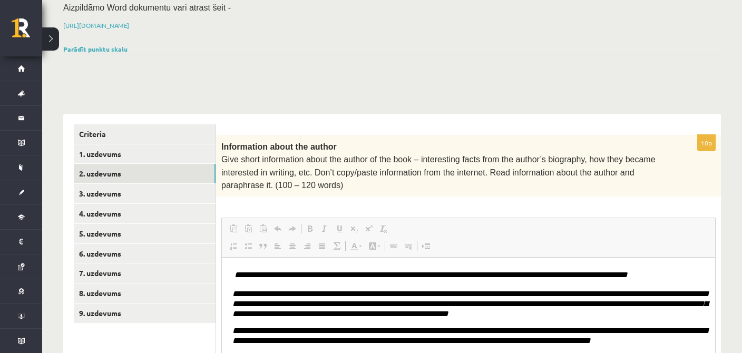
scroll to position [197, 0]
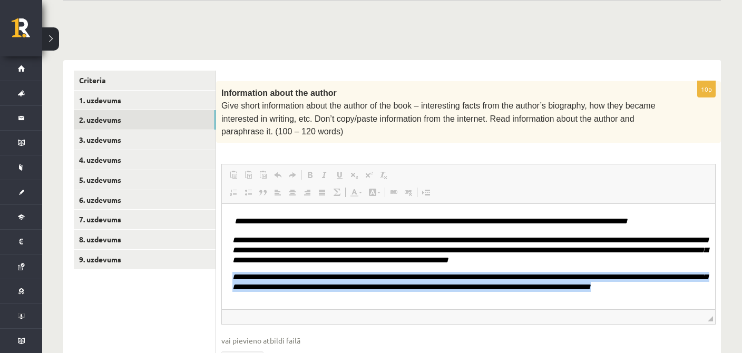
drag, startPoint x: 229, startPoint y: 279, endPoint x: 653, endPoint y: 288, distance: 423.8
click at [653, 288] on html "**********" at bounding box center [468, 256] width 493 height 105
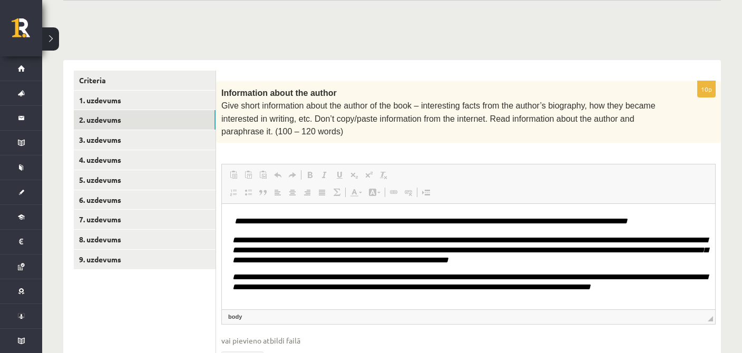
click at [653, 288] on p "**********" at bounding box center [468, 282] width 472 height 20
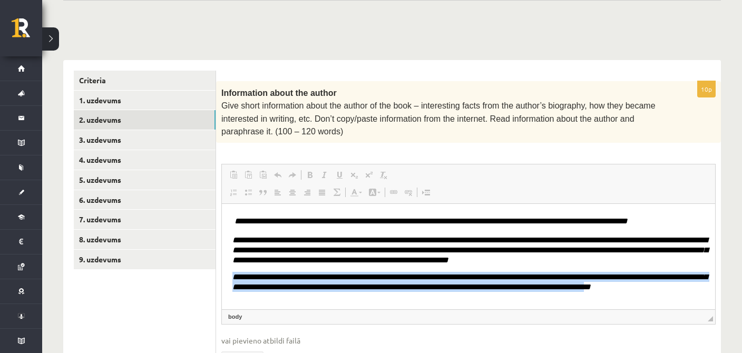
drag, startPoint x: 623, startPoint y: 285, endPoint x: 233, endPoint y: 271, distance: 390.2
click at [233, 271] on body "**********" at bounding box center [468, 254] width 472 height 78
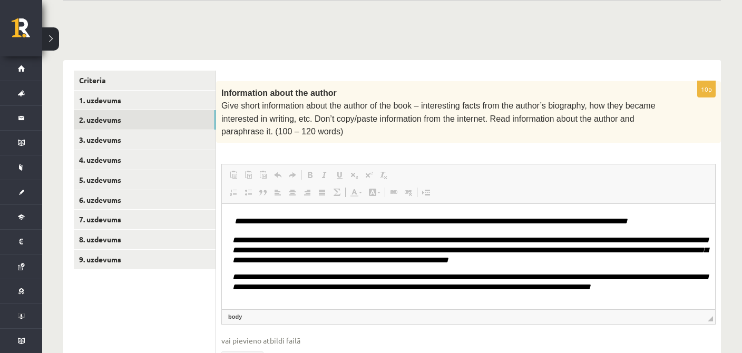
click at [659, 295] on html "**********" at bounding box center [468, 256] width 493 height 105
drag, startPoint x: 648, startPoint y: 290, endPoint x: 651, endPoint y: 296, distance: 6.9
click at [651, 296] on html "**********" at bounding box center [468, 256] width 493 height 105
click at [99, 130] on link "3. uzdevums" at bounding box center [145, 140] width 142 height 20
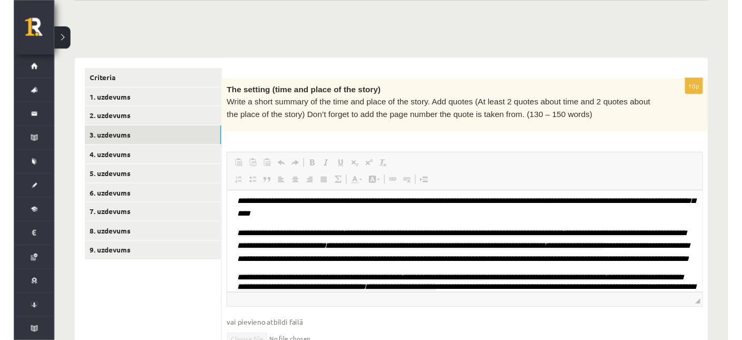
scroll to position [0, 0]
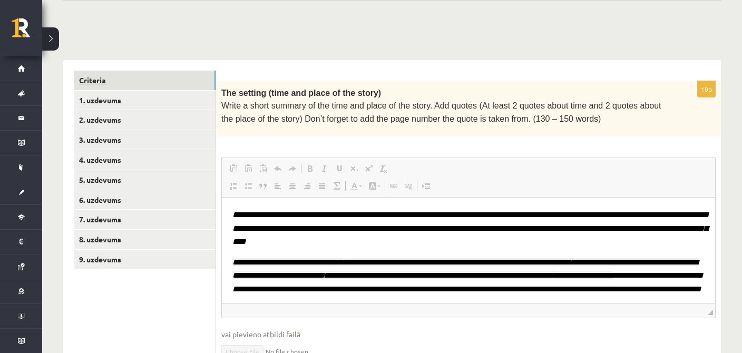
click at [178, 71] on link "Criteria" at bounding box center [145, 81] width 142 height 20
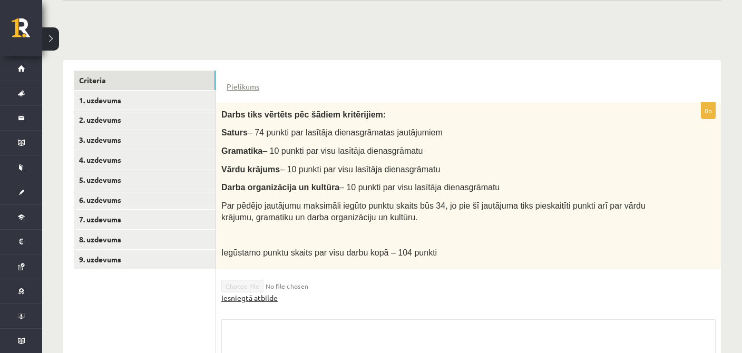
click at [250, 293] on link "Iesniegtā atbilde" at bounding box center [249, 298] width 56 height 11
click at [615, 24] on div "Angļu valoda II JK 12.b3 klase 1. ieskaite , [PERSON_NAME] (12.b3 JK klase) [PE…" at bounding box center [392, 152] width 700 height 618
